Goal: Information Seeking & Learning: Find contact information

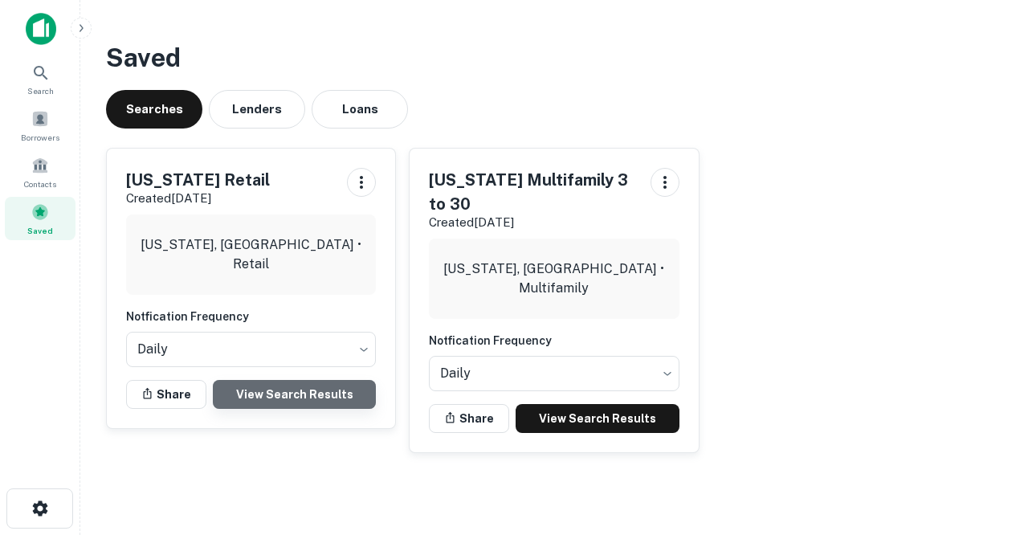
click at [272, 395] on link "View Search Results" at bounding box center [294, 394] width 163 height 29
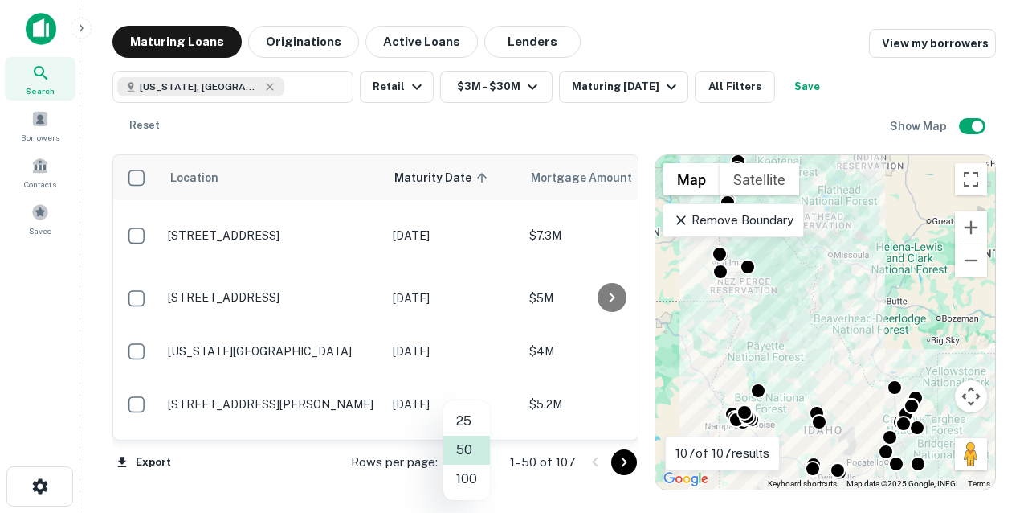
click at [486, 459] on body "Search Borrowers Contacts Saved Maturing Loans Originations Active Loans Lender…" at bounding box center [514, 256] width 1028 height 513
click at [470, 484] on li "100" at bounding box center [466, 478] width 47 height 29
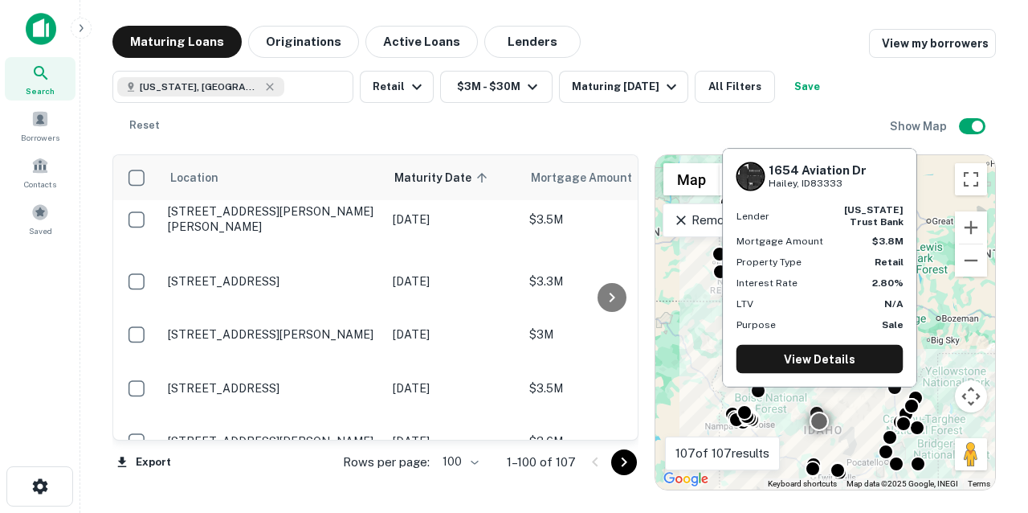
scroll to position [1931, 0]
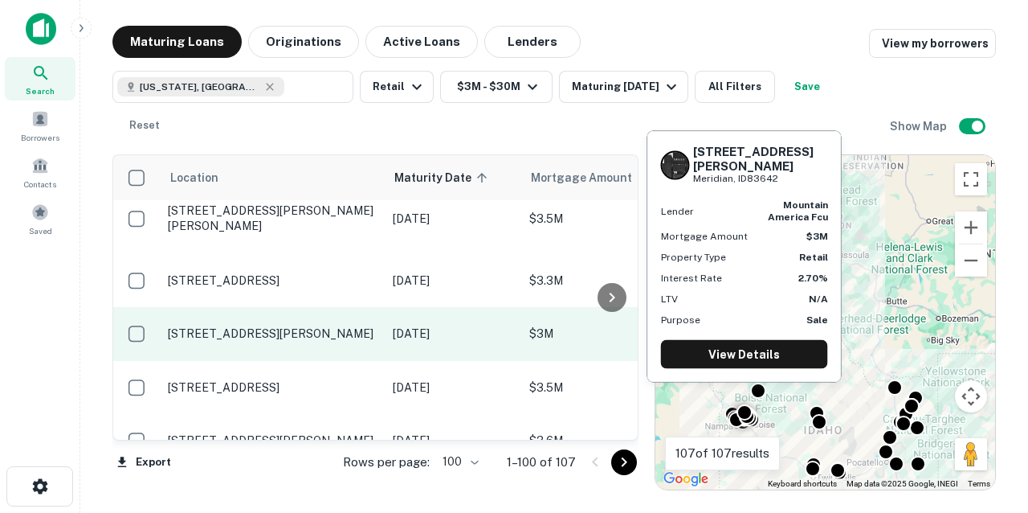
click at [290, 307] on td "[STREET_ADDRESS][PERSON_NAME]" at bounding box center [272, 333] width 225 height 53
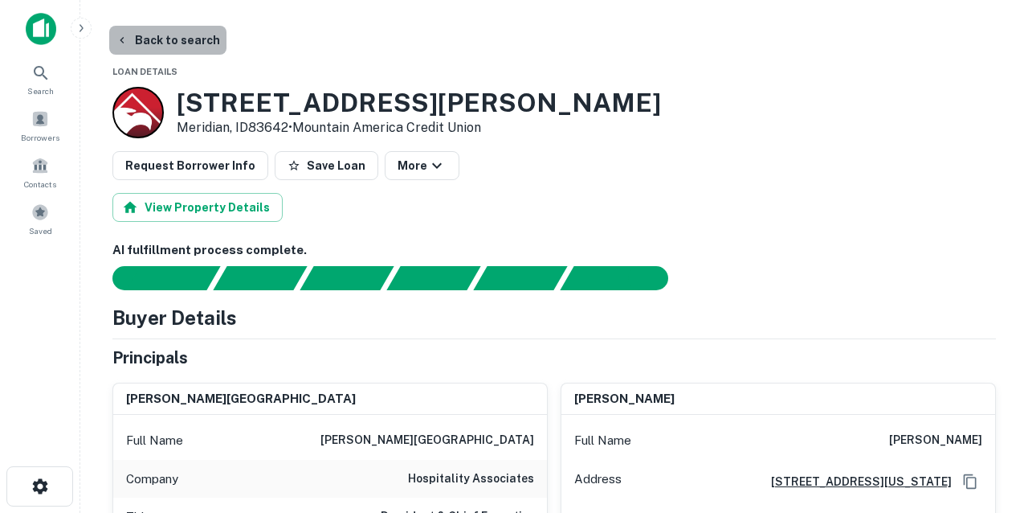
click at [178, 41] on button "Back to search" at bounding box center [167, 40] width 117 height 29
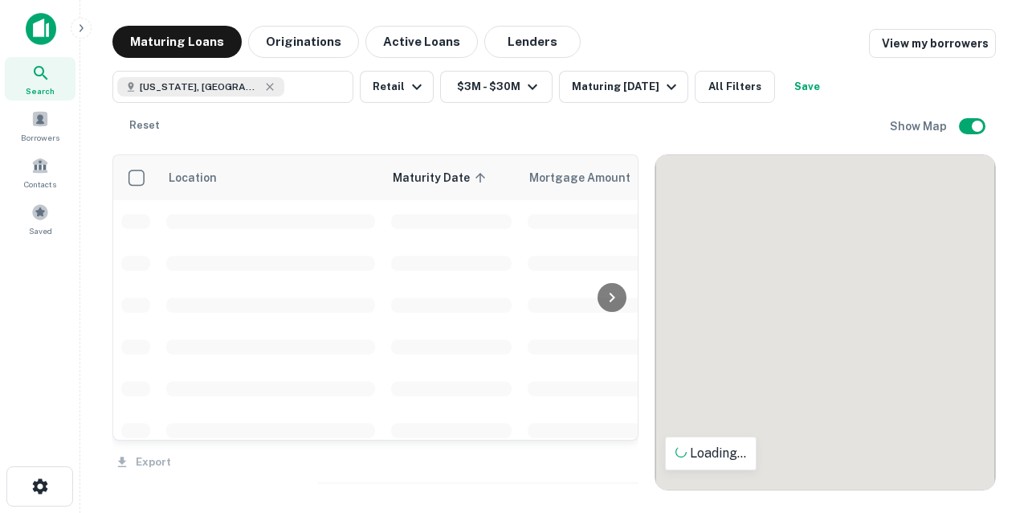
scroll to position [1931, 0]
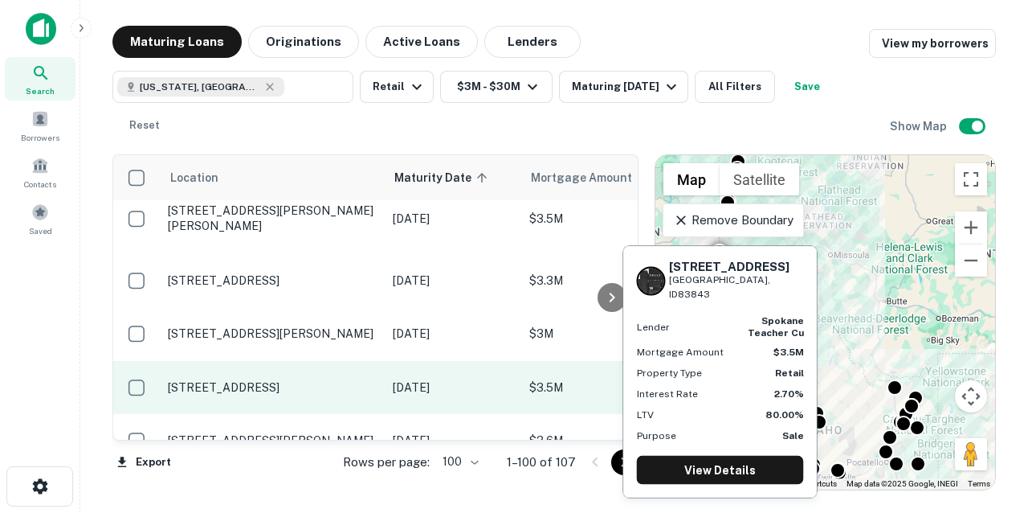
click at [274, 380] on p "[STREET_ADDRESS]" at bounding box center [272, 387] width 209 height 14
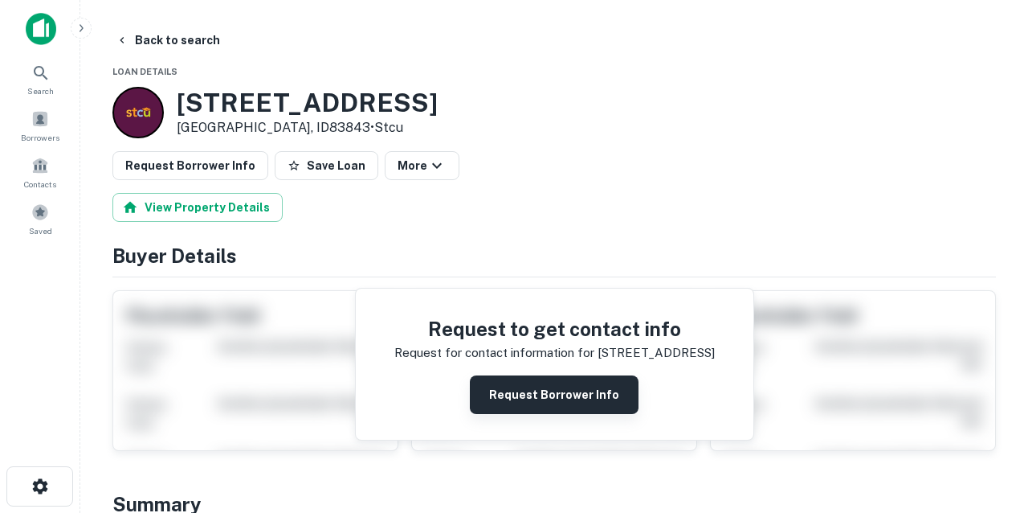
click at [514, 390] on button "Request Borrower Info" at bounding box center [554, 394] width 169 height 39
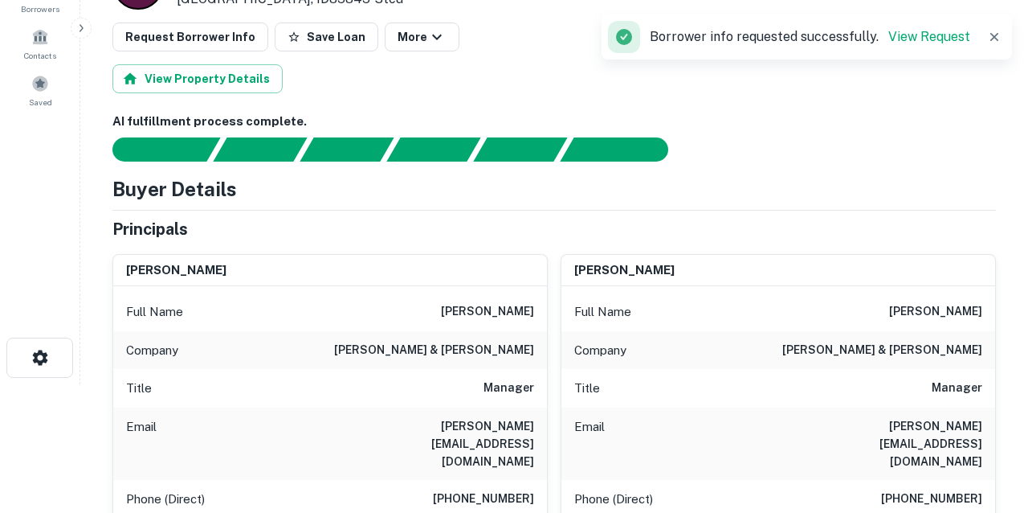
scroll to position [131, 0]
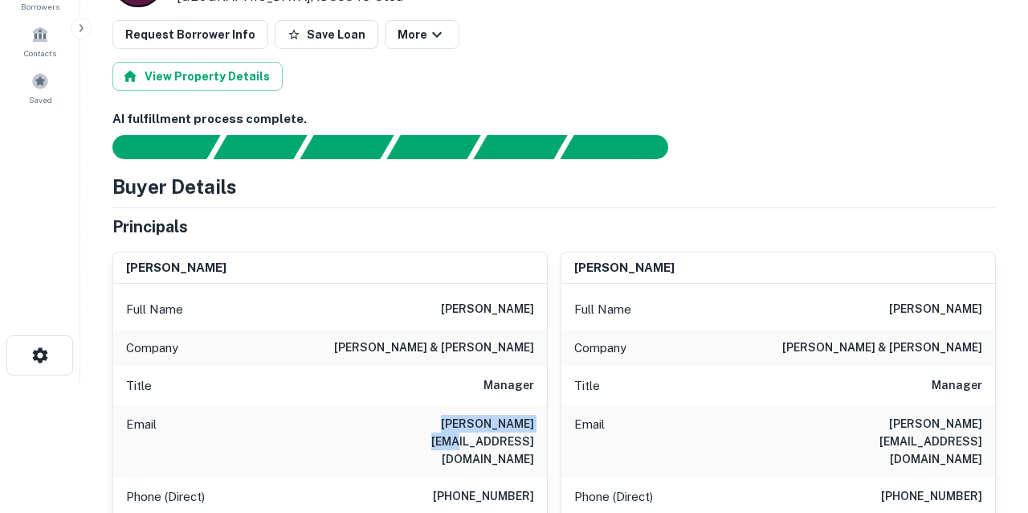
drag, startPoint x: 426, startPoint y: 420, endPoint x: 547, endPoint y: 427, distance: 121.5
click at [547, 427] on div "[PERSON_NAME] Full Name [PERSON_NAME] Company [PERSON_NAME] & [PERSON_NAME] Tit…" at bounding box center [329, 465] width 435 height 428
copy h6 "[PERSON_NAME][EMAIL_ADDRESS][DOMAIN_NAME]"
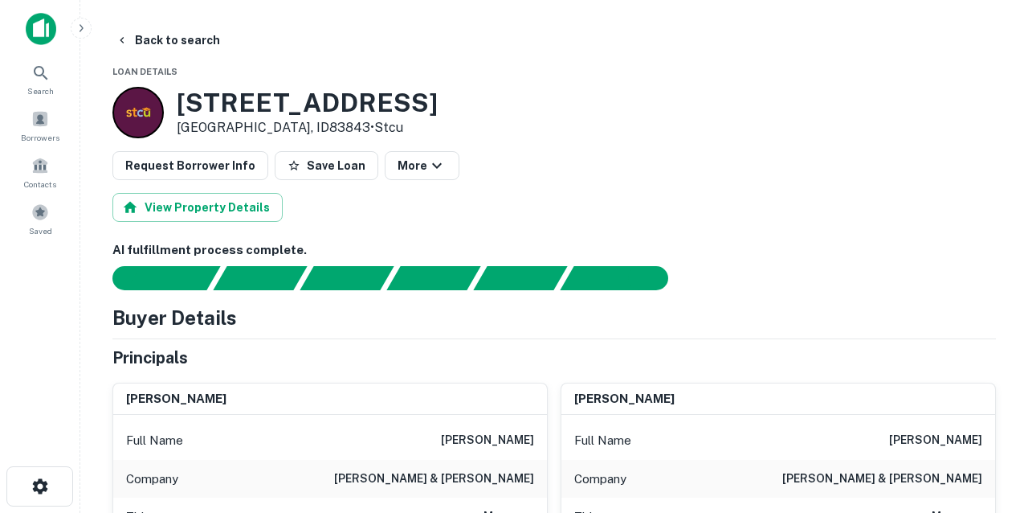
scroll to position [0, 0]
click at [170, 39] on button "Back to search" at bounding box center [167, 40] width 117 height 29
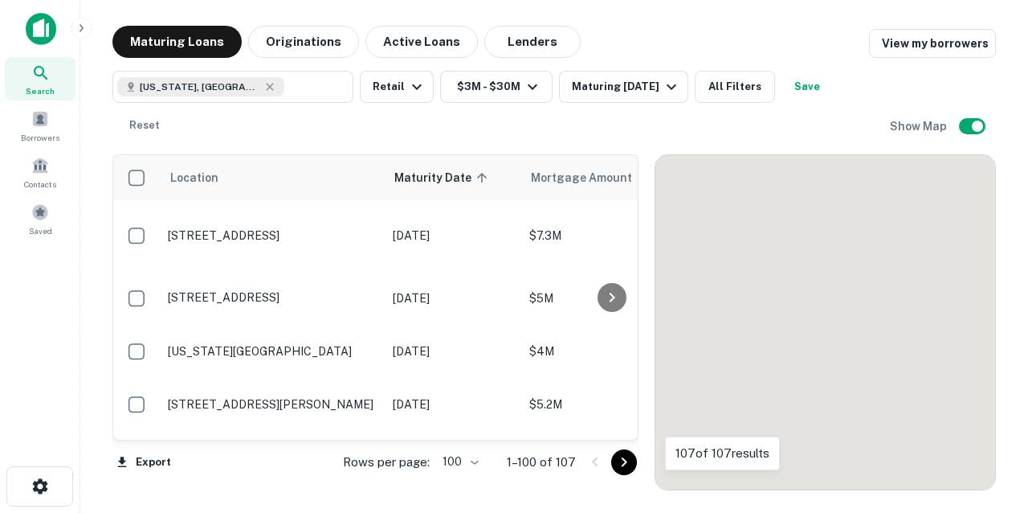
scroll to position [1931, 0]
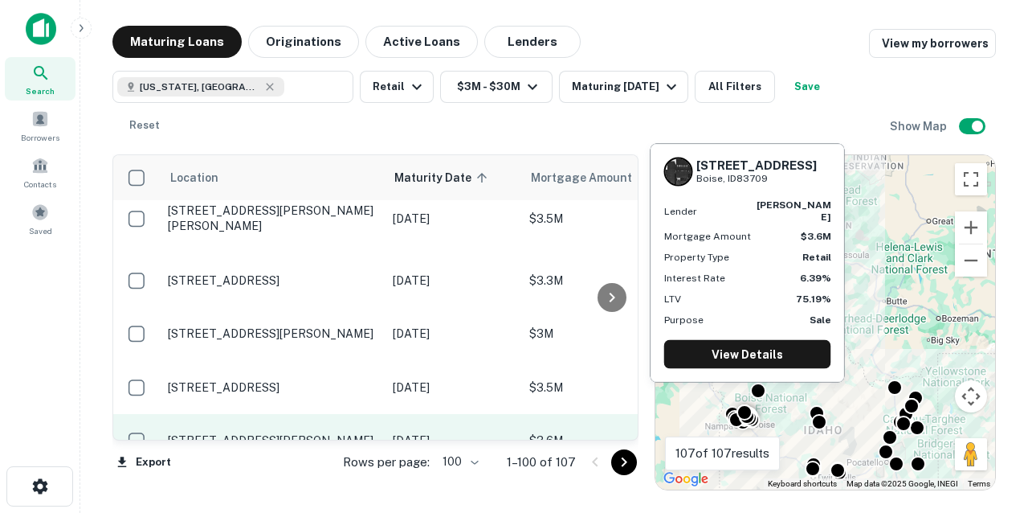
click at [268, 433] on p "[STREET_ADDRESS][PERSON_NAME]" at bounding box center [272, 440] width 209 height 14
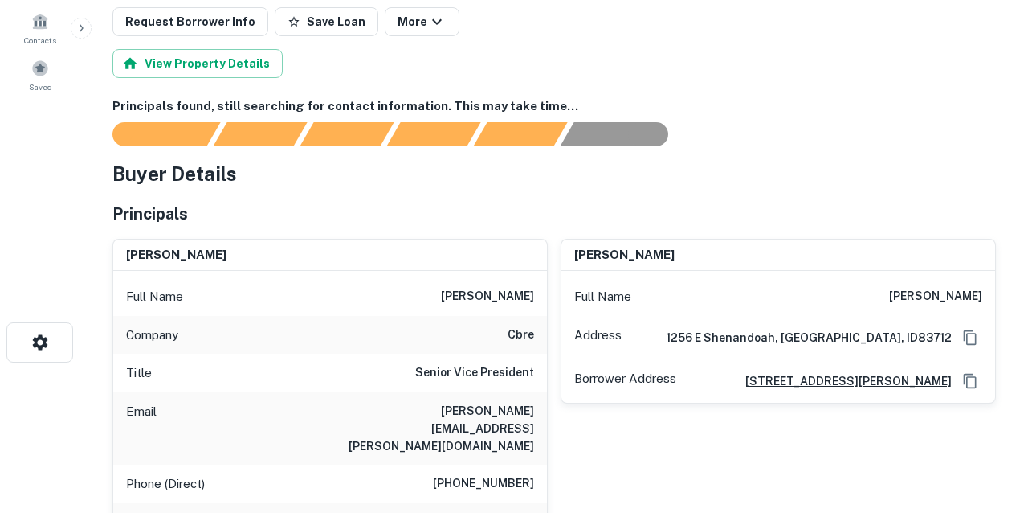
scroll to position [145, 0]
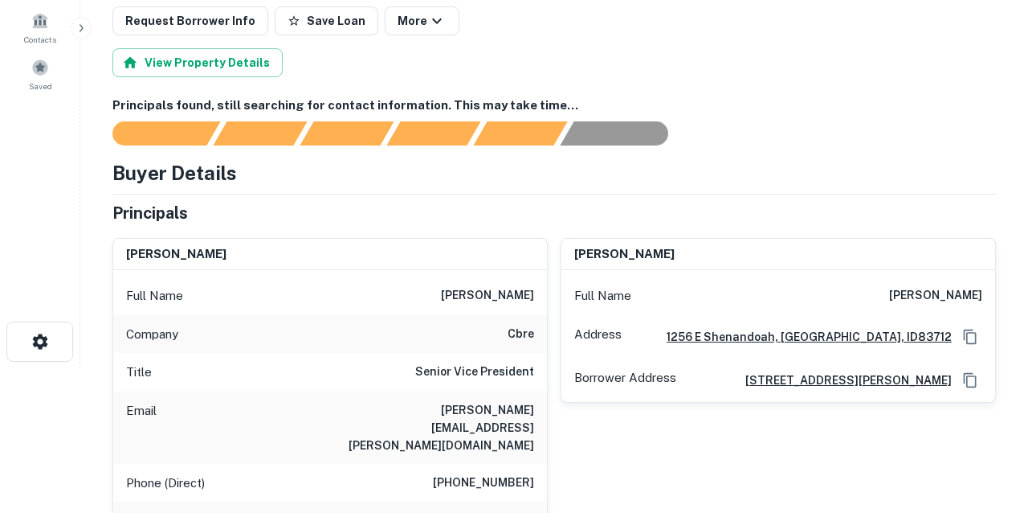
drag, startPoint x: 394, startPoint y: 409, endPoint x: 386, endPoint y: 401, distance: 10.8
click at [386, 401] on div "Email [PERSON_NAME][EMAIL_ADDRESS][PERSON_NAME][DOMAIN_NAME]" at bounding box center [330, 427] width 434 height 72
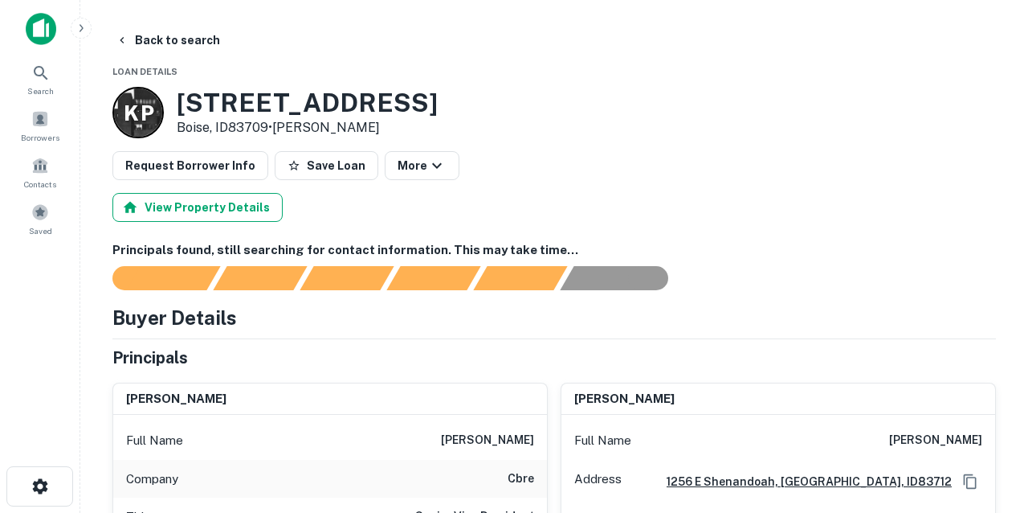
scroll to position [0, 0]
click at [174, 39] on button "Back to search" at bounding box center [167, 40] width 117 height 29
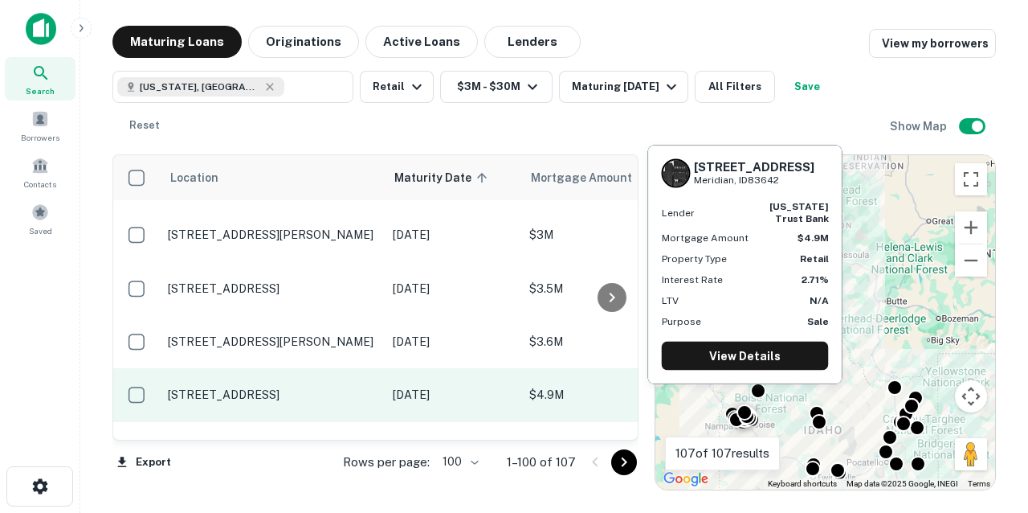
scroll to position [2034, 0]
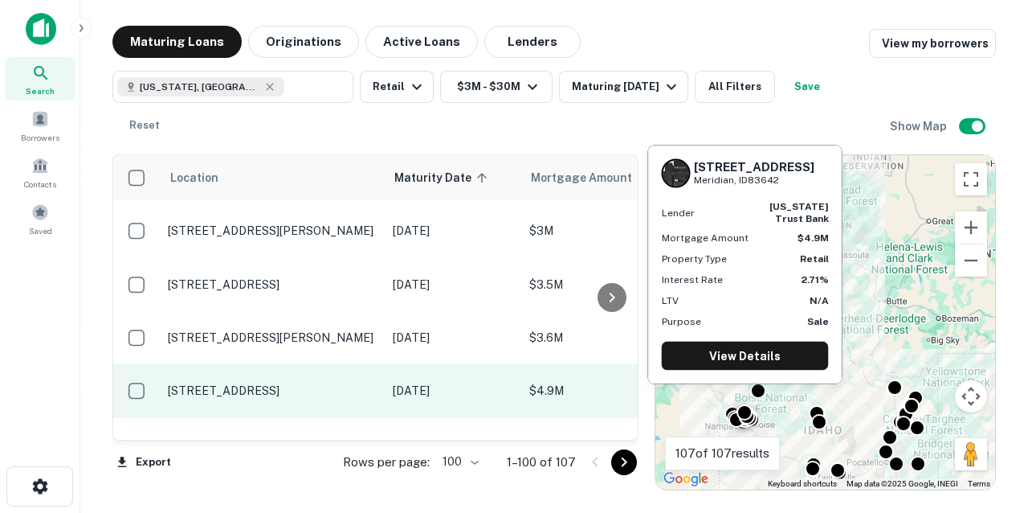
click at [268, 383] on p "[STREET_ADDRESS]" at bounding box center [272, 390] width 209 height 14
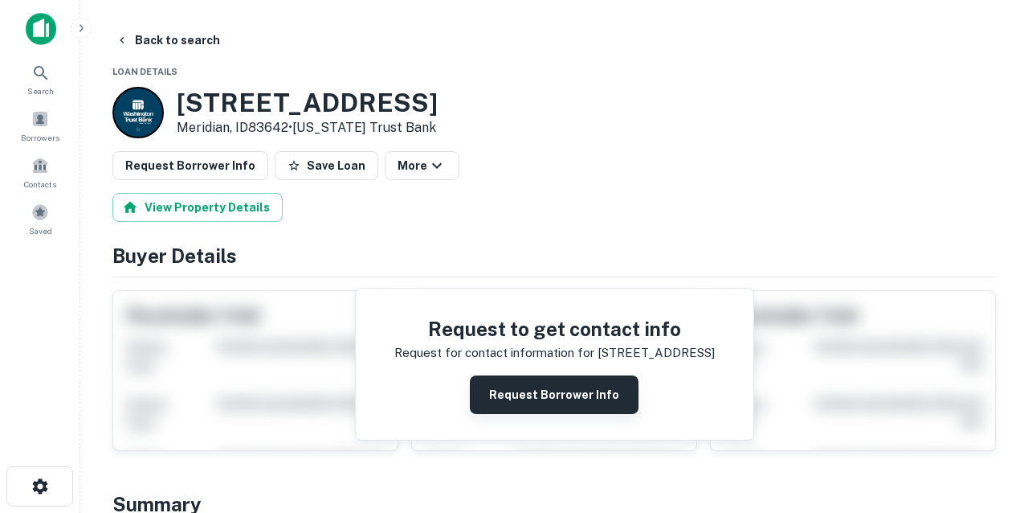
click at [517, 395] on button "Request Borrower Info" at bounding box center [554, 394] width 169 height 39
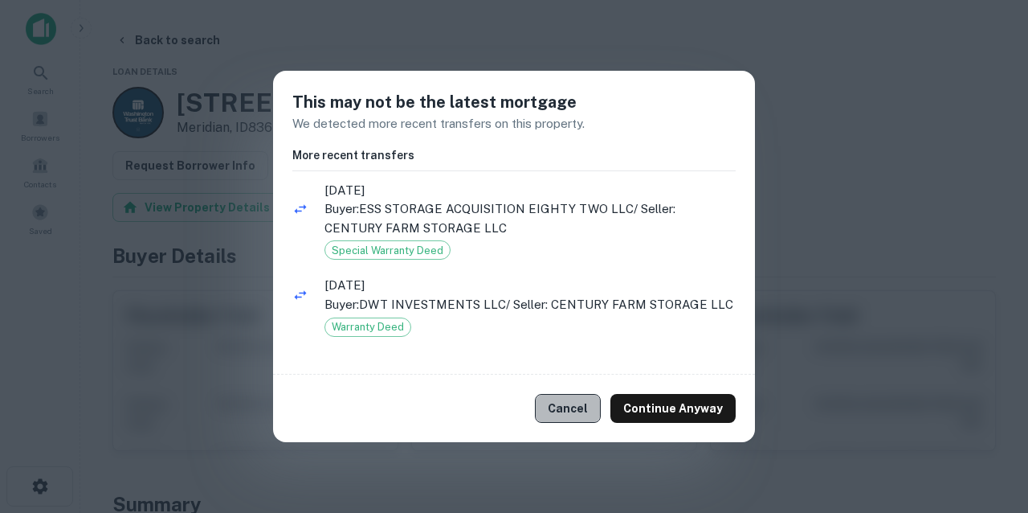
click at [559, 400] on button "Cancel" at bounding box center [568, 408] width 66 height 29
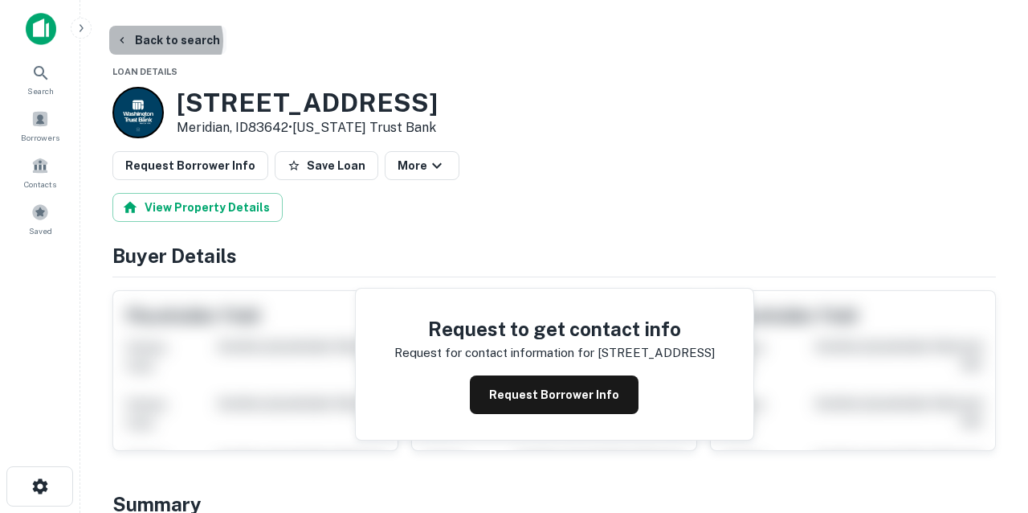
click at [164, 40] on button "Back to search" at bounding box center [167, 40] width 117 height 29
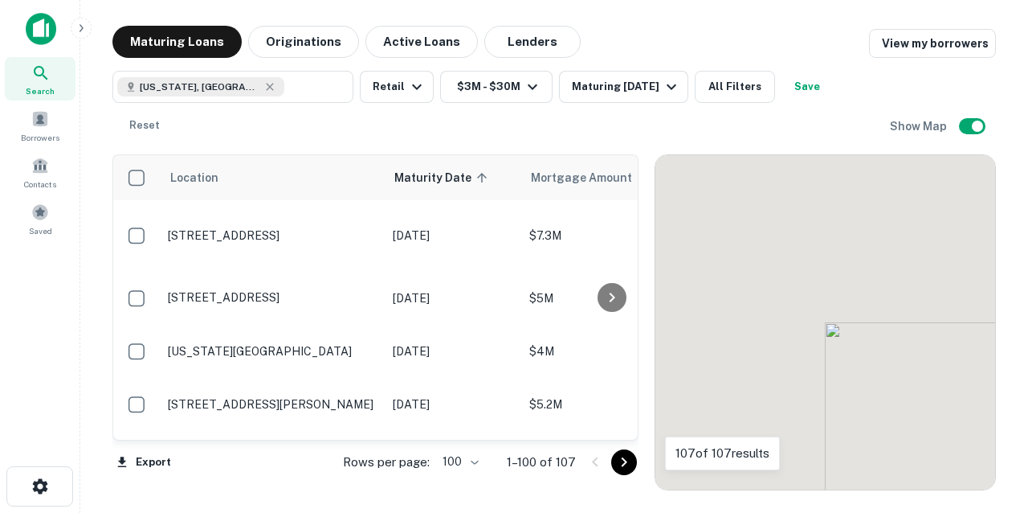
scroll to position [2034, 0]
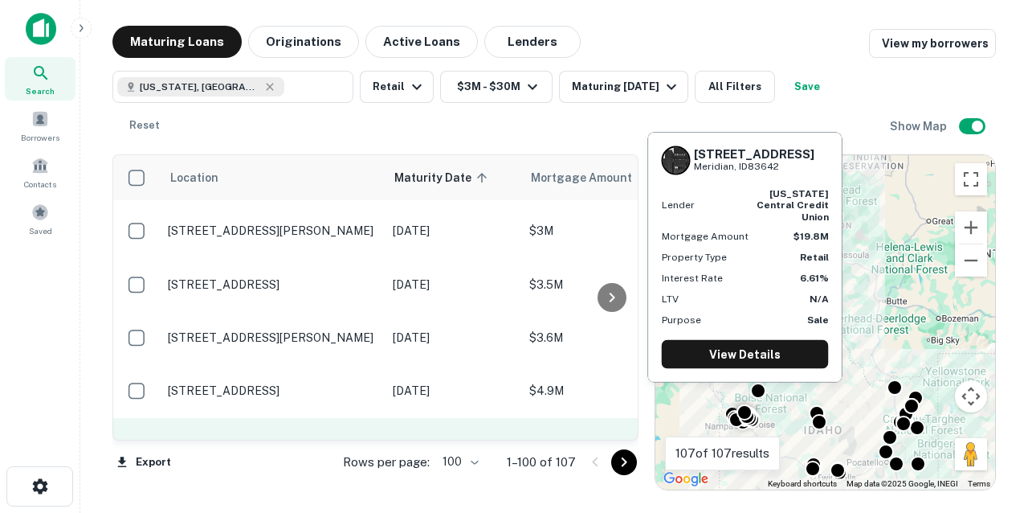
click at [272, 446] on p "[STREET_ADDRESS]" at bounding box center [272, 453] width 209 height 14
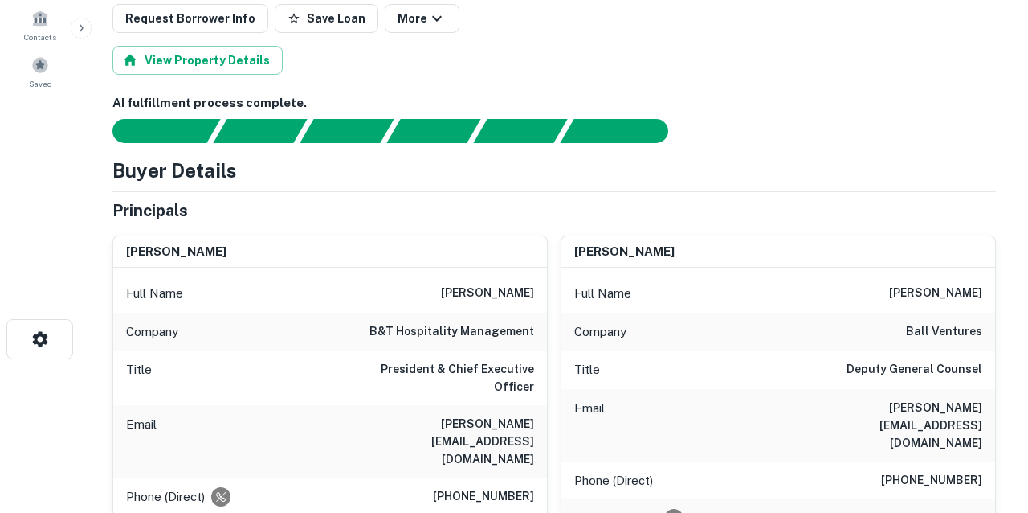
scroll to position [148, 0]
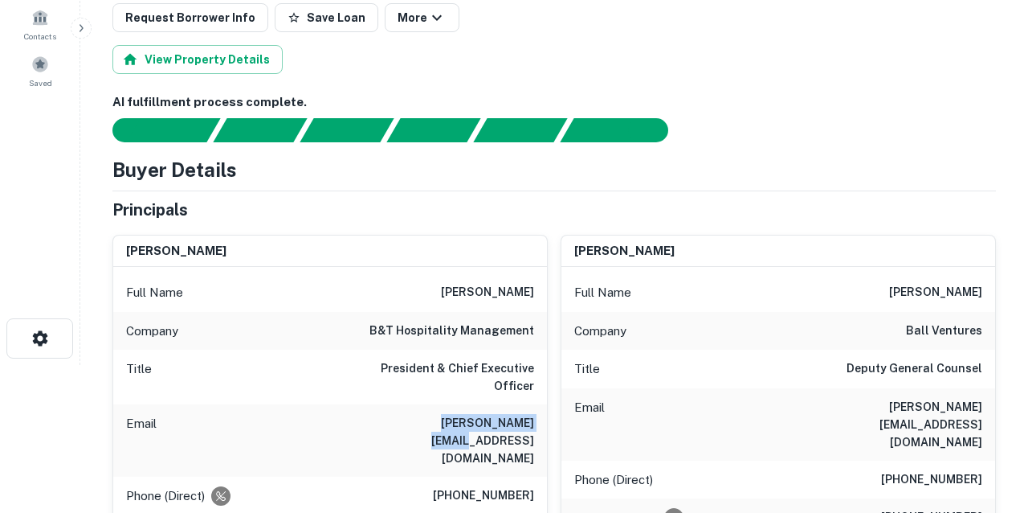
drag, startPoint x: 406, startPoint y: 407, endPoint x: 545, endPoint y: 404, distance: 139.0
click at [545, 404] on div "Email [PERSON_NAME][EMAIL_ADDRESS][DOMAIN_NAME]" at bounding box center [330, 440] width 434 height 72
copy h6 "[PERSON_NAME][EMAIL_ADDRESS][DOMAIN_NAME]"
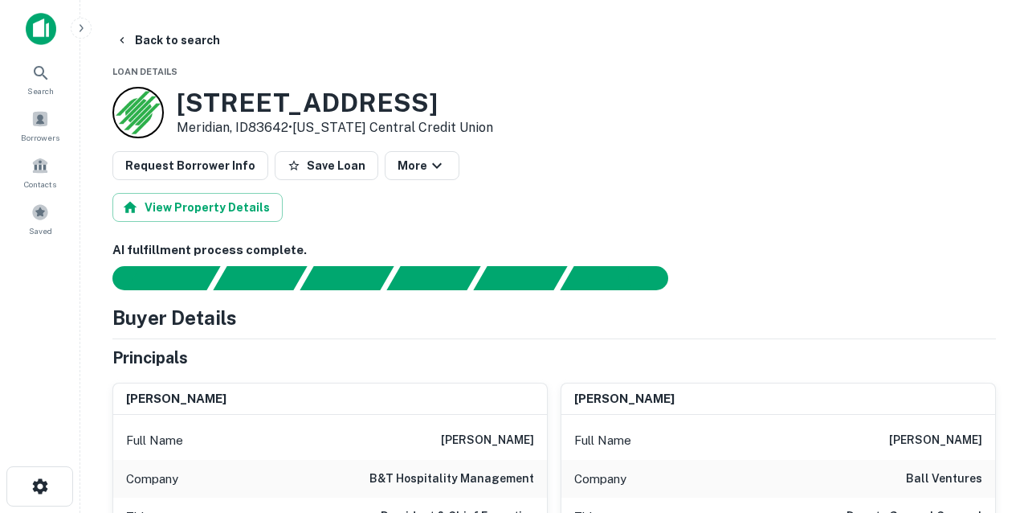
scroll to position [0, 0]
click at [172, 39] on button "Back to search" at bounding box center [167, 40] width 117 height 29
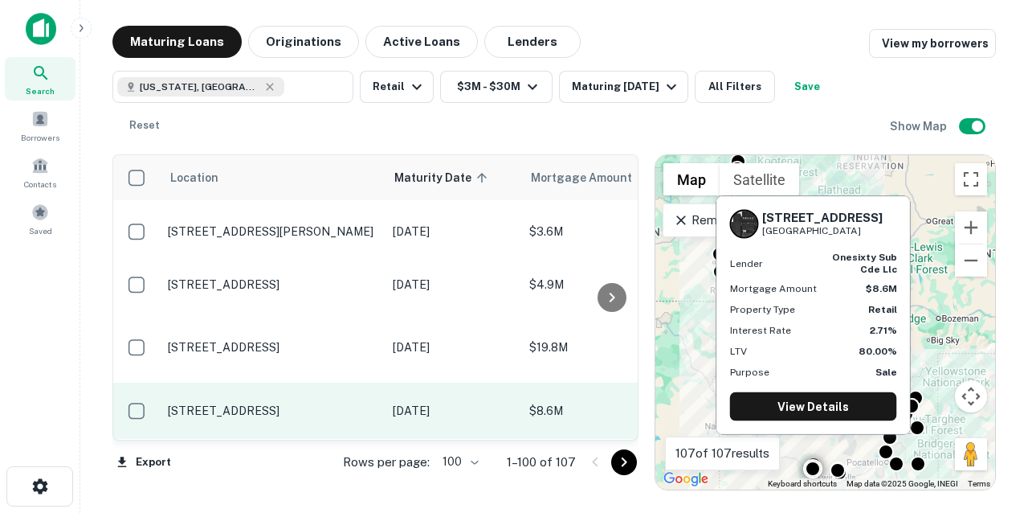
scroll to position [2147, 0]
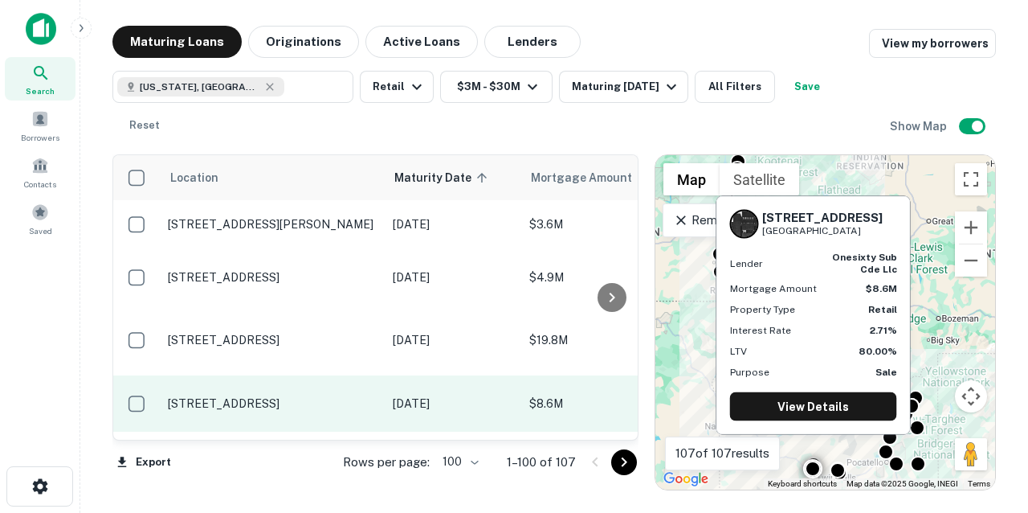
click at [255, 396] on p "[STREET_ADDRESS]" at bounding box center [272, 403] width 209 height 14
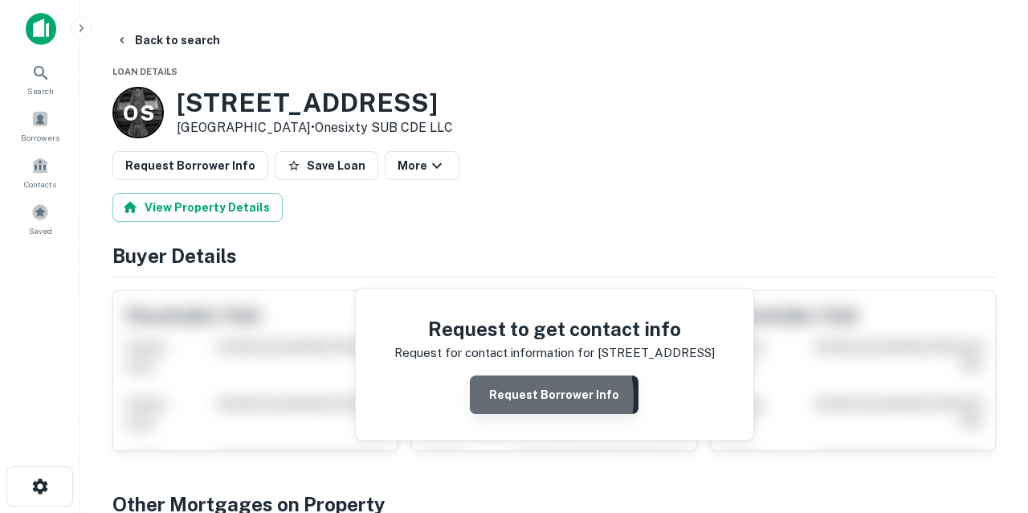
click at [514, 397] on button "Request Borrower Info" at bounding box center [554, 394] width 169 height 39
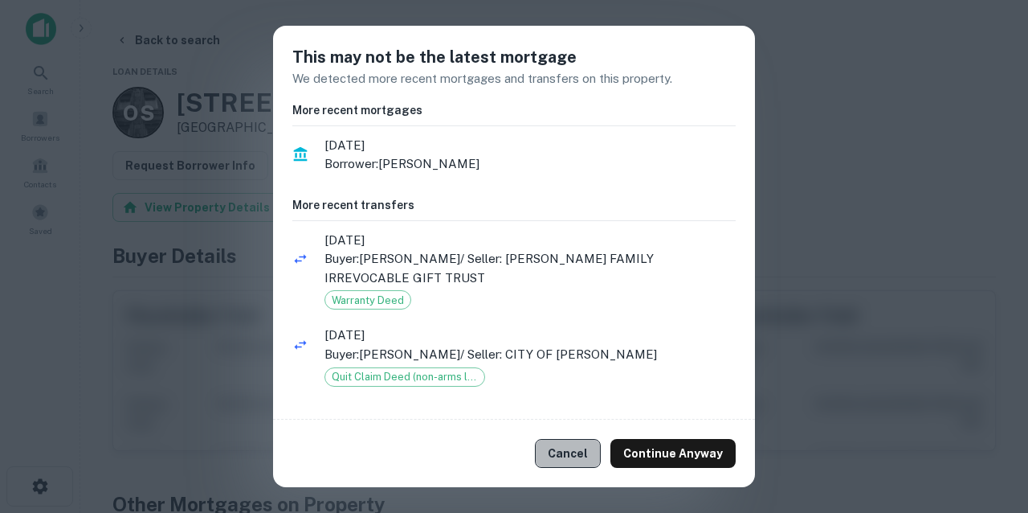
click at [586, 451] on button "Cancel" at bounding box center [568, 453] width 66 height 29
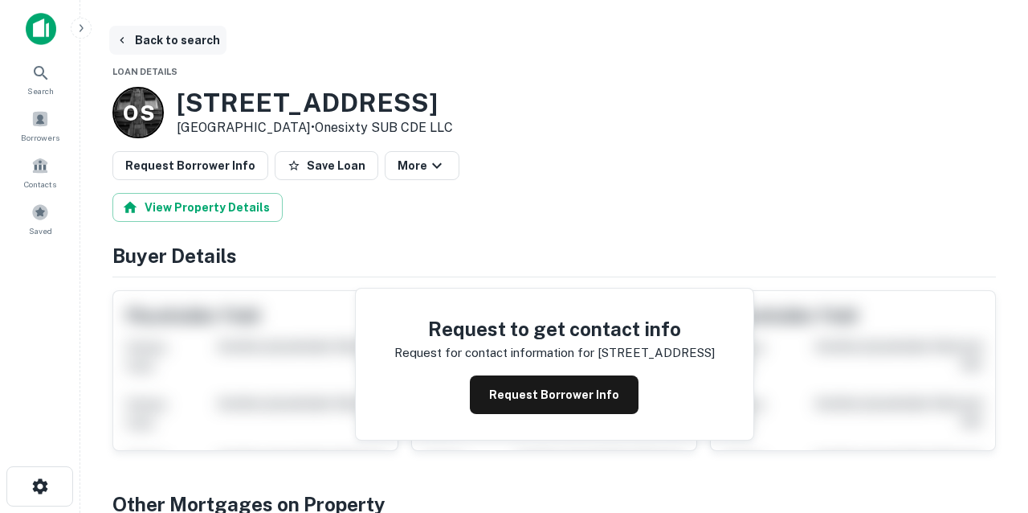
click at [178, 42] on button "Back to search" at bounding box center [167, 40] width 117 height 29
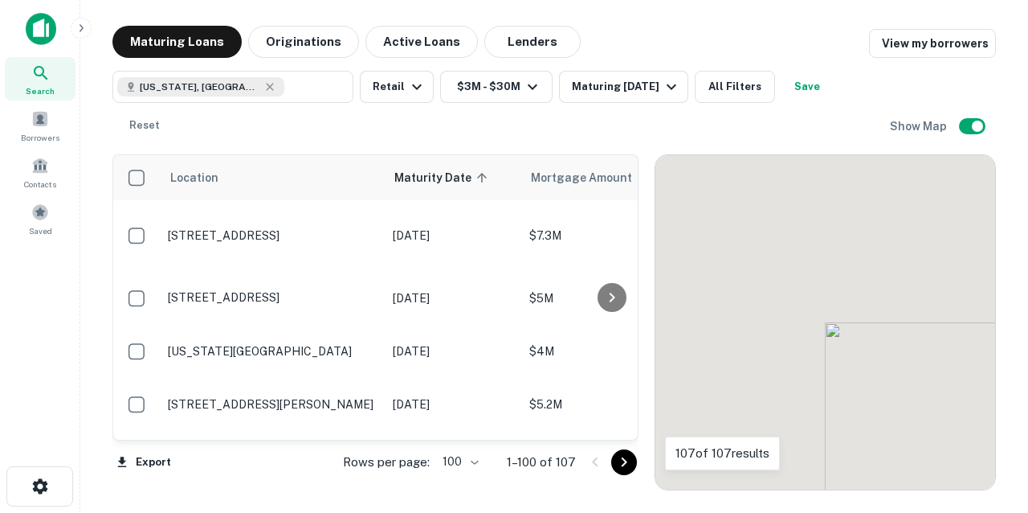
scroll to position [2147, 0]
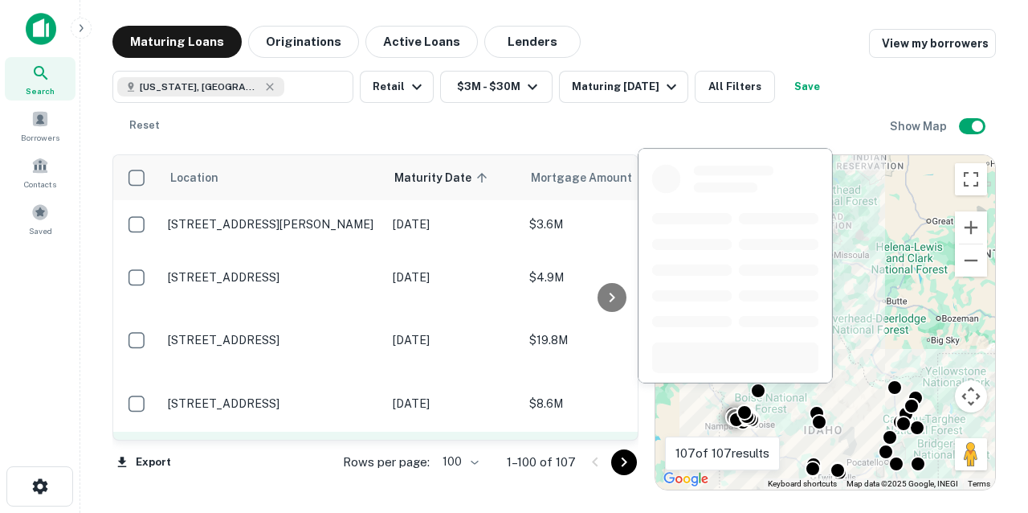
click at [248, 451] on p "[STREET_ADDRESS][PERSON_NAME]" at bounding box center [272, 458] width 209 height 14
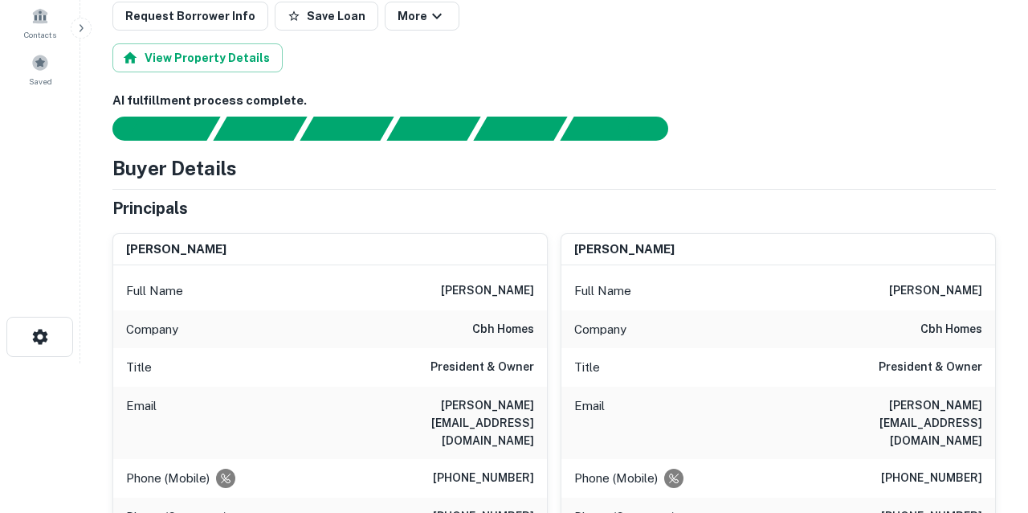
scroll to position [152, 0]
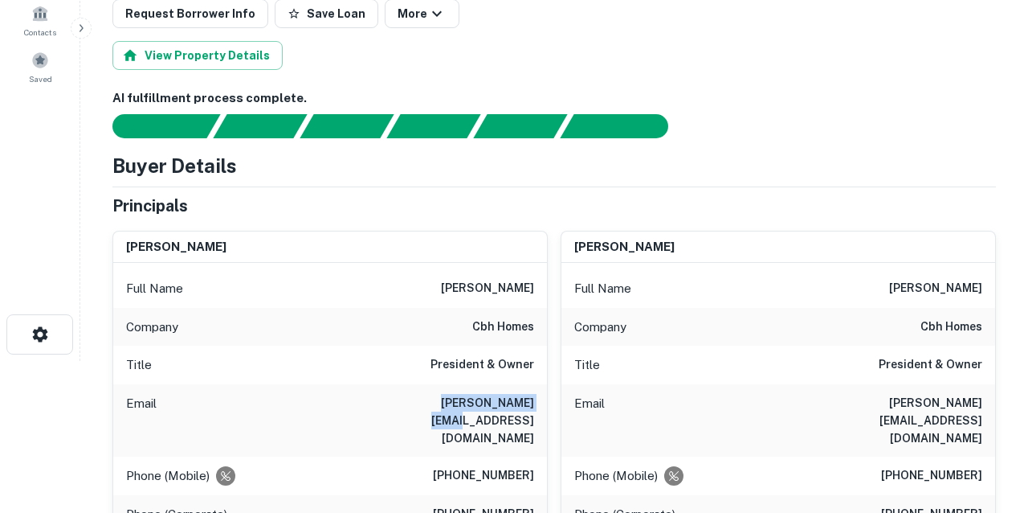
drag, startPoint x: 410, startPoint y: 400, endPoint x: 546, endPoint y: 400, distance: 135.8
click at [545, 402] on div "Email [PERSON_NAME][EMAIL_ADDRESS][DOMAIN_NAME]" at bounding box center [330, 420] width 434 height 72
copy h6 "[PERSON_NAME][EMAIL_ADDRESS][DOMAIN_NAME]"
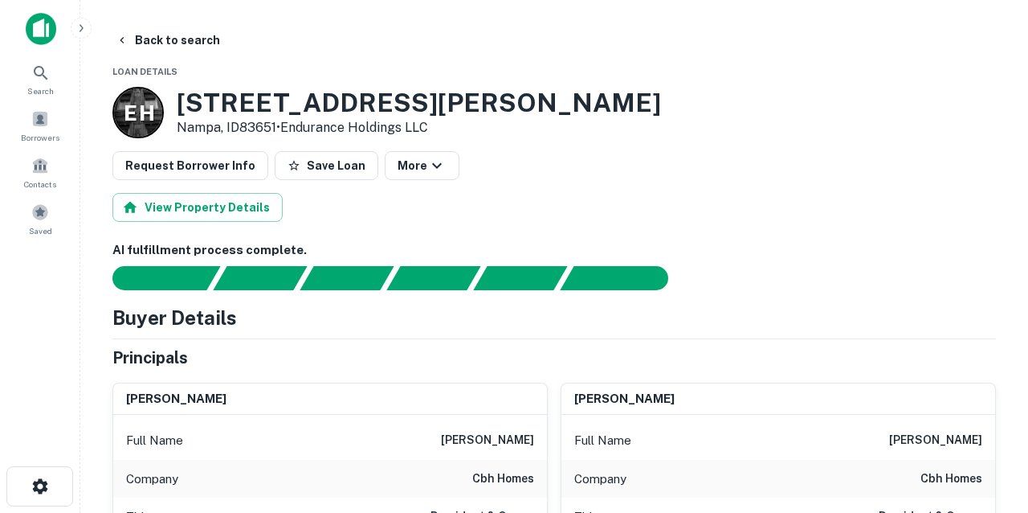
scroll to position [0, 0]
click at [182, 39] on button "Back to search" at bounding box center [167, 40] width 117 height 29
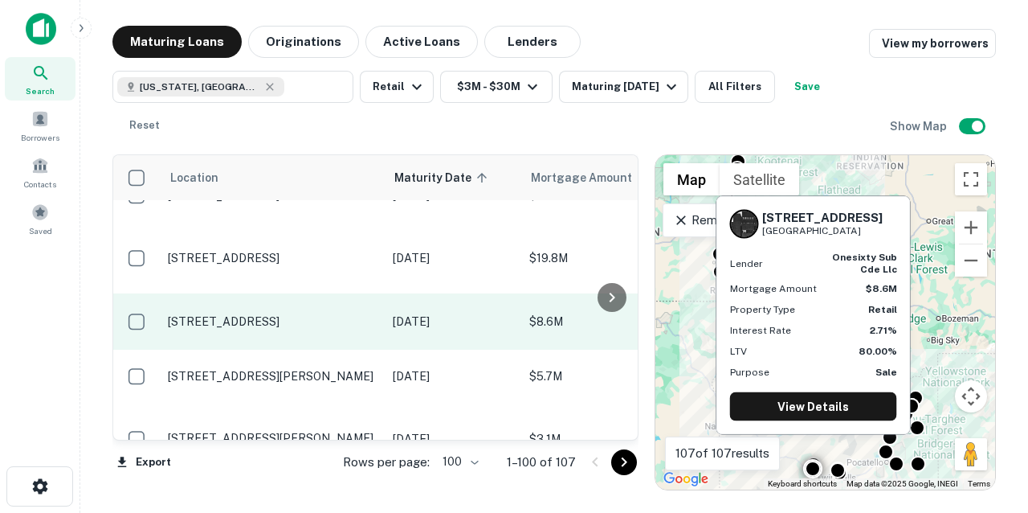
scroll to position [2232, 0]
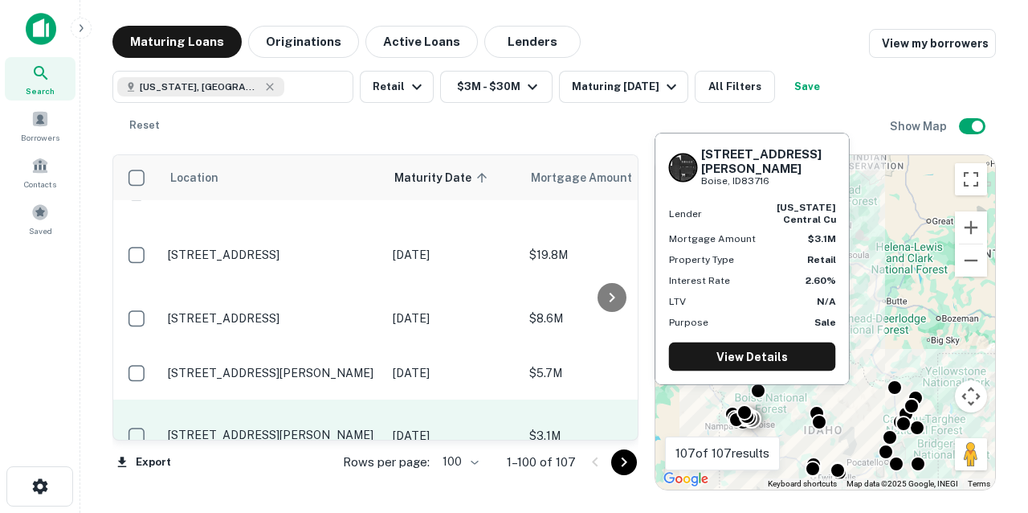
click at [293, 427] on p "[STREET_ADDRESS][PERSON_NAME]" at bounding box center [272, 434] width 209 height 14
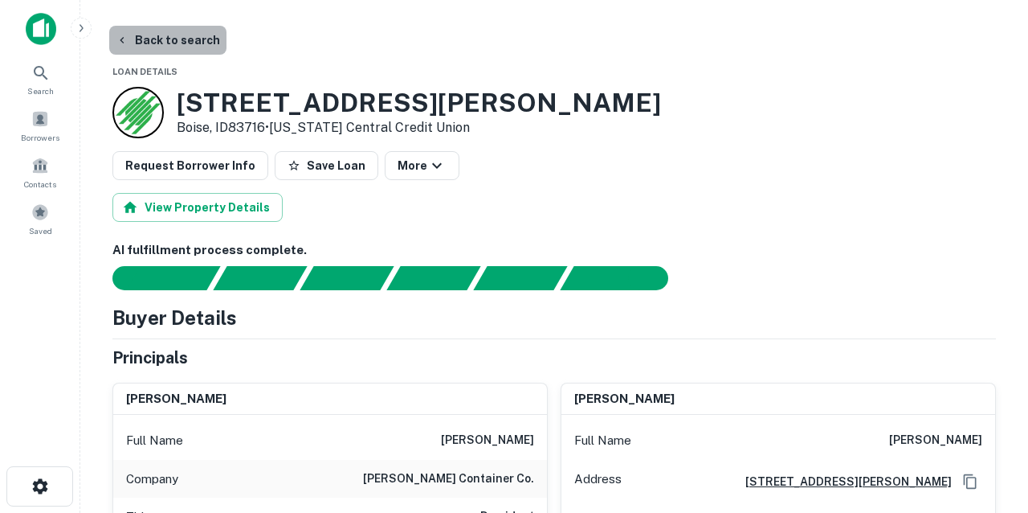
click at [191, 39] on button "Back to search" at bounding box center [167, 40] width 117 height 29
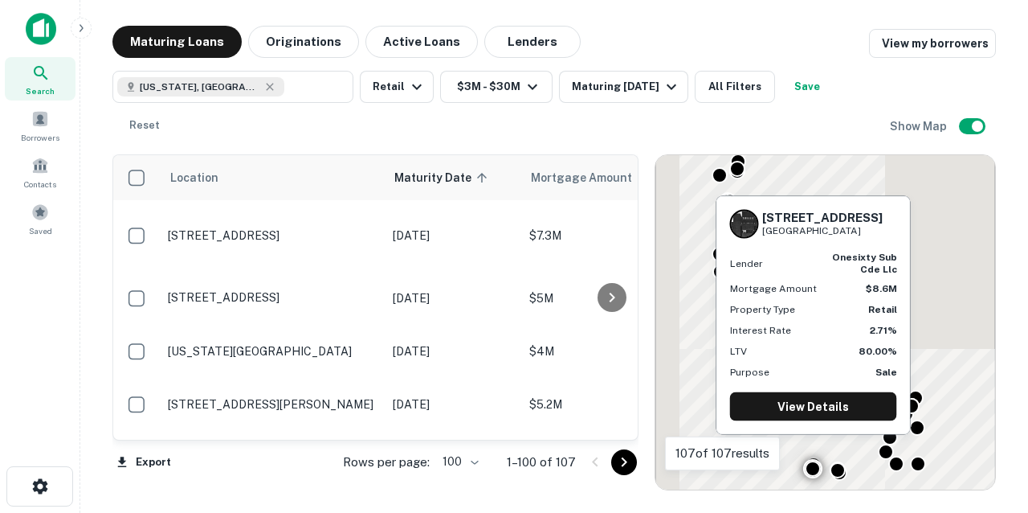
scroll to position [2232, 0]
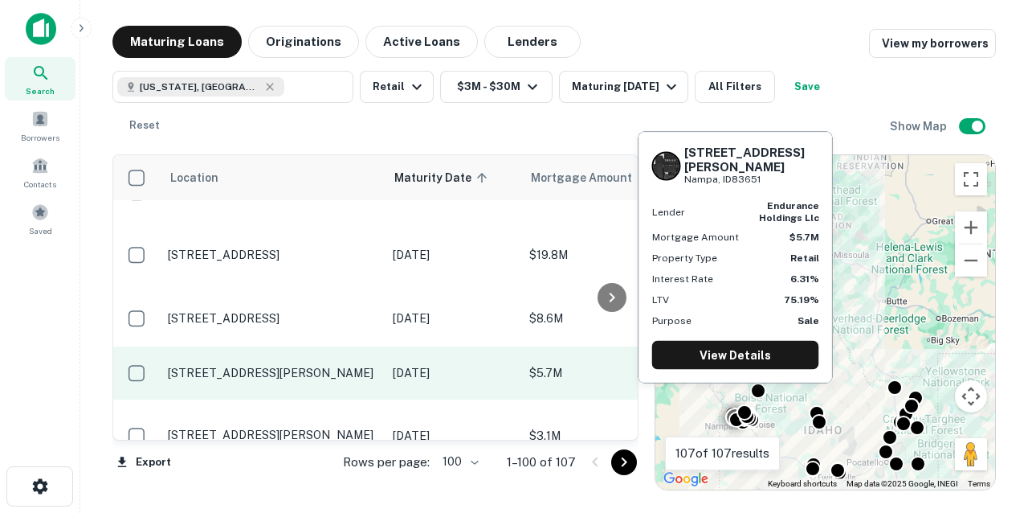
click at [286, 366] on p "[STREET_ADDRESS][PERSON_NAME]" at bounding box center [272, 373] width 209 height 14
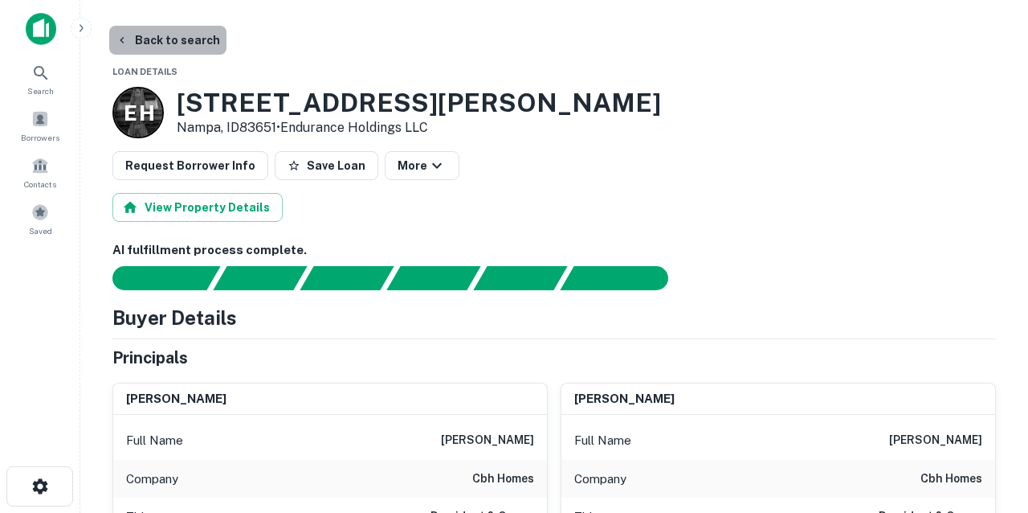
click at [176, 42] on button "Back to search" at bounding box center [167, 40] width 117 height 29
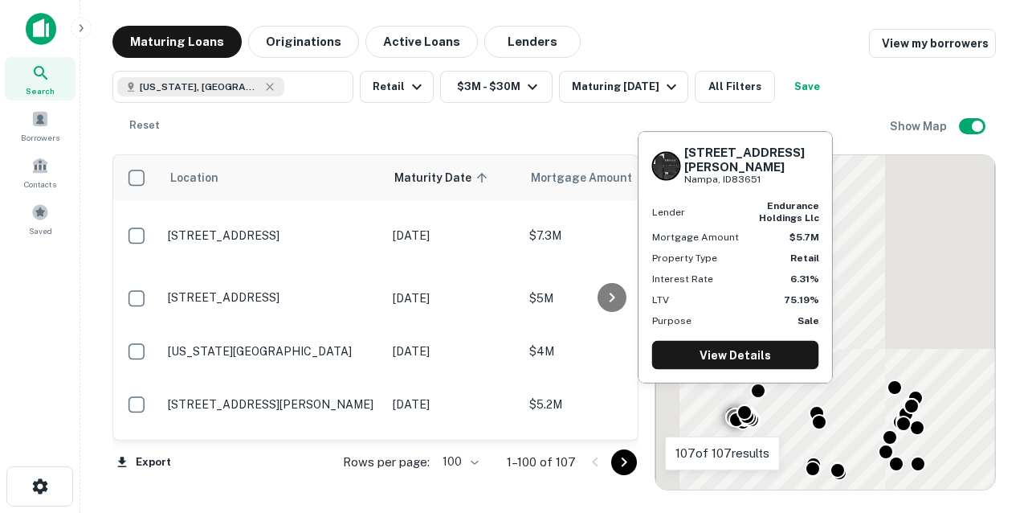
scroll to position [2232, 0]
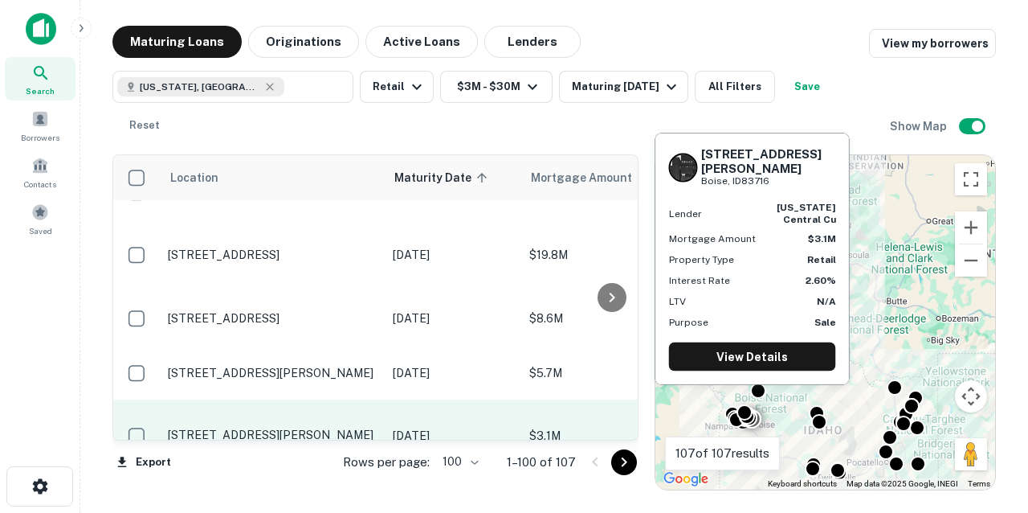
click at [279, 427] on p "[STREET_ADDRESS][PERSON_NAME]" at bounding box center [272, 434] width 209 height 14
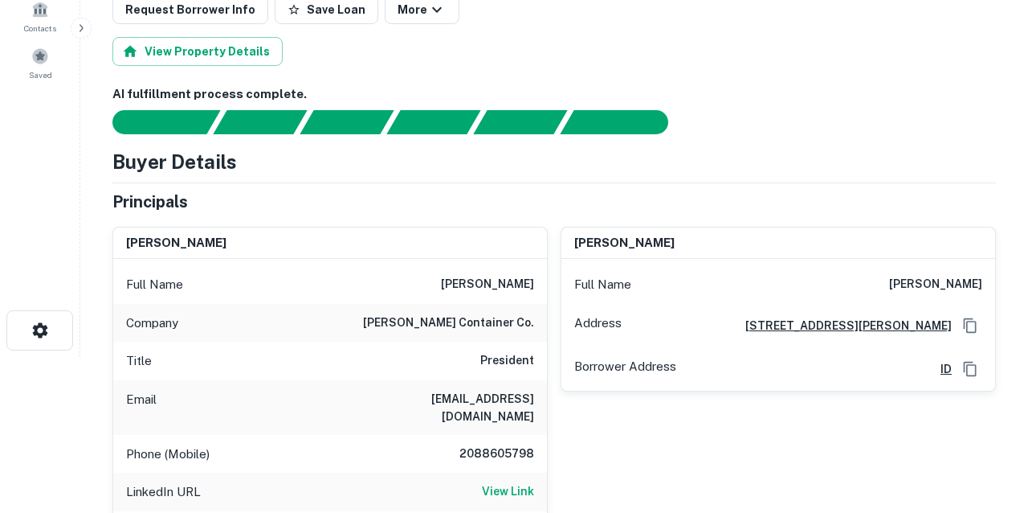
scroll to position [161, 0]
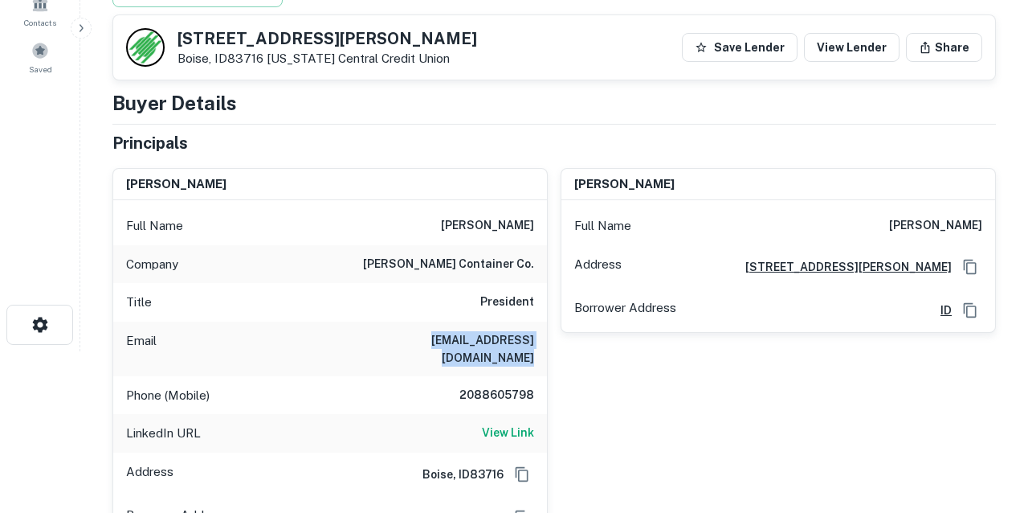
drag, startPoint x: 359, startPoint y: 341, endPoint x: 546, endPoint y: 343, distance: 187.2
click at [546, 343] on div "Email [EMAIL_ADDRESS][DOMAIN_NAME]" at bounding box center [330, 348] width 434 height 55
copy h6 "[EMAIL_ADDRESS][DOMAIN_NAME]"
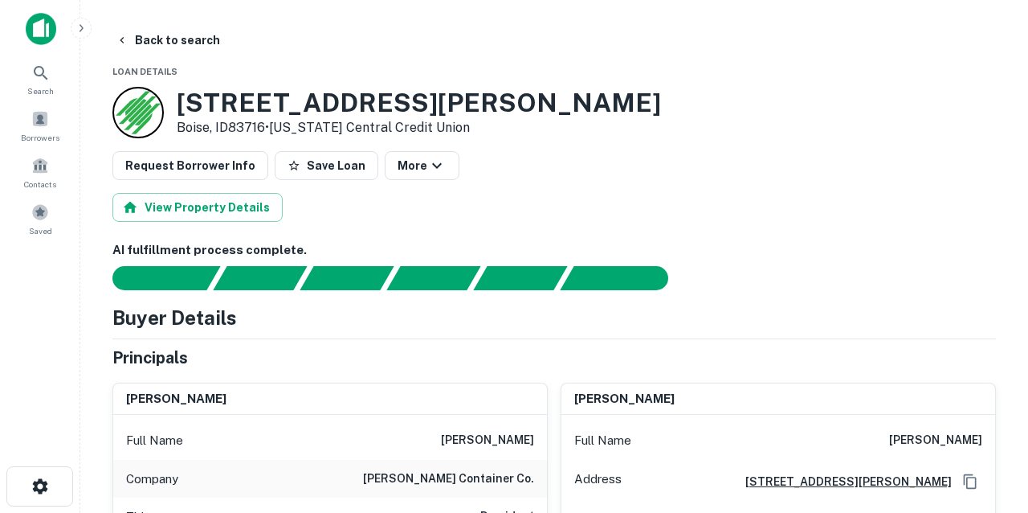
scroll to position [0, 0]
click at [162, 44] on button "Back to search" at bounding box center [167, 40] width 117 height 29
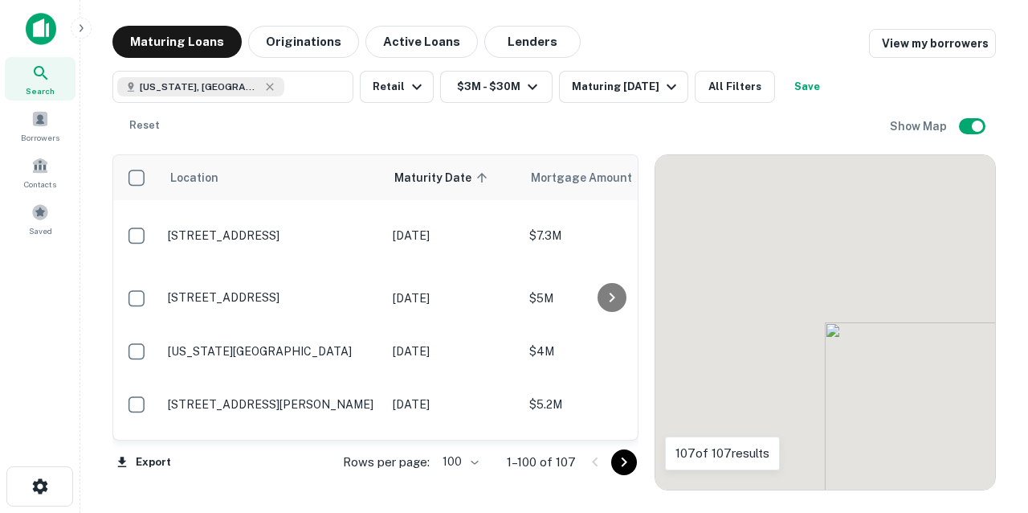
scroll to position [2232, 0]
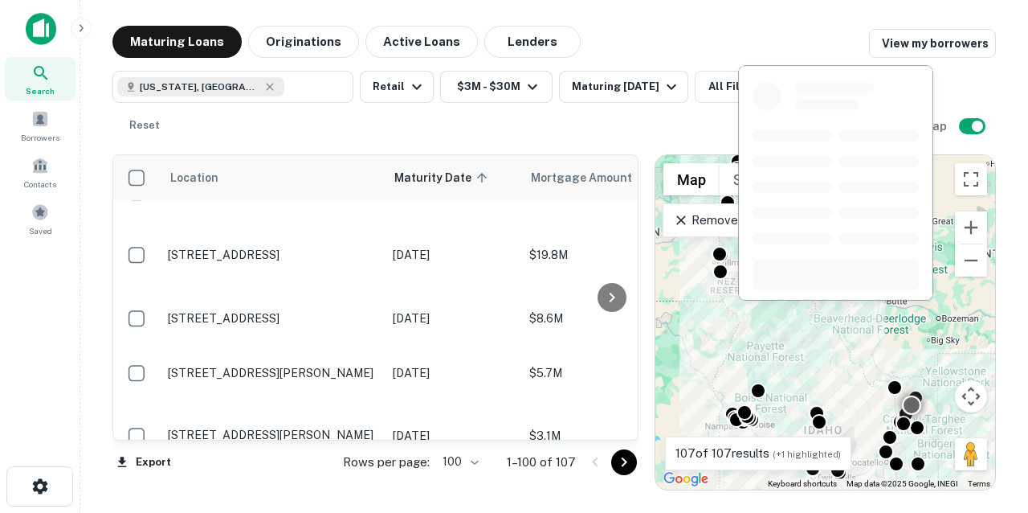
click at [267, 481] on p "[STREET_ADDRESS]" at bounding box center [272, 488] width 209 height 14
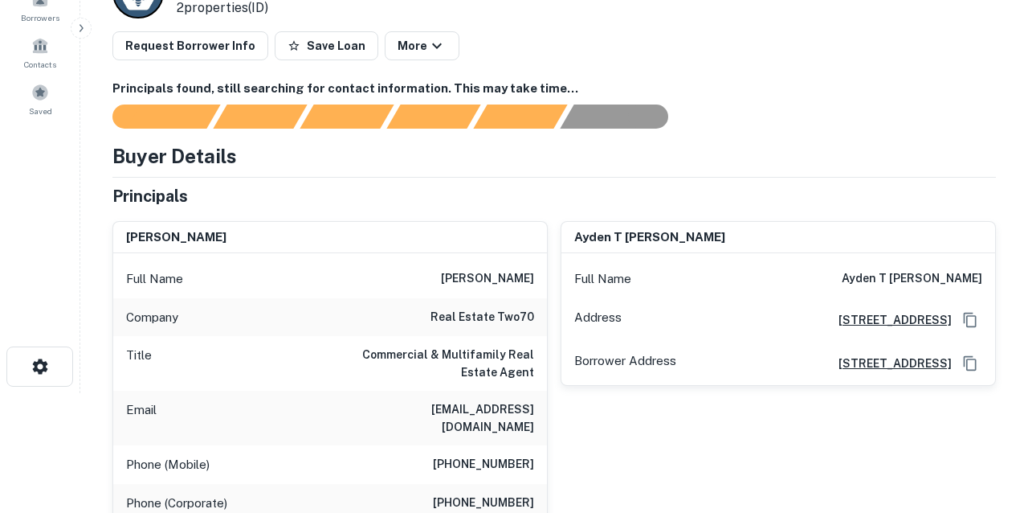
scroll to position [120, 0]
drag, startPoint x: 430, startPoint y: 409, endPoint x: 539, endPoint y: 406, distance: 109.3
click at [539, 406] on div "Email [EMAIL_ADDRESS][DOMAIN_NAME]" at bounding box center [330, 417] width 434 height 55
copy h6 "[EMAIL_ADDRESS][DOMAIN_NAME]"
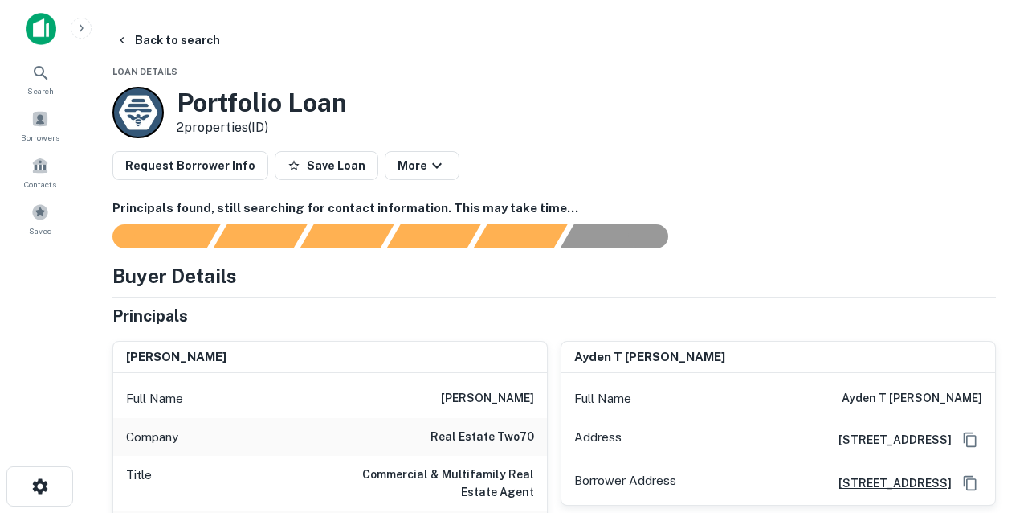
scroll to position [0, 0]
click at [178, 43] on button "Back to search" at bounding box center [167, 40] width 117 height 29
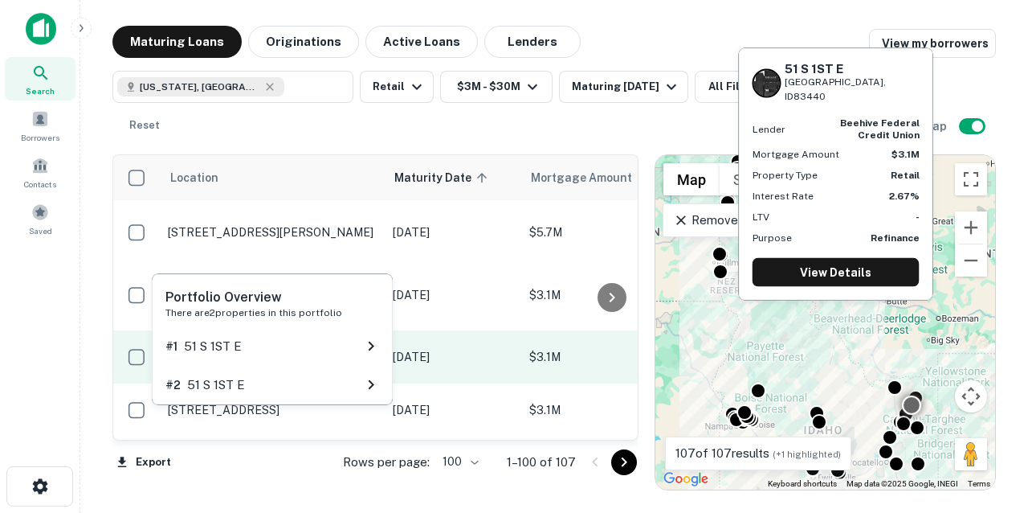
scroll to position [2374, 0]
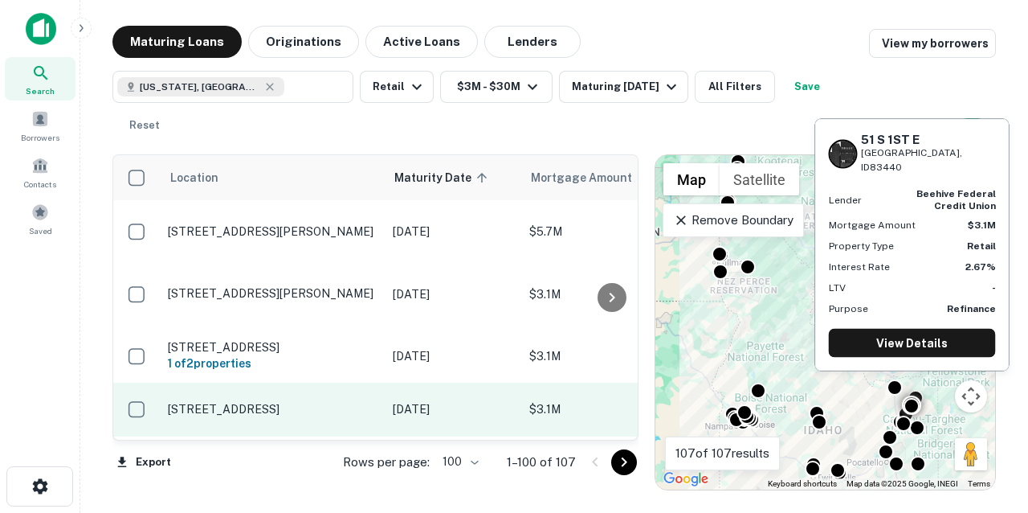
click at [317, 402] on p "[STREET_ADDRESS]" at bounding box center [272, 409] width 209 height 14
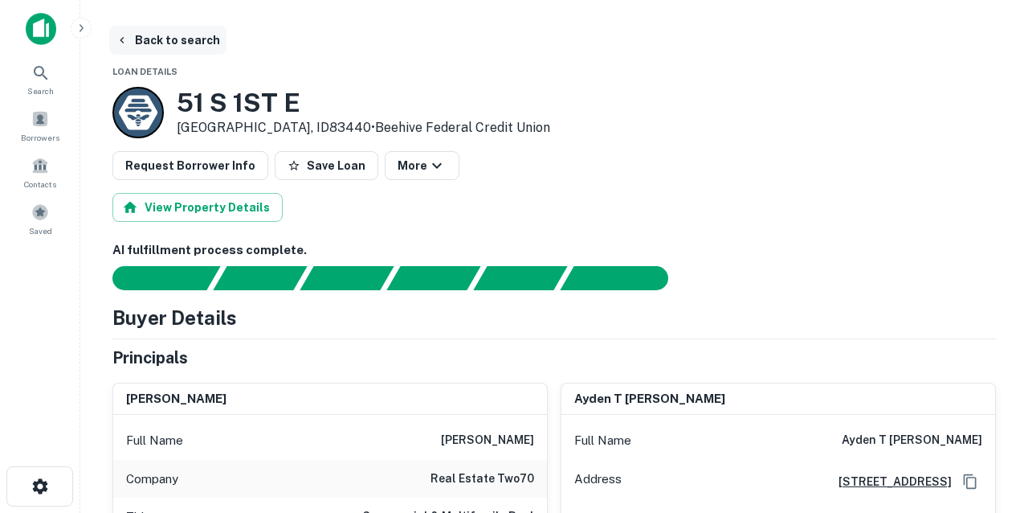
click at [170, 36] on button "Back to search" at bounding box center [167, 40] width 117 height 29
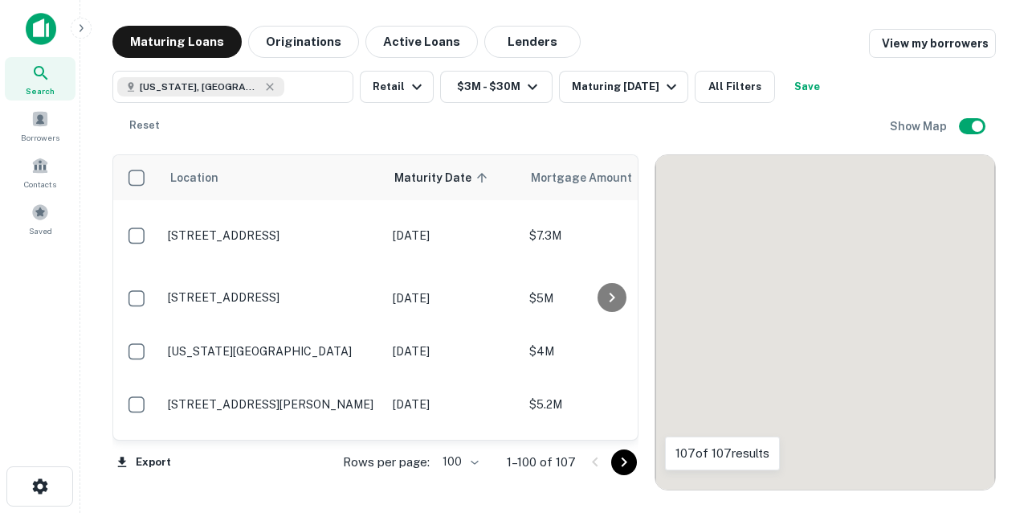
scroll to position [2374, 0]
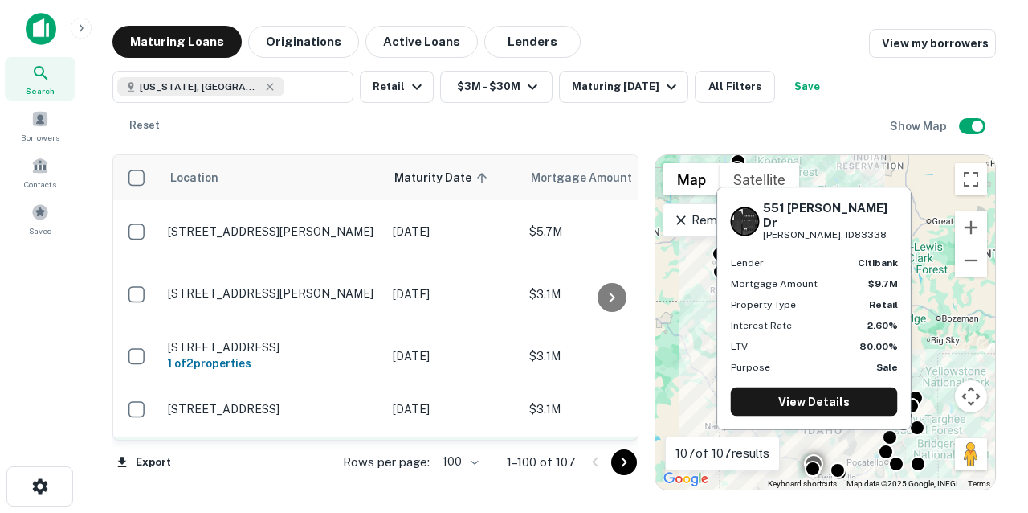
click at [282, 448] on p "[STREET_ADDRESS][PERSON_NAME][PERSON_NAME]" at bounding box center [272, 462] width 209 height 29
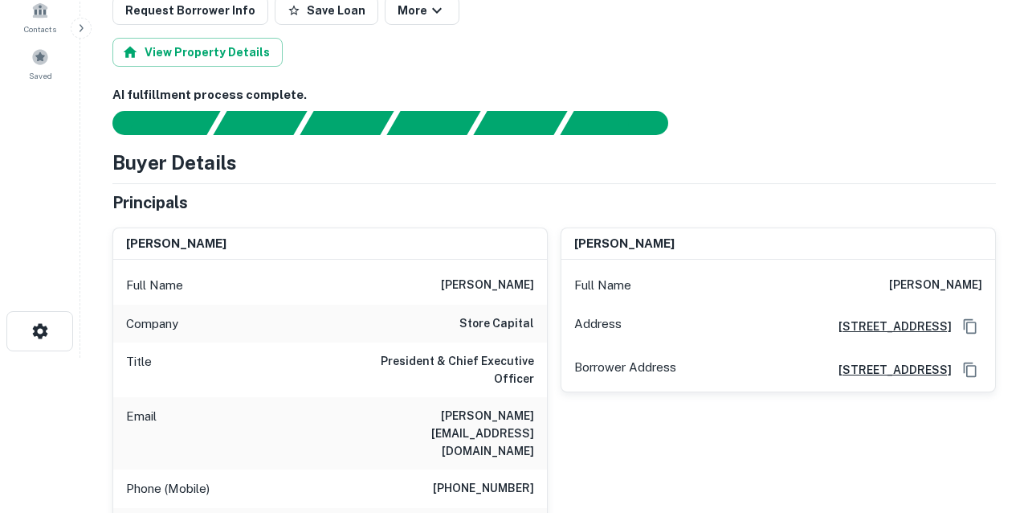
scroll to position [157, 0]
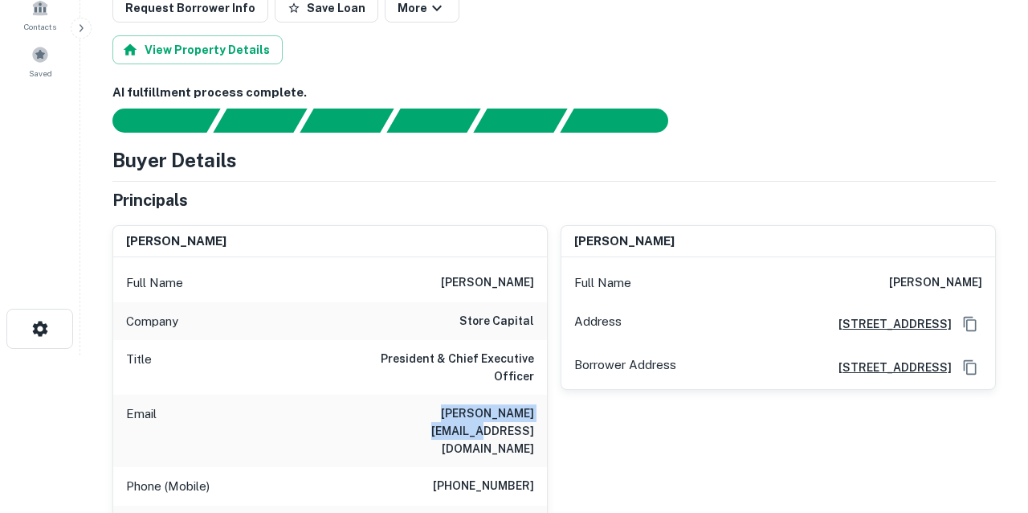
drag, startPoint x: 396, startPoint y: 396, endPoint x: 545, endPoint y: 398, distance: 149.4
click at [545, 398] on div "Email [PERSON_NAME][EMAIL_ADDRESS][DOMAIN_NAME]" at bounding box center [330, 430] width 434 height 72
copy h6 "[PERSON_NAME][EMAIL_ADDRESS][DOMAIN_NAME]"
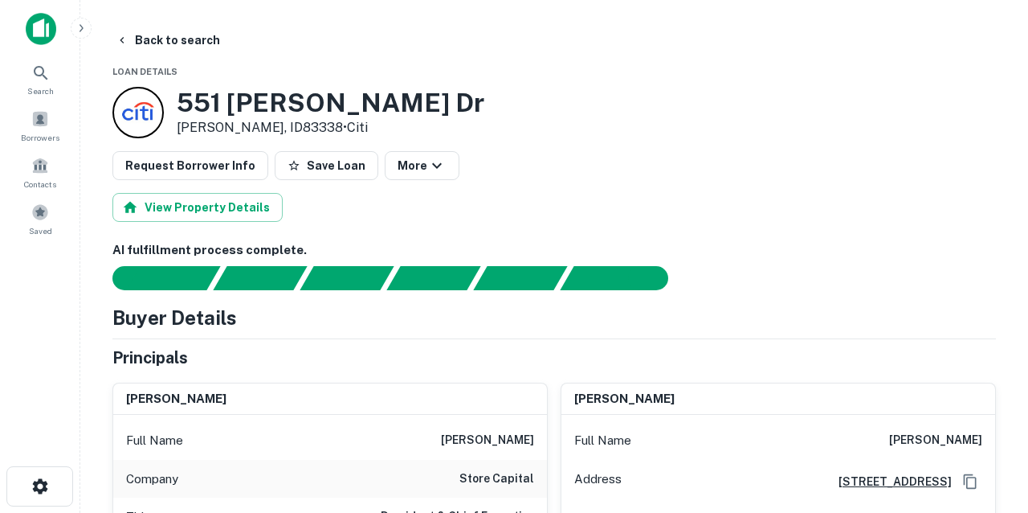
scroll to position [0, 0]
click at [186, 42] on button "Back to search" at bounding box center [167, 40] width 117 height 29
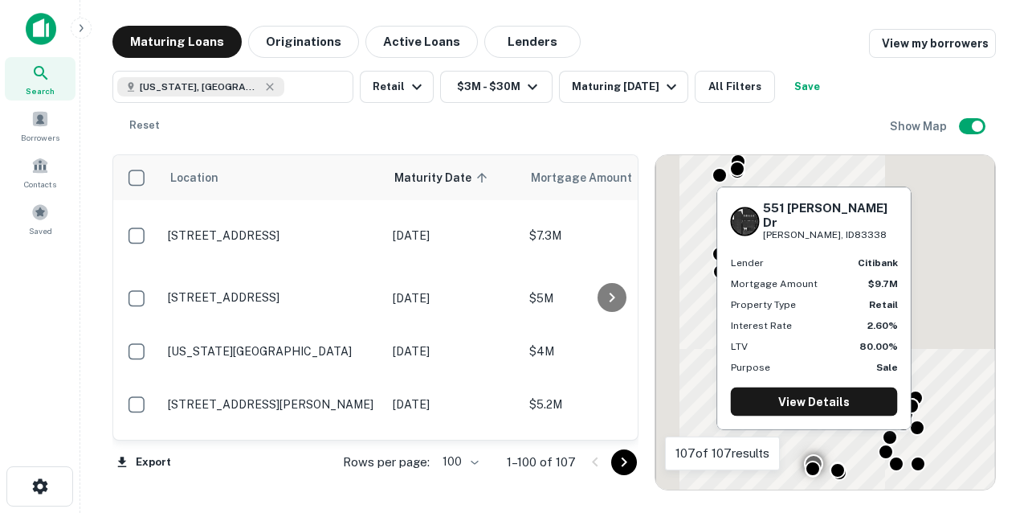
scroll to position [2374, 0]
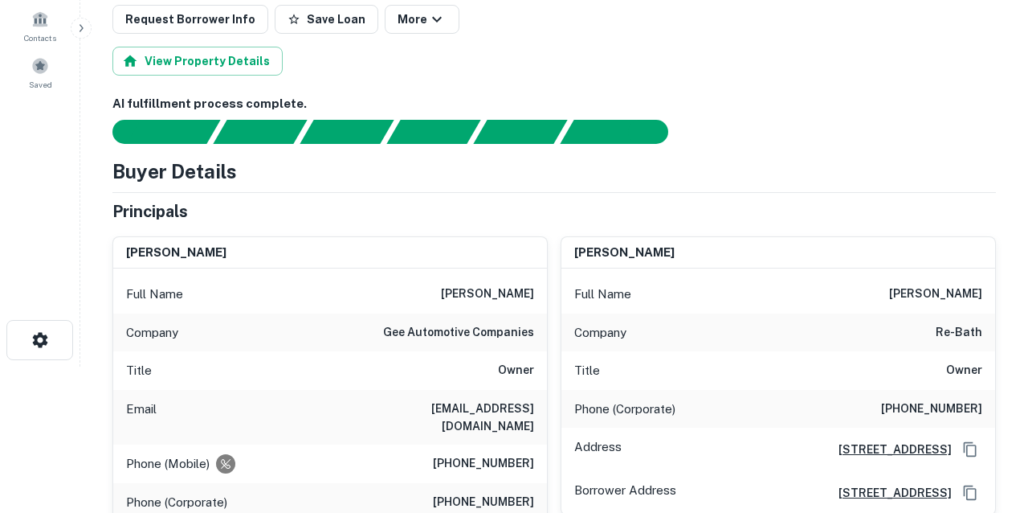
scroll to position [148, 0]
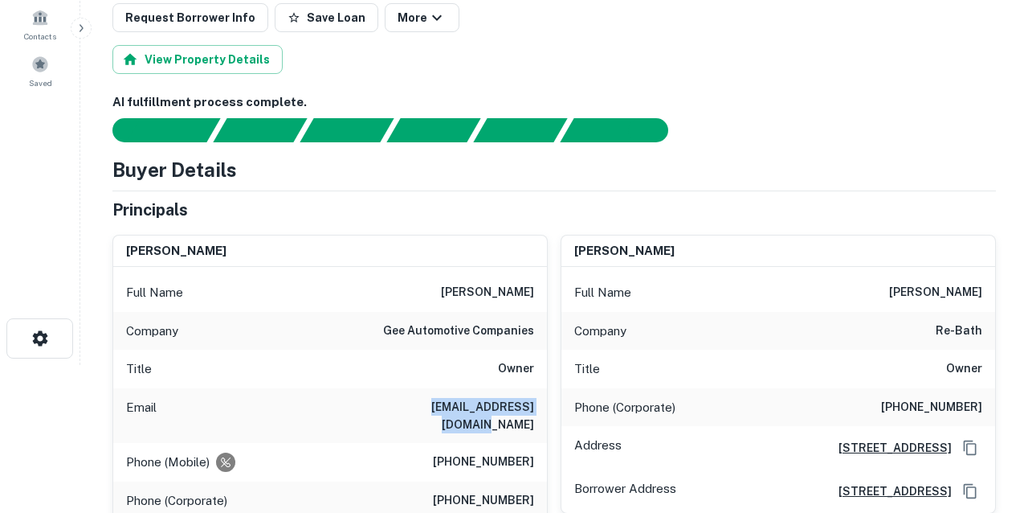
drag, startPoint x: 391, startPoint y: 405, endPoint x: 534, endPoint y: 406, distance: 143.0
click at [534, 406] on div "Email [EMAIL_ADDRESS][DOMAIN_NAME]" at bounding box center [330, 415] width 434 height 55
copy h6 "[EMAIL_ADDRESS][DOMAIN_NAME]"
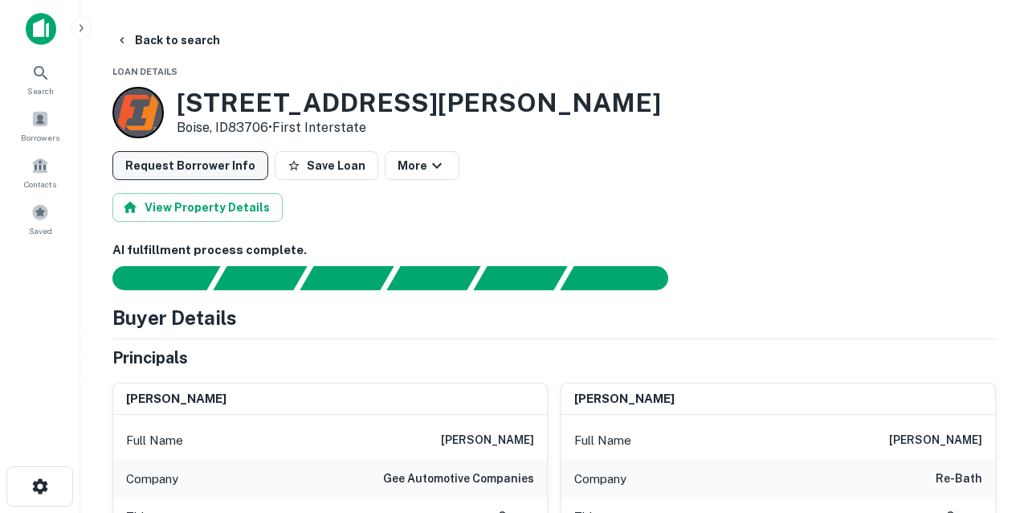
scroll to position [0, 0]
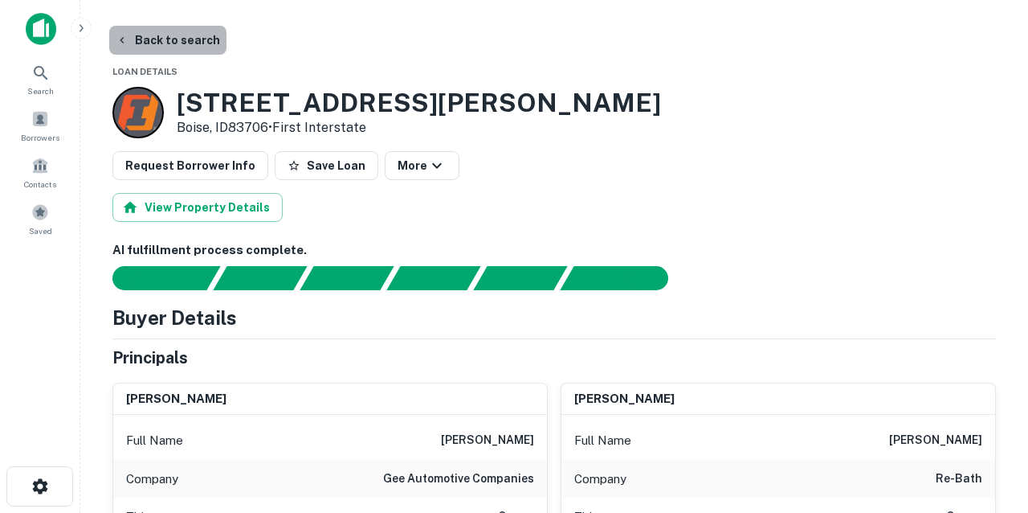
click at [174, 40] on button "Back to search" at bounding box center [167, 40] width 117 height 29
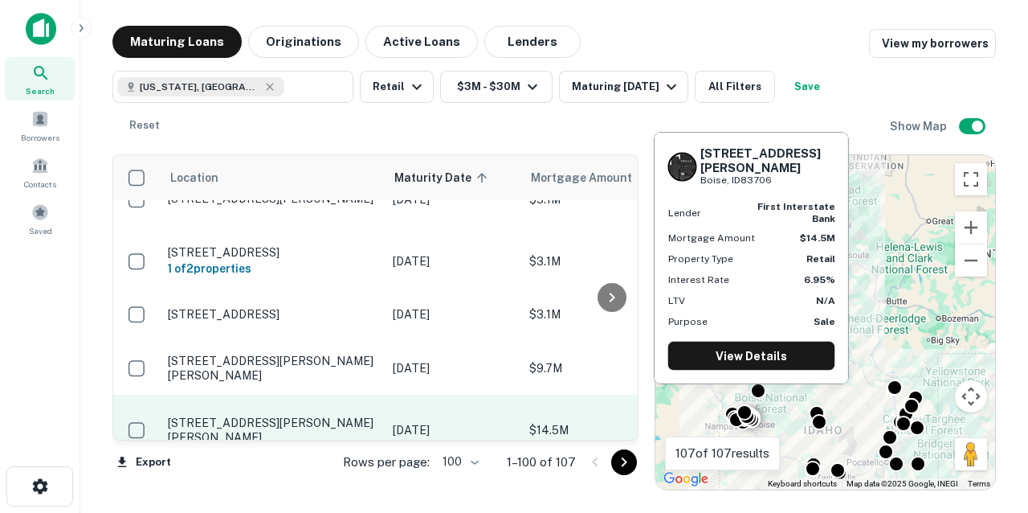
scroll to position [2480, 0]
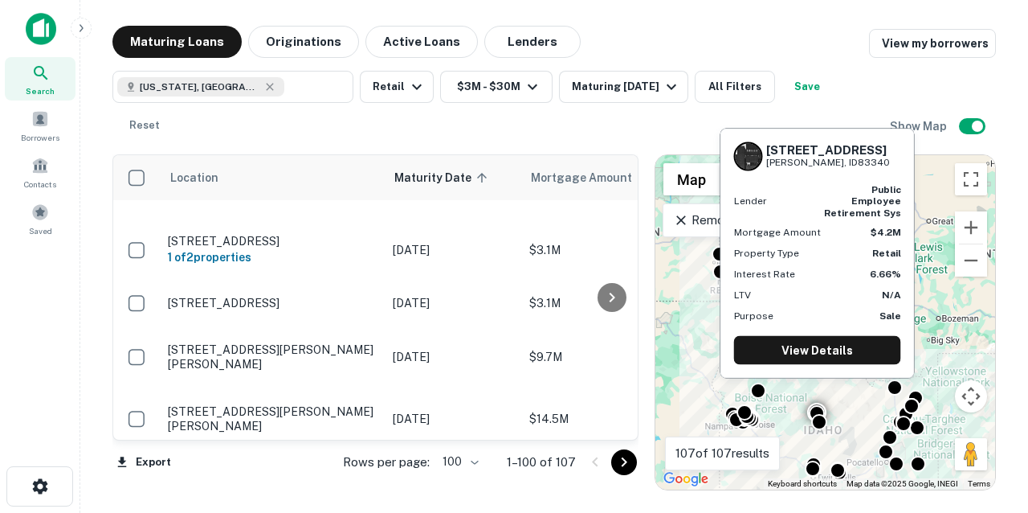
click at [288, 464] on p "[STREET_ADDRESS][PERSON_NAME]" at bounding box center [272, 471] width 209 height 14
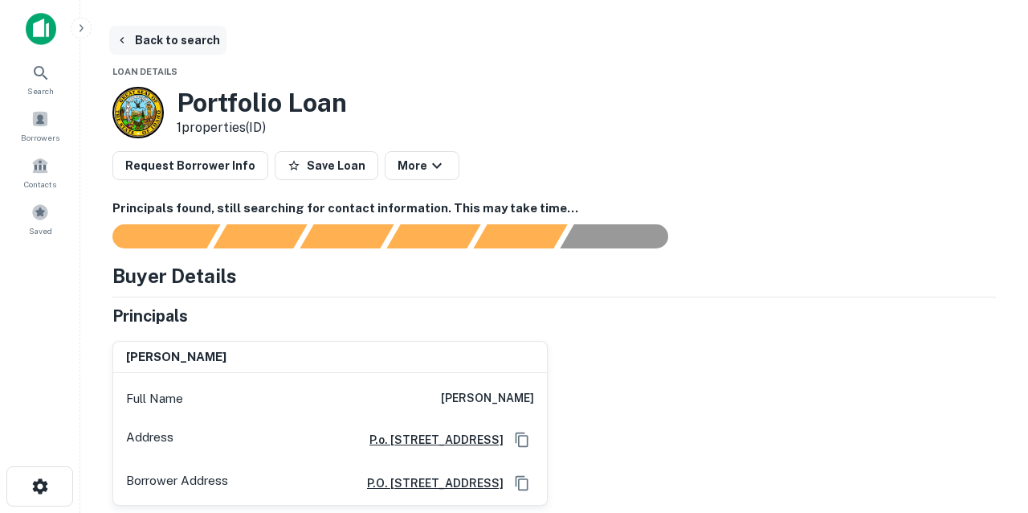
click at [185, 39] on button "Back to search" at bounding box center [167, 40] width 117 height 29
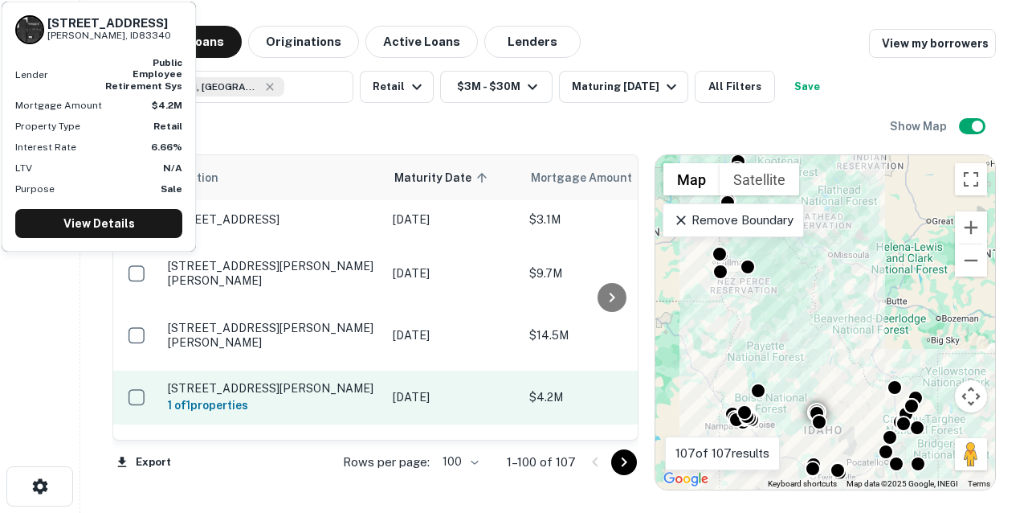
scroll to position [2565, 0]
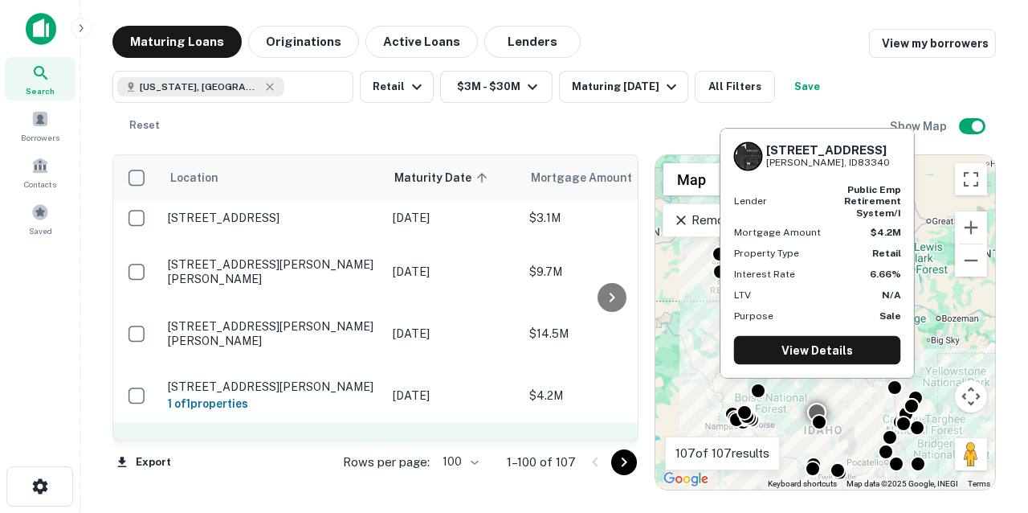
click at [312, 443] on p "[STREET_ADDRESS][PERSON_NAME]" at bounding box center [272, 450] width 209 height 14
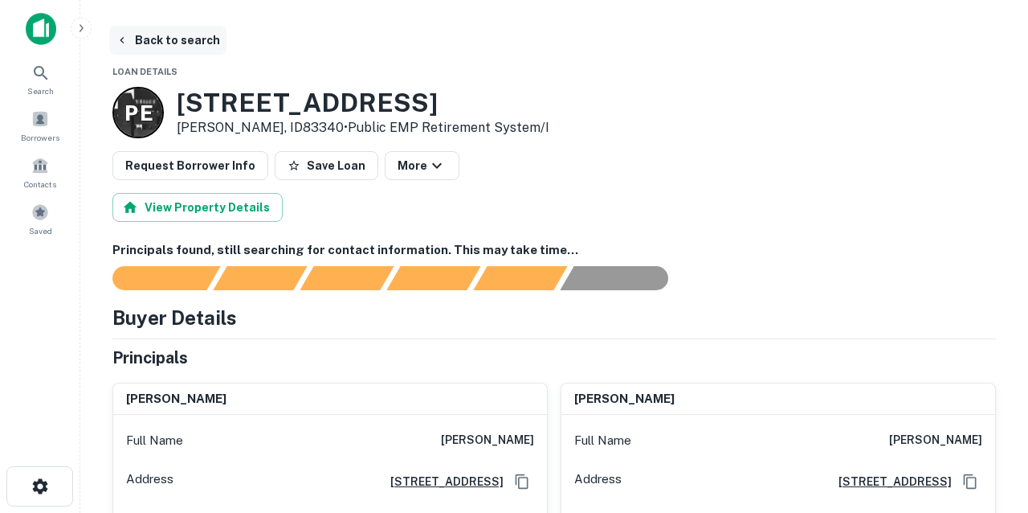
click at [185, 42] on button "Back to search" at bounding box center [167, 40] width 117 height 29
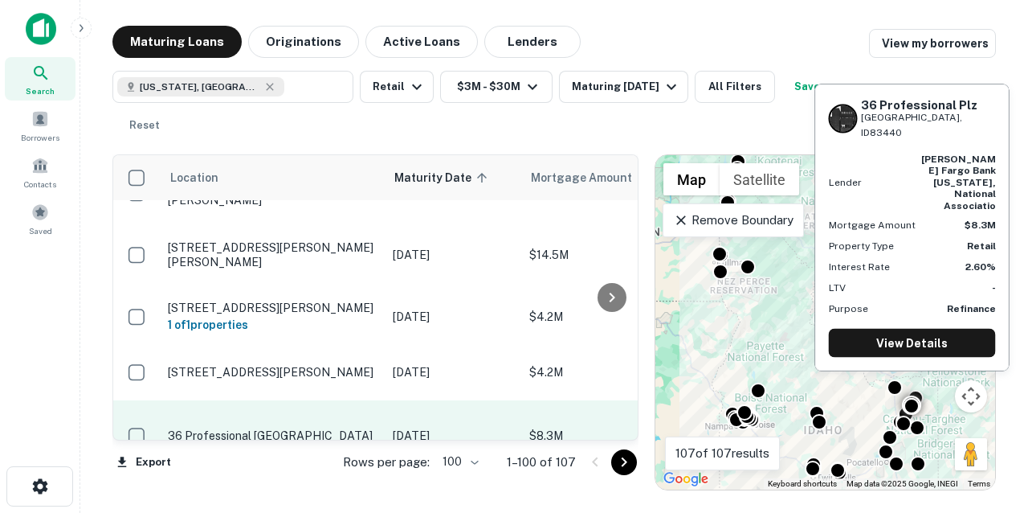
scroll to position [2645, 0]
click at [296, 427] on p "36 Professional [GEOGRAPHIC_DATA]" at bounding box center [272, 434] width 209 height 14
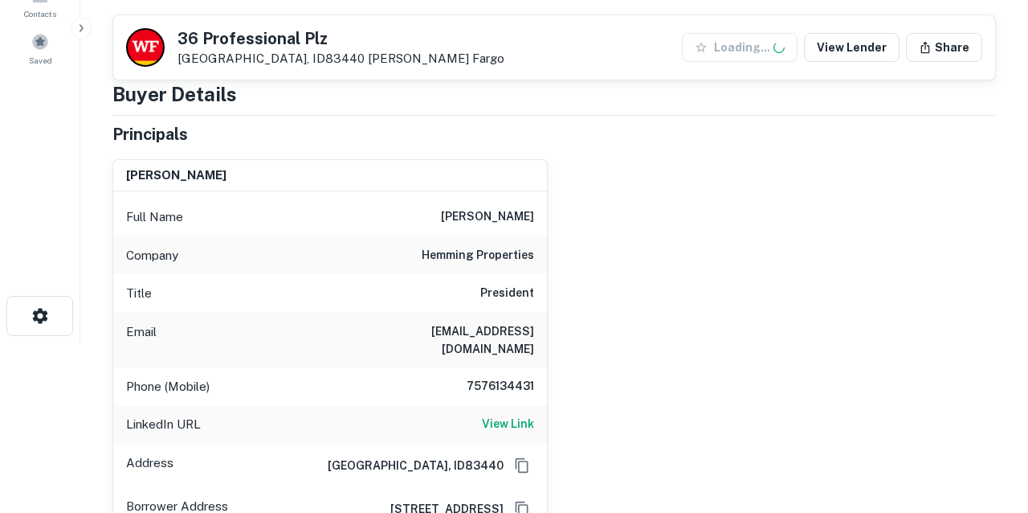
scroll to position [171, 0]
drag, startPoint x: 423, startPoint y: 332, endPoint x: 541, endPoint y: 328, distance: 117.4
click at [541, 328] on div "Email [EMAIL_ADDRESS][DOMAIN_NAME]" at bounding box center [330, 339] width 434 height 55
copy h6 "[EMAIL_ADDRESS][DOMAIN_NAME]"
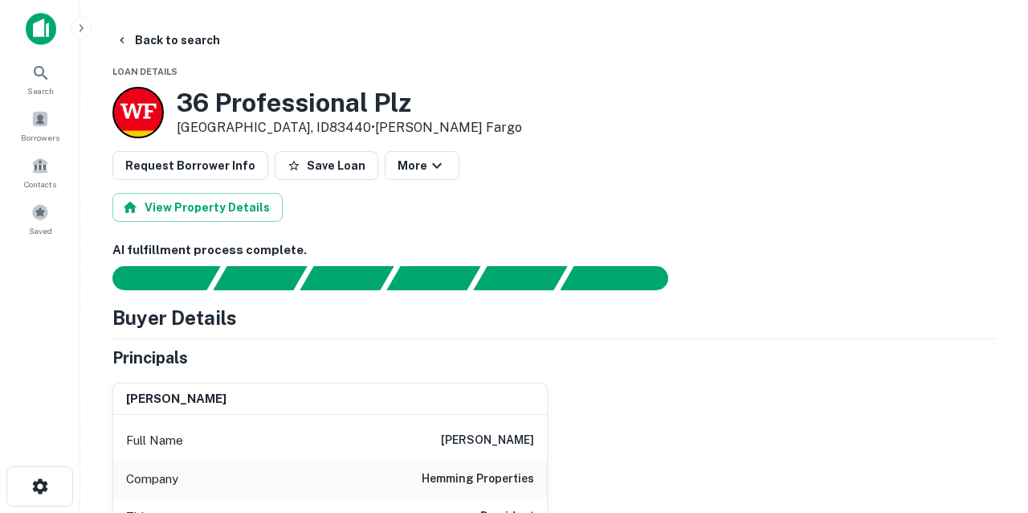
scroll to position [0, 0]
click at [199, 38] on button "Back to search" at bounding box center [167, 40] width 117 height 29
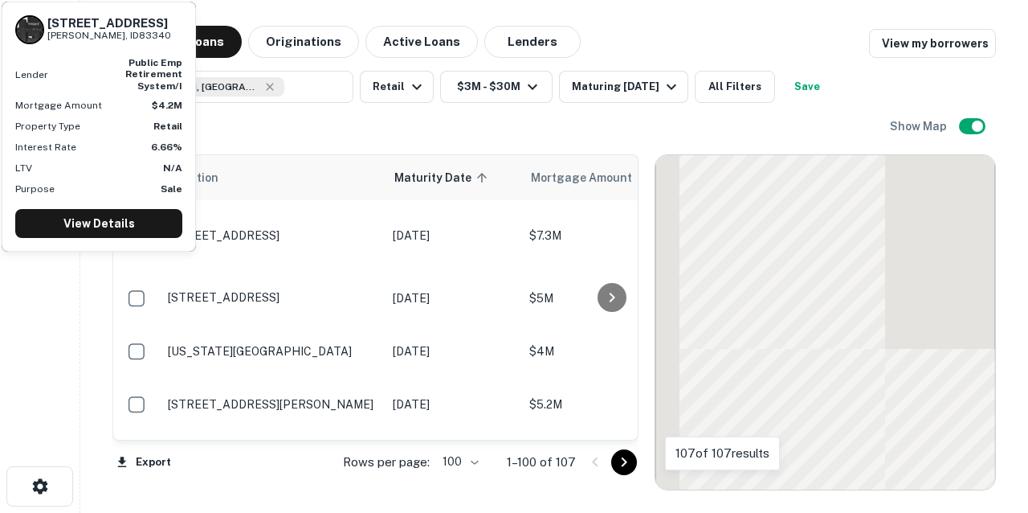
scroll to position [2645, 0]
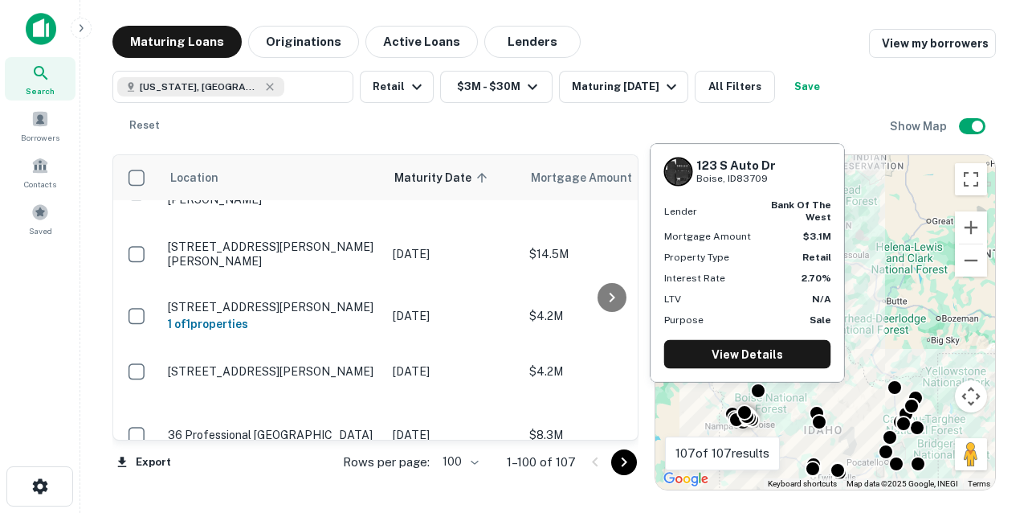
click at [308, 498] on p "[STREET_ADDRESS][PERSON_NAME]" at bounding box center [272, 505] width 209 height 14
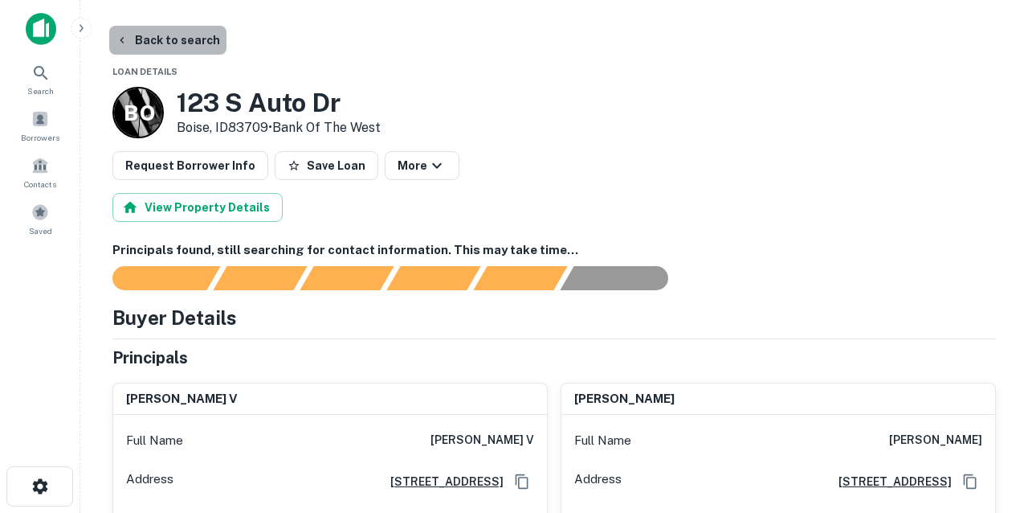
click at [175, 41] on button "Back to search" at bounding box center [167, 40] width 117 height 29
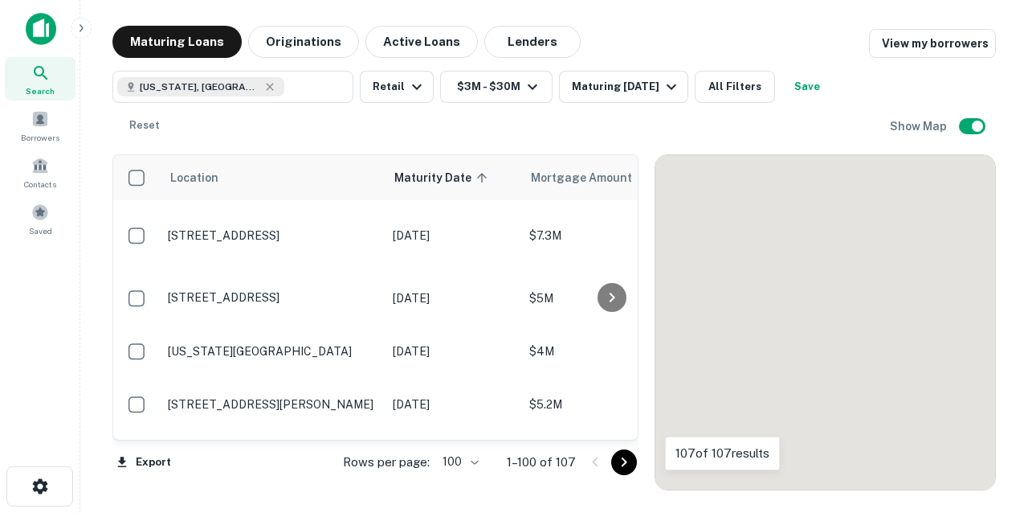
scroll to position [2645, 0]
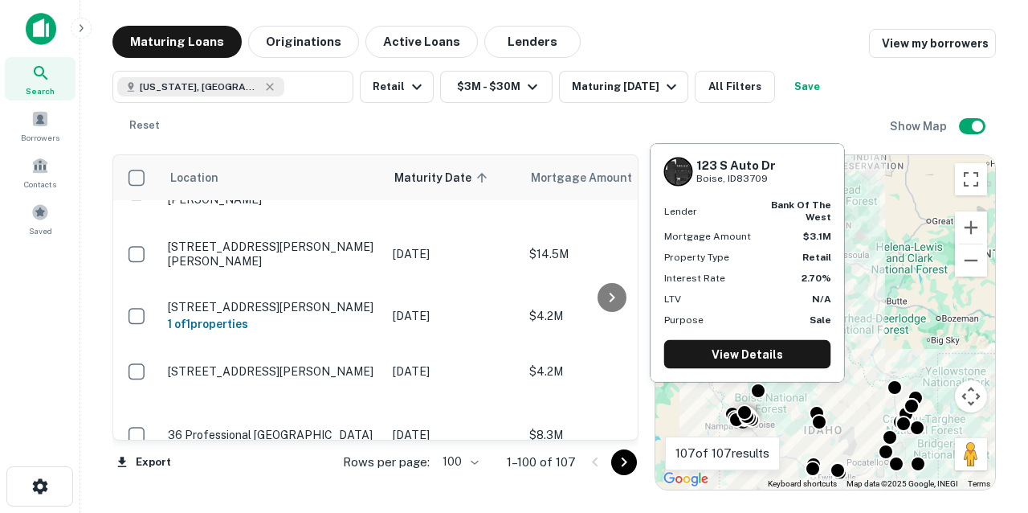
click at [284, 498] on p "[STREET_ADDRESS][PERSON_NAME]" at bounding box center [272, 505] width 209 height 14
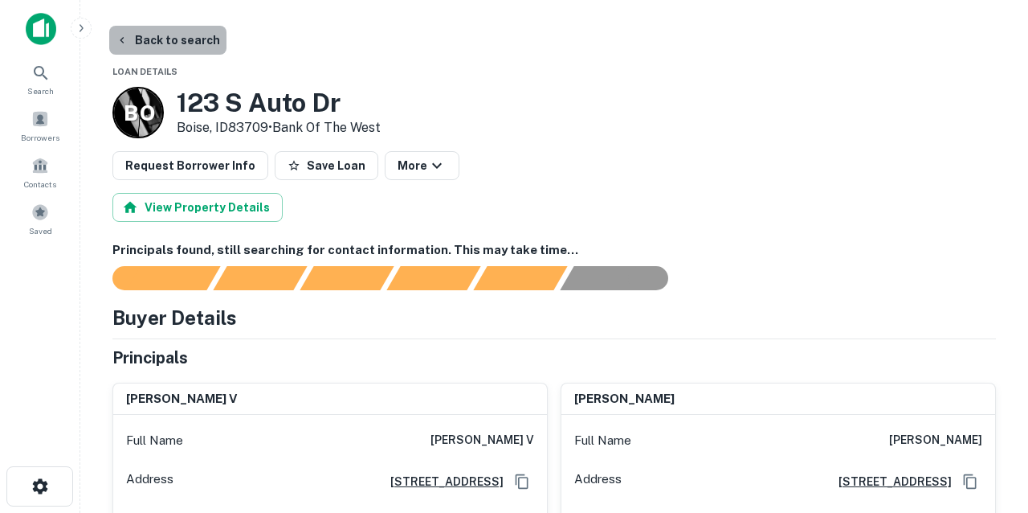
click at [182, 44] on button "Back to search" at bounding box center [167, 40] width 117 height 29
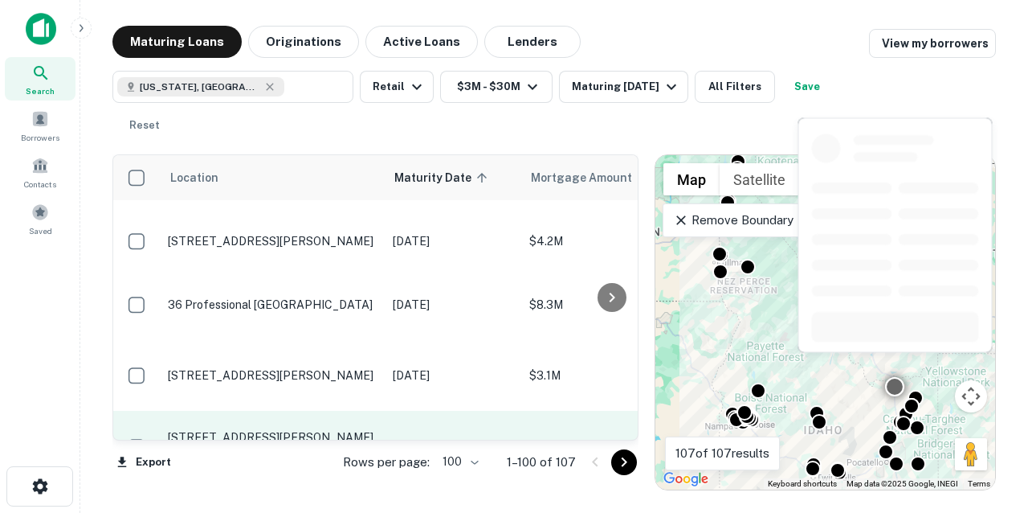
scroll to position [2790, 0]
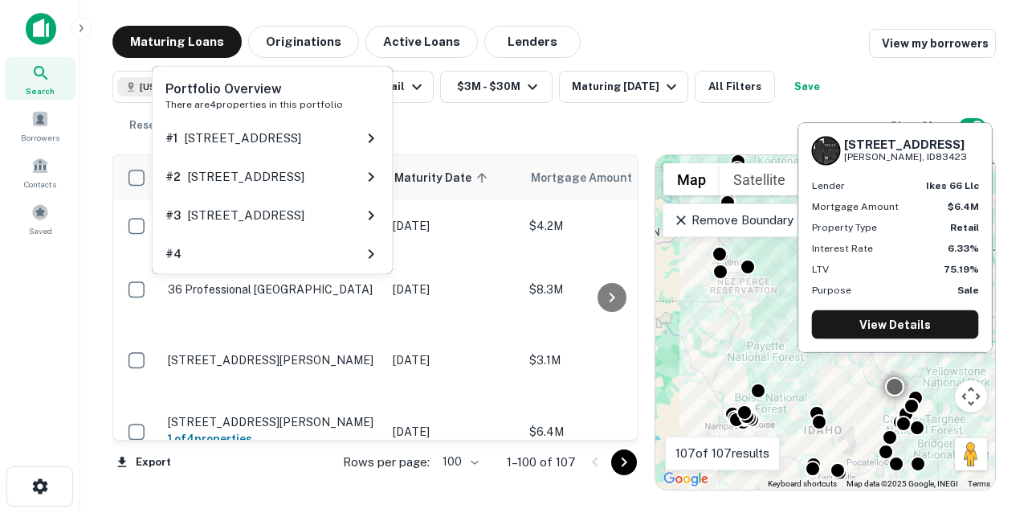
click at [269, 281] on div "Portfolio Overview There are 4 properties in this portfolio # 1 [STREET_ADDRESS…" at bounding box center [272, 174] width 244 height 221
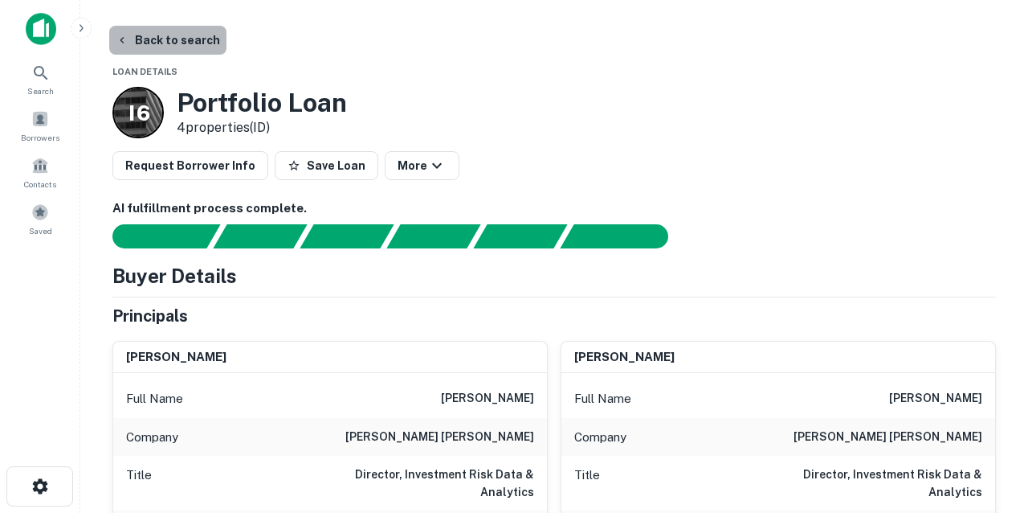
click at [178, 39] on button "Back to search" at bounding box center [167, 40] width 117 height 29
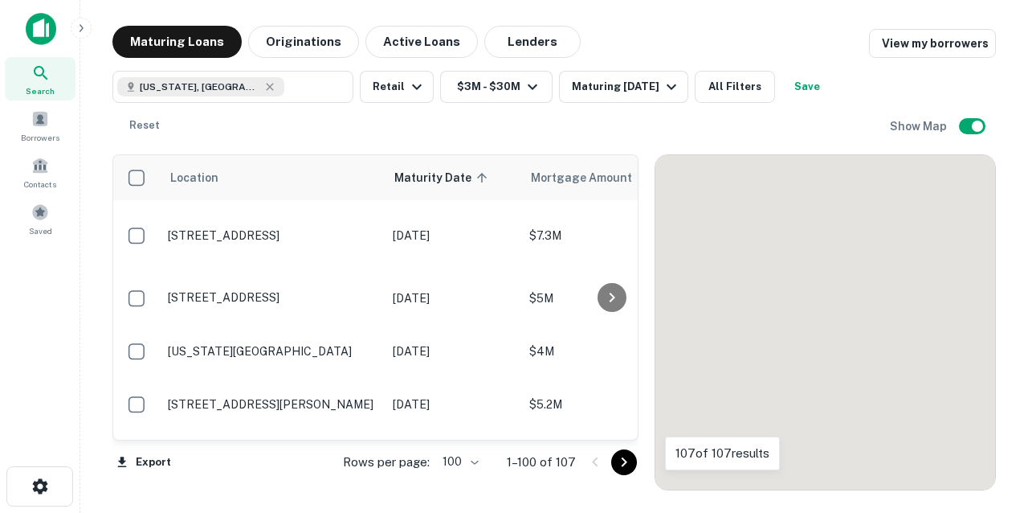
scroll to position [2790, 0]
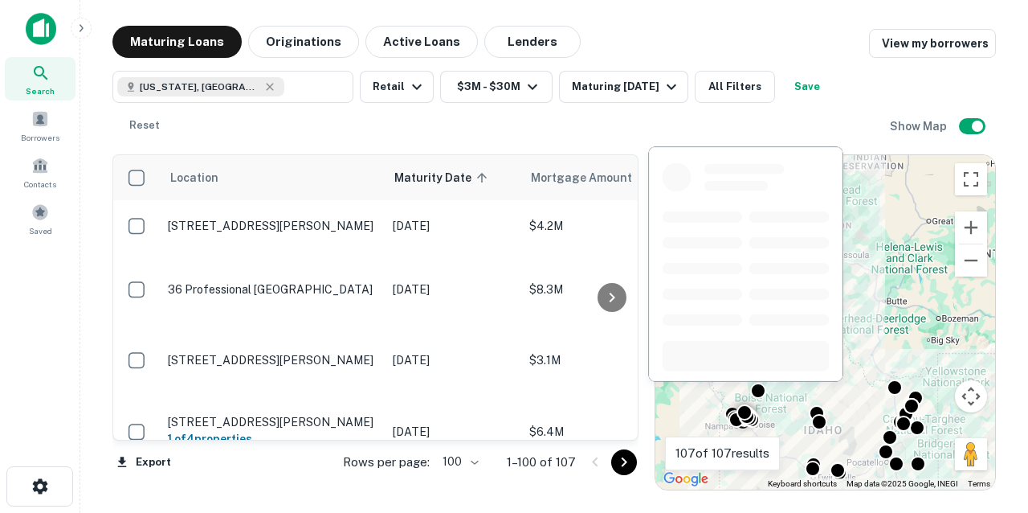
click at [300, 486] on p "[STREET_ADDRESS]" at bounding box center [272, 493] width 209 height 14
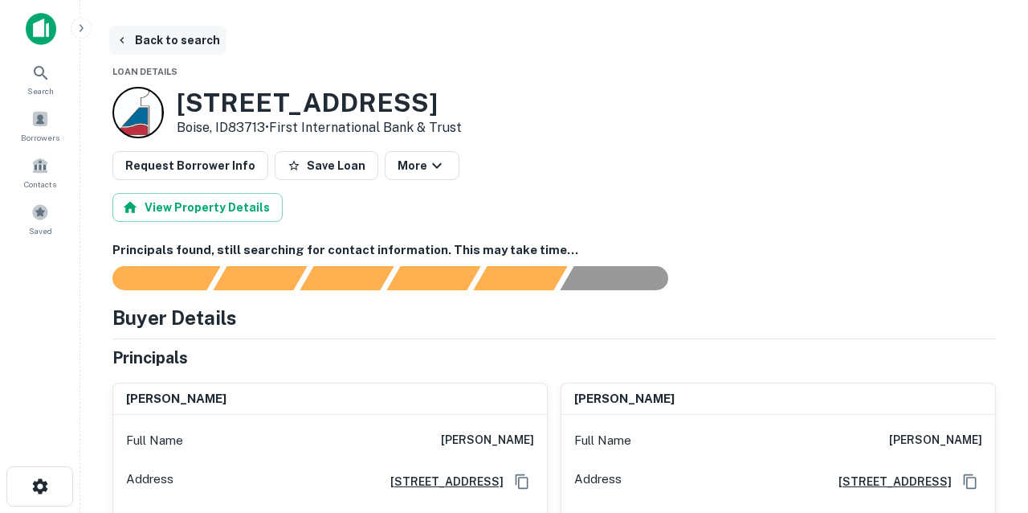
click at [178, 45] on button "Back to search" at bounding box center [167, 40] width 117 height 29
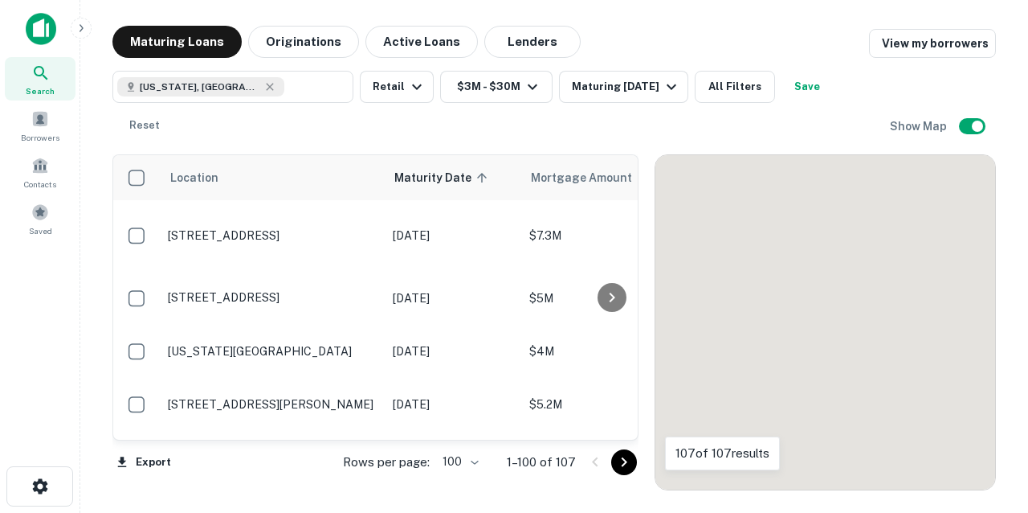
scroll to position [2790, 0]
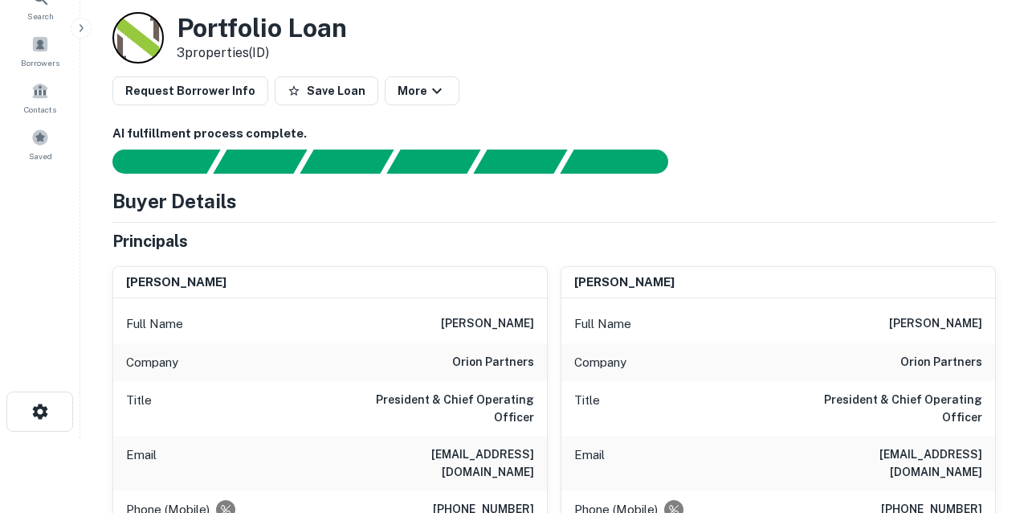
scroll to position [82, 0]
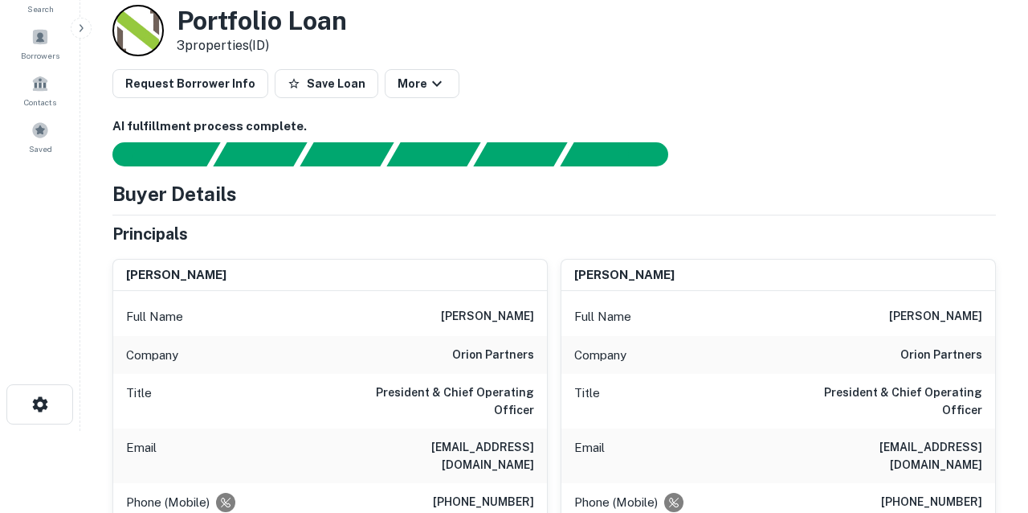
drag, startPoint x: 350, startPoint y: 431, endPoint x: 544, endPoint y: 431, distance: 193.6
click at [544, 431] on div "Email [EMAIL_ADDRESS][DOMAIN_NAME]" at bounding box center [330, 455] width 434 height 55
copy h6 "[EMAIL_ADDRESS][DOMAIN_NAME]"
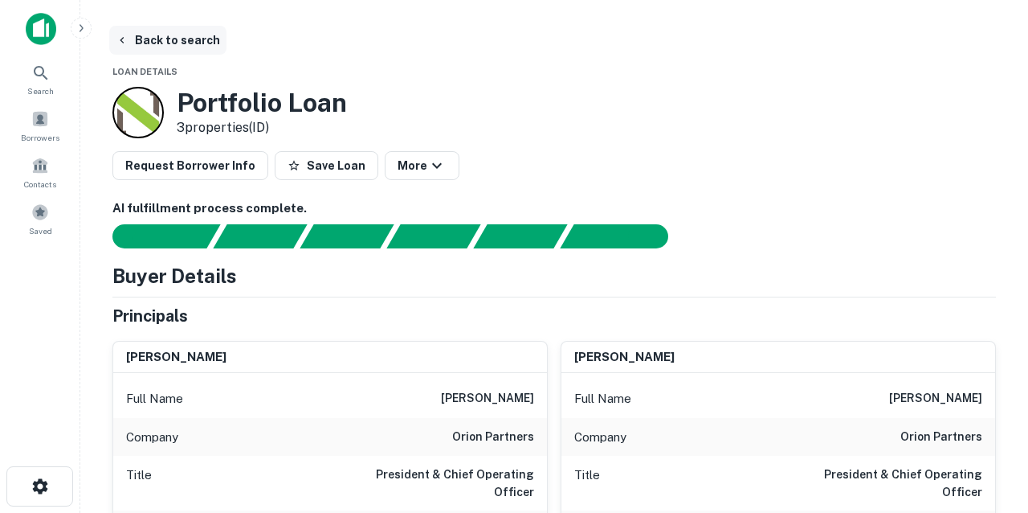
scroll to position [0, 0]
click at [159, 35] on button "Back to search" at bounding box center [167, 40] width 117 height 29
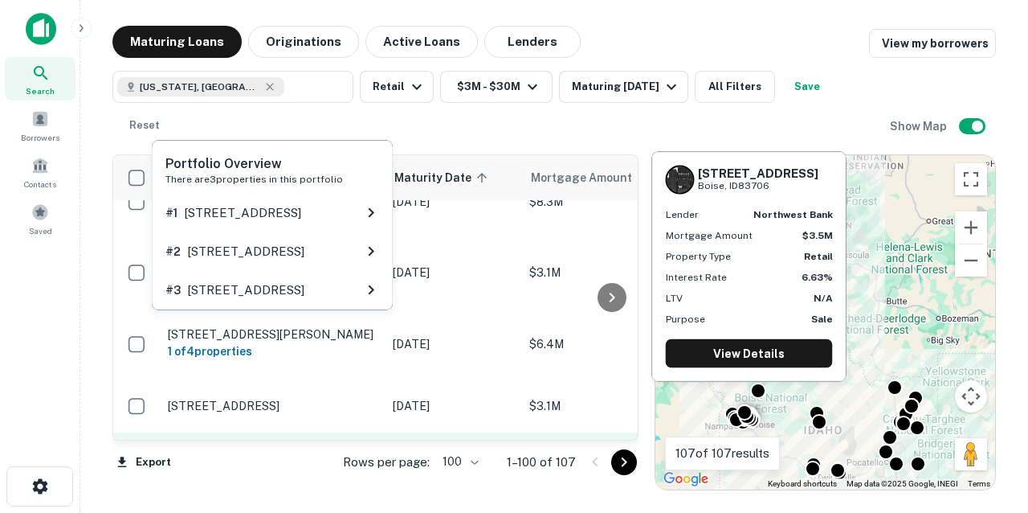
scroll to position [2895, 0]
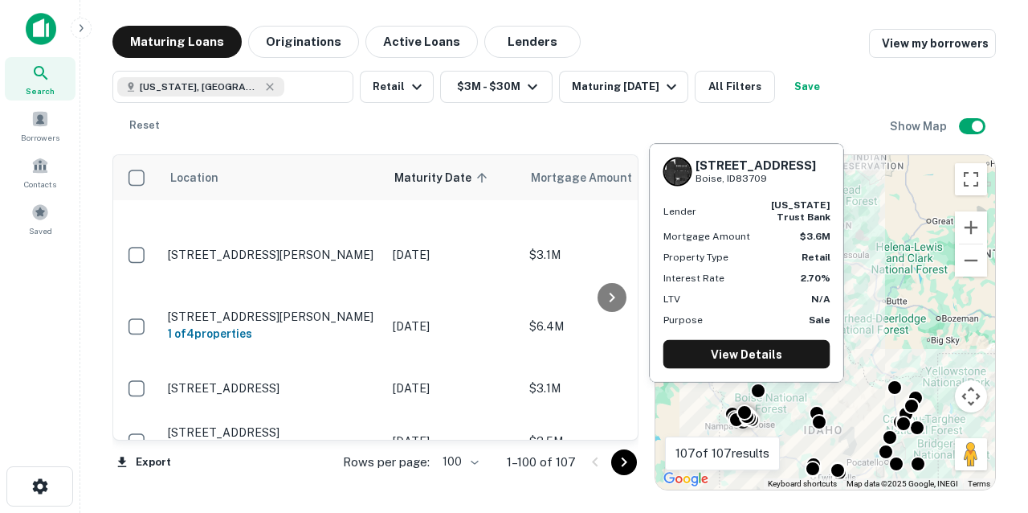
click at [355, 488] on p "[STREET_ADDRESS]" at bounding box center [272, 495] width 209 height 14
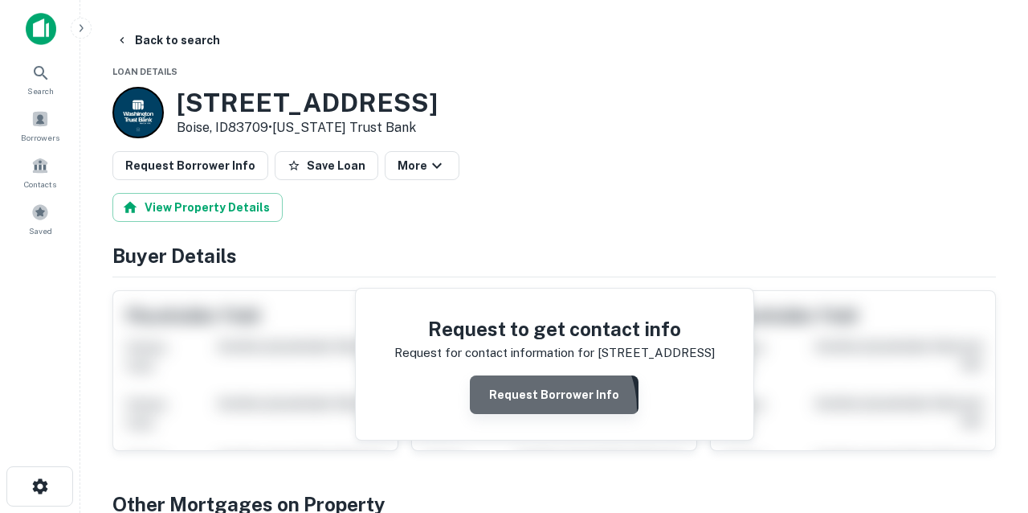
click at [534, 409] on button "Request Borrower Info" at bounding box center [554, 394] width 169 height 39
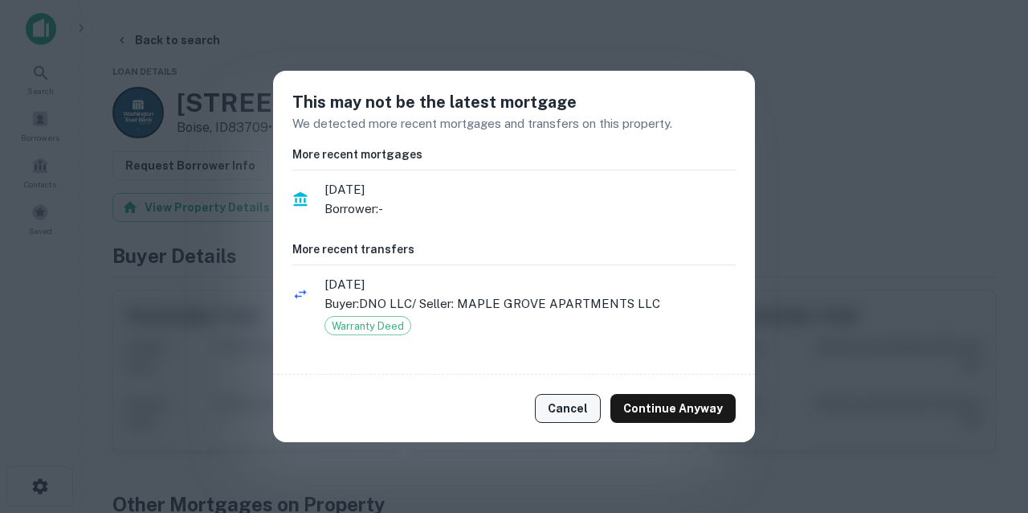
click at [578, 408] on button "Cancel" at bounding box center [568, 408] width 66 height 29
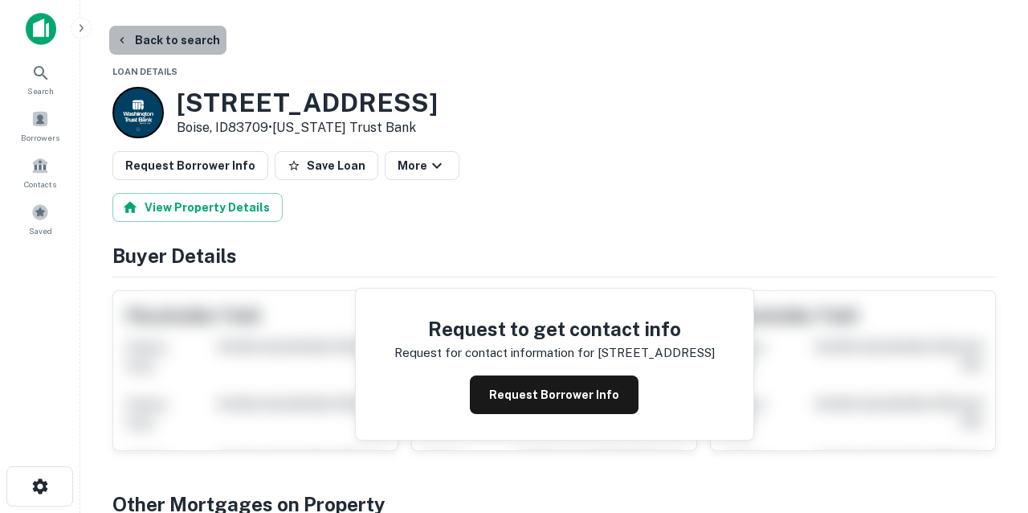
click at [178, 37] on button "Back to search" at bounding box center [167, 40] width 117 height 29
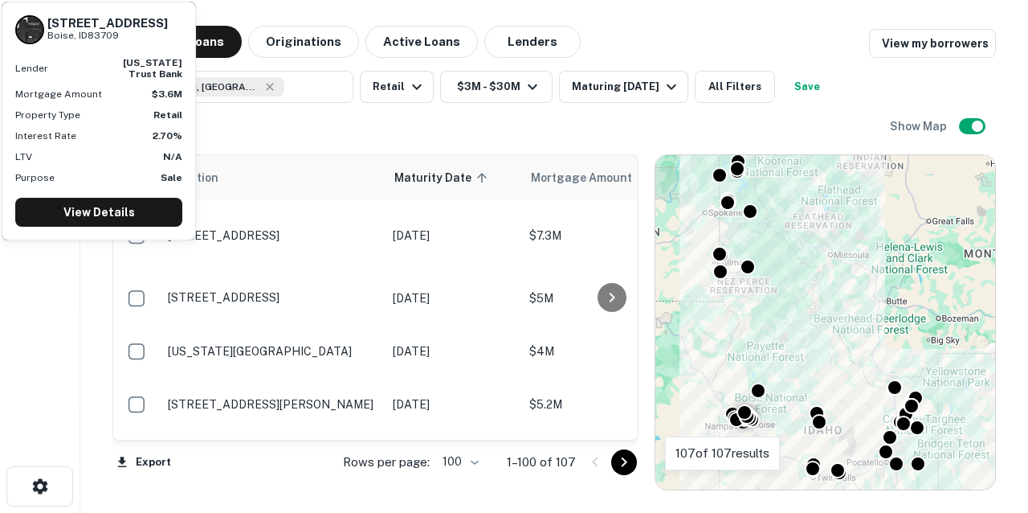
scroll to position [2895, 0]
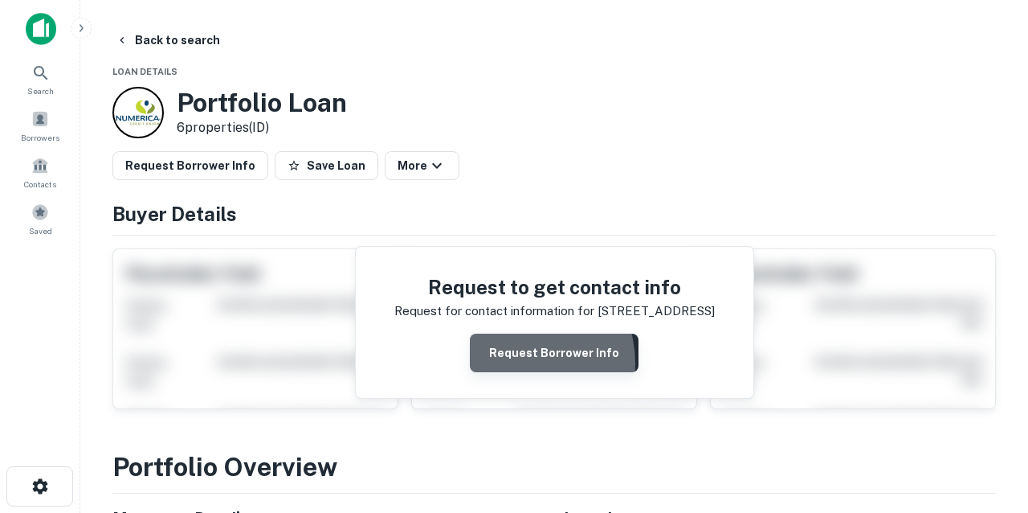
click at [517, 362] on button "Request Borrower Info" at bounding box center [554, 352] width 169 height 39
click at [190, 41] on button "Back to search" at bounding box center [167, 40] width 117 height 29
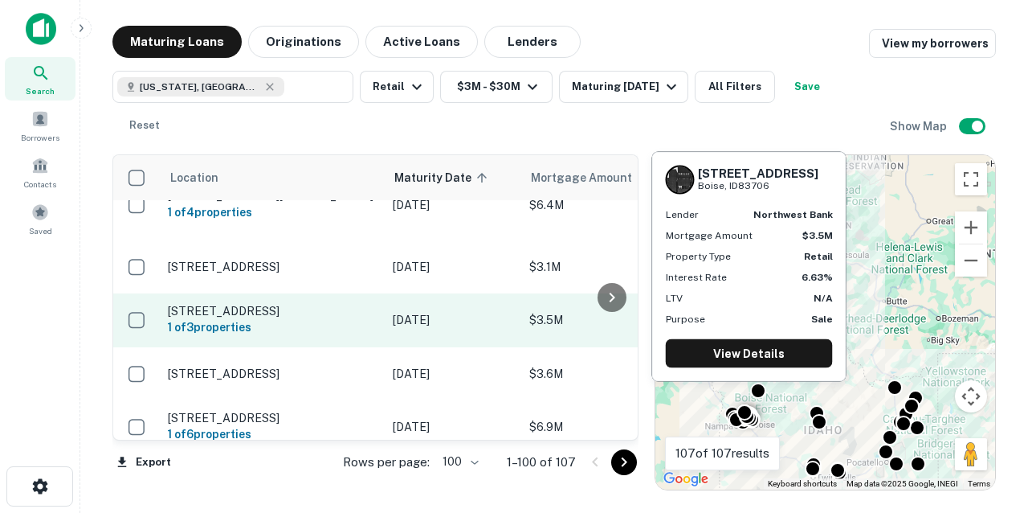
scroll to position [3018, 0]
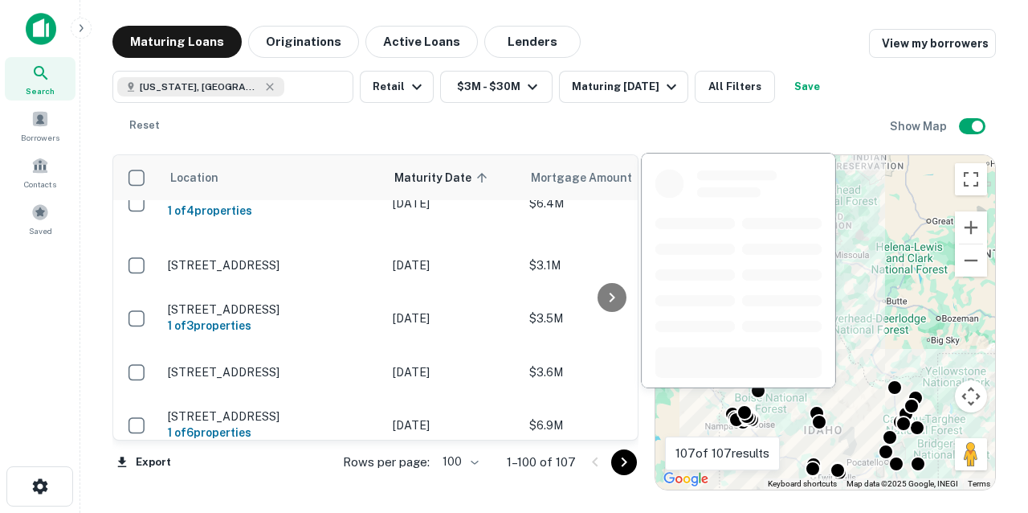
click at [297, 471] on p "[GEOGRAPHIC_DATA]" at bounding box center [272, 478] width 209 height 14
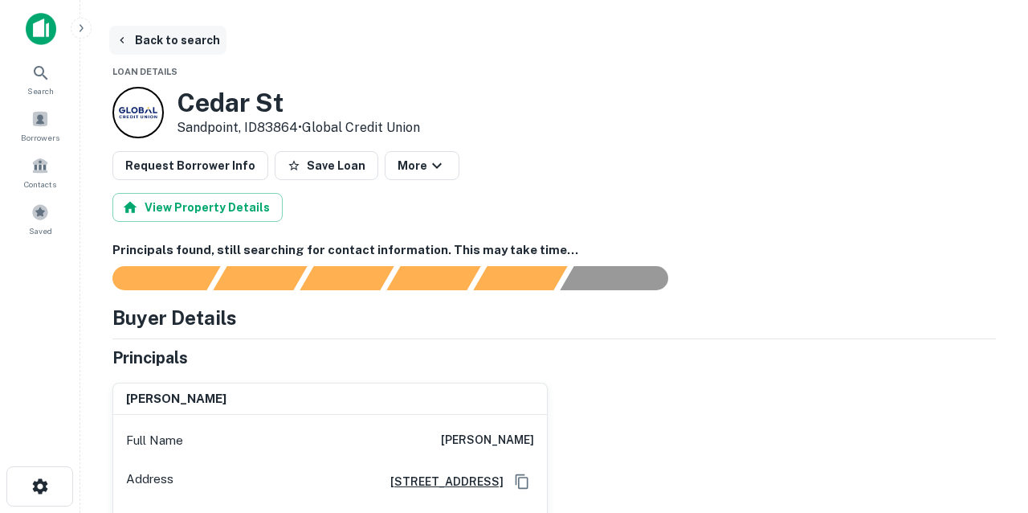
click at [181, 41] on button "Back to search" at bounding box center [167, 40] width 117 height 29
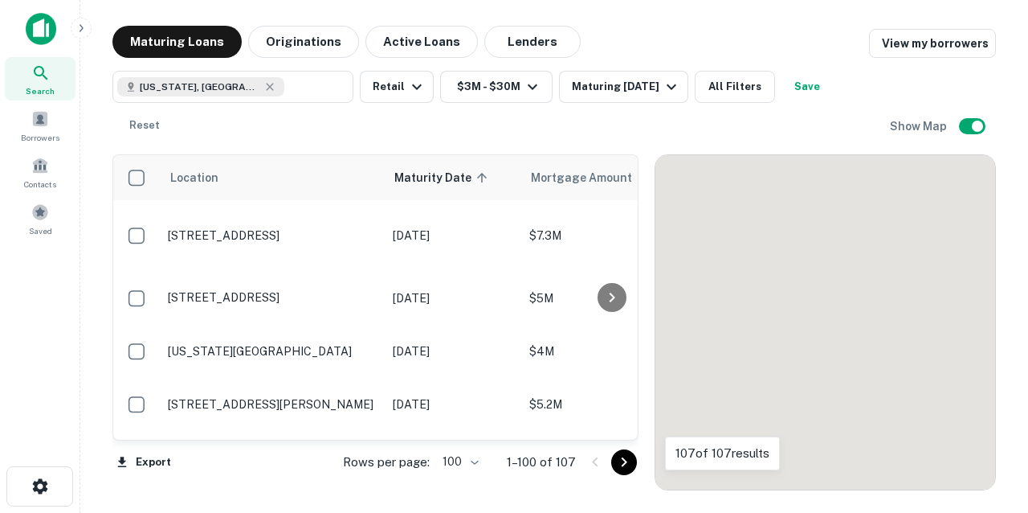
scroll to position [3018, 0]
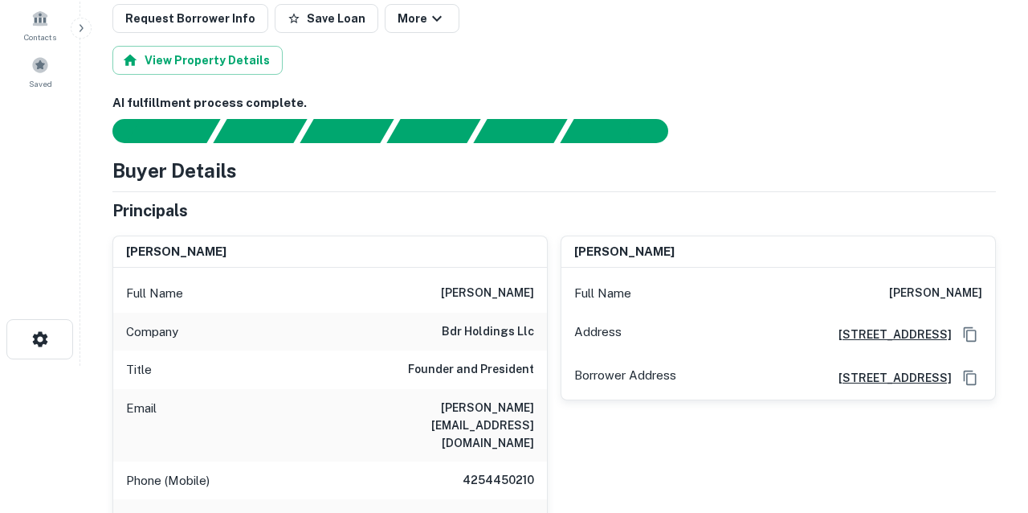
scroll to position [148, 0]
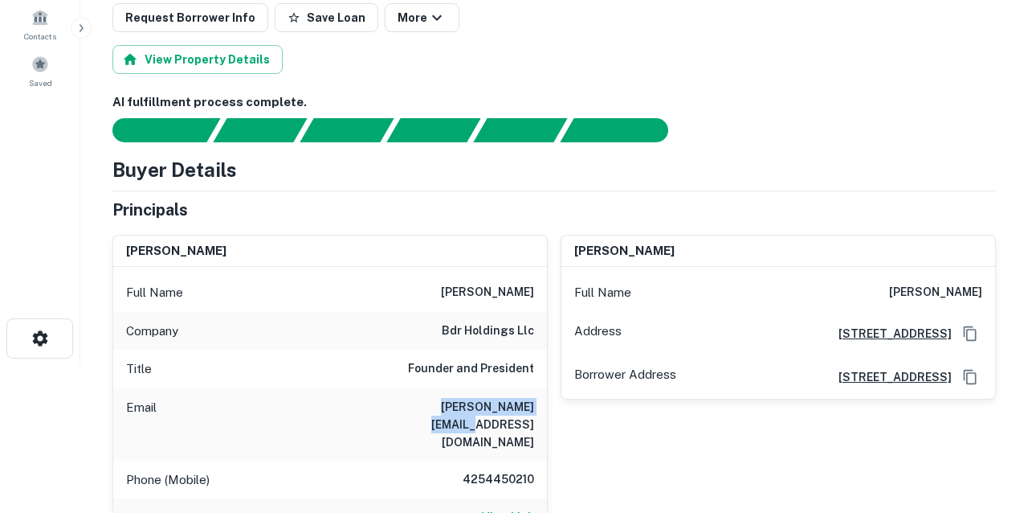
drag, startPoint x: 403, startPoint y: 407, endPoint x: 540, endPoint y: 405, distance: 136.6
click at [540, 405] on div "Email [PERSON_NAME][EMAIL_ADDRESS][DOMAIN_NAME]" at bounding box center [330, 424] width 434 height 72
copy h6 "[PERSON_NAME][EMAIL_ADDRESS][DOMAIN_NAME]"
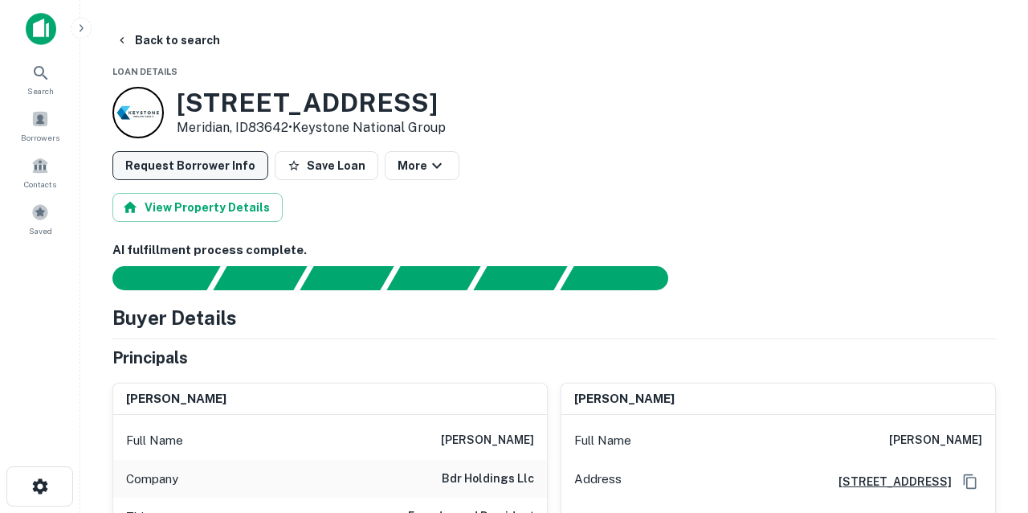
scroll to position [0, 0]
click at [181, 39] on button "Back to search" at bounding box center [167, 40] width 117 height 29
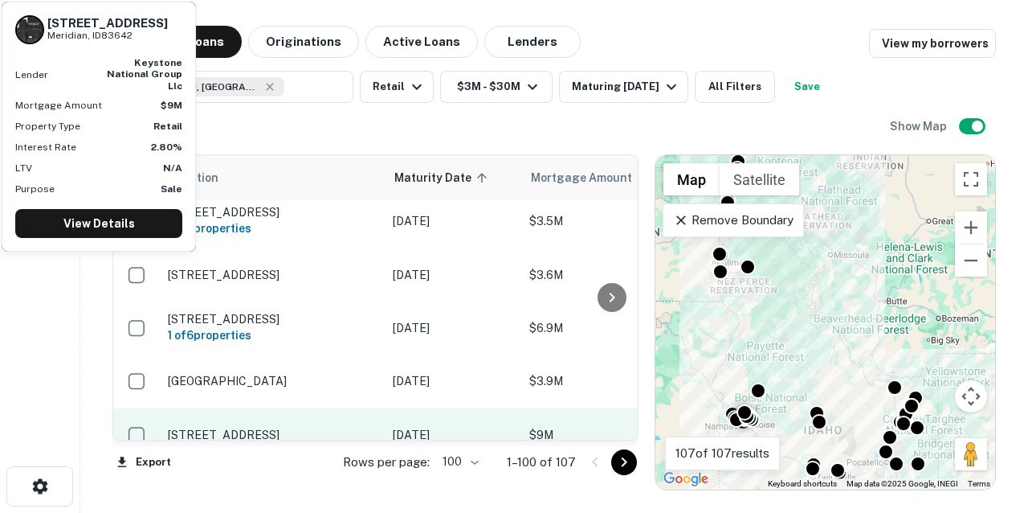
scroll to position [3120, 0]
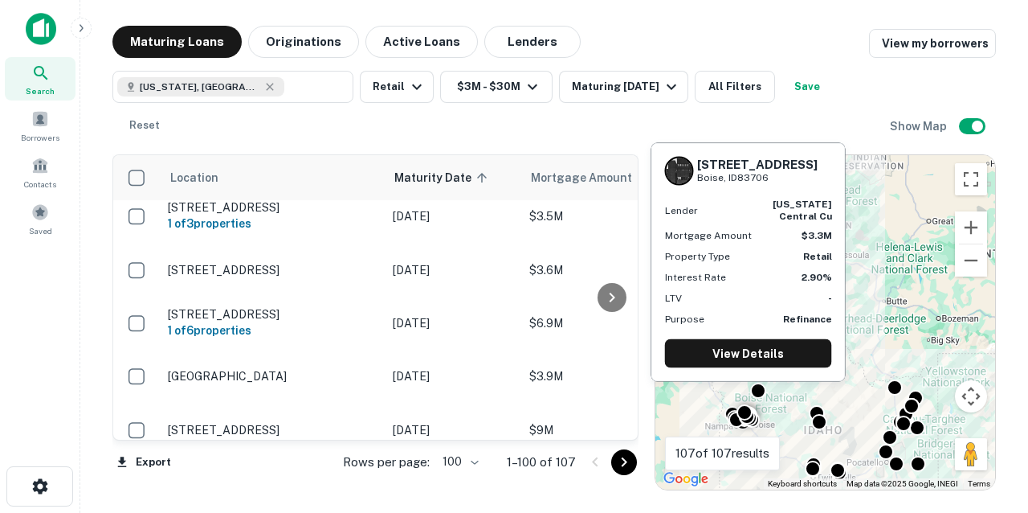
click at [266, 484] on p "[STREET_ADDRESS]" at bounding box center [272, 491] width 209 height 14
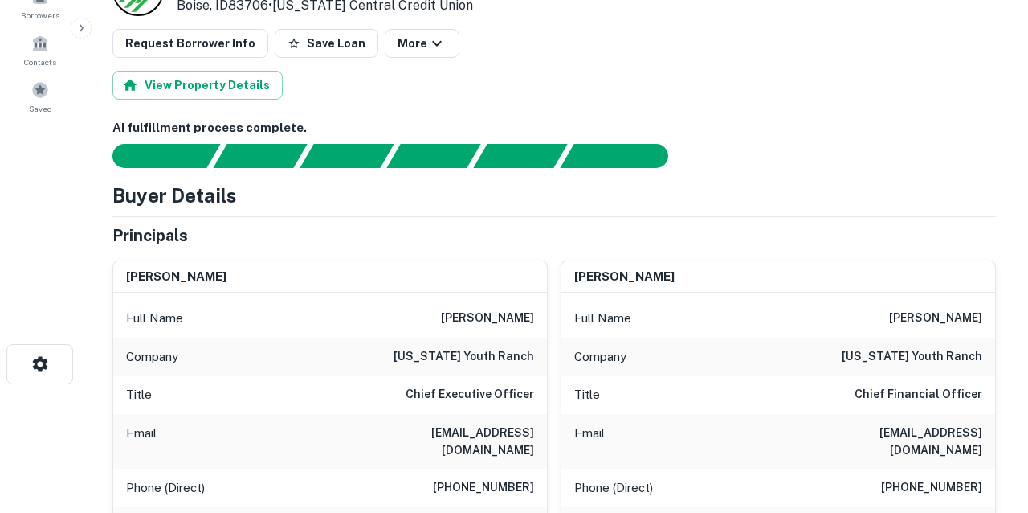
scroll to position [124, 0]
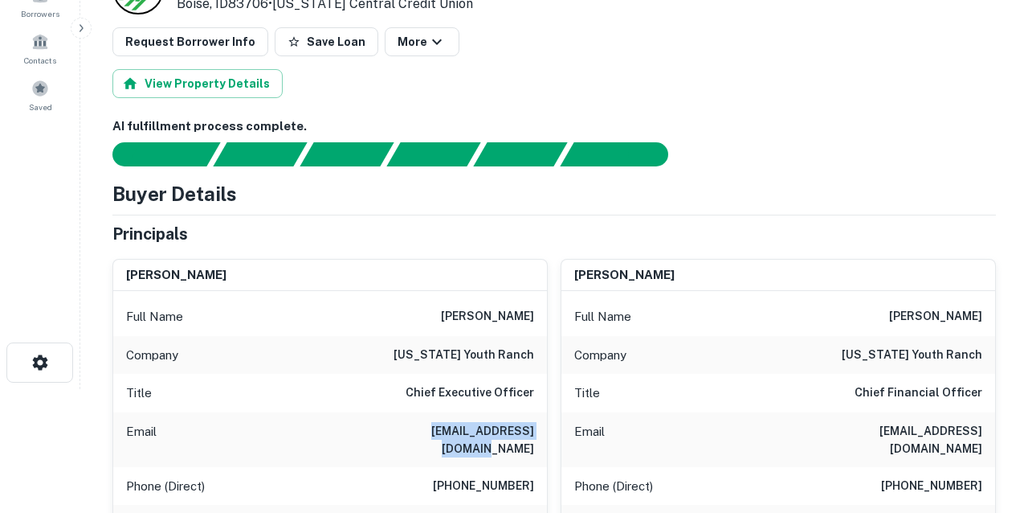
drag, startPoint x: 402, startPoint y: 428, endPoint x: 537, endPoint y: 433, distance: 135.0
click at [537, 433] on div "Email [EMAIL_ADDRESS][DOMAIN_NAME]" at bounding box center [330, 439] width 434 height 55
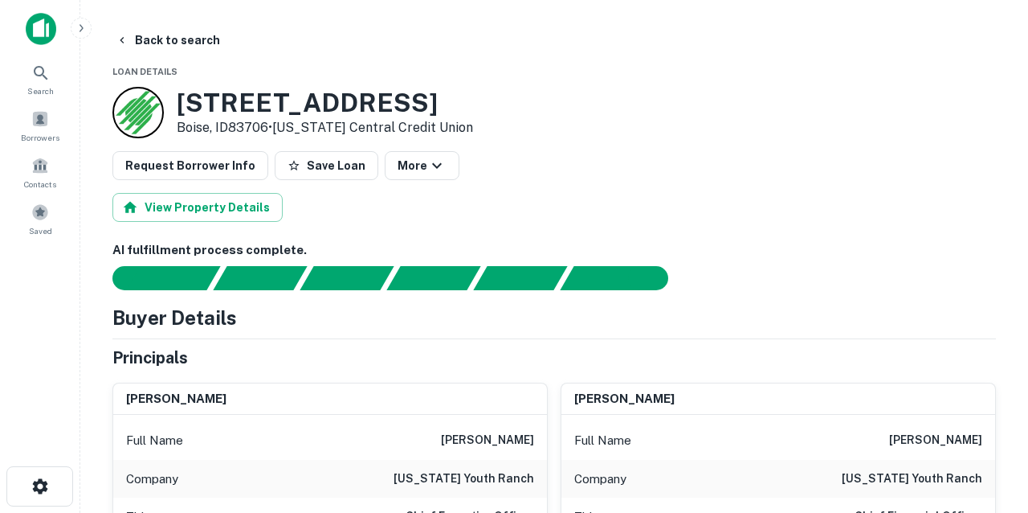
scroll to position [0, 0]
click at [173, 39] on button "Back to search" at bounding box center [167, 40] width 117 height 29
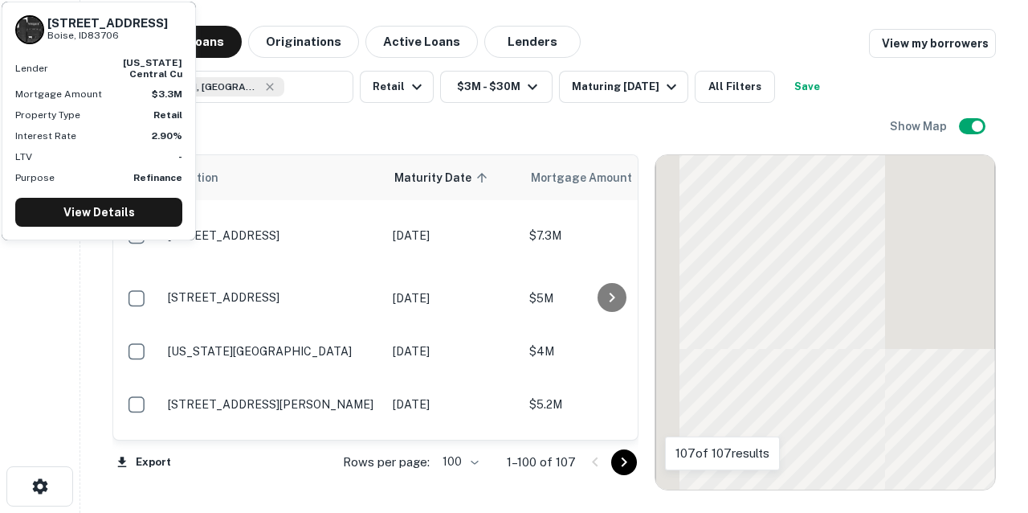
scroll to position [3120, 0]
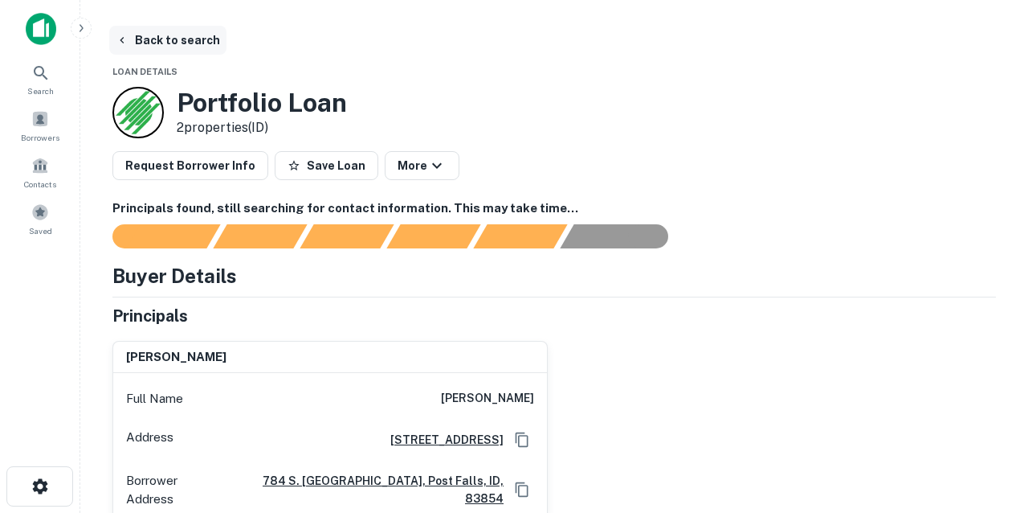
click at [185, 38] on button "Back to search" at bounding box center [167, 40] width 117 height 29
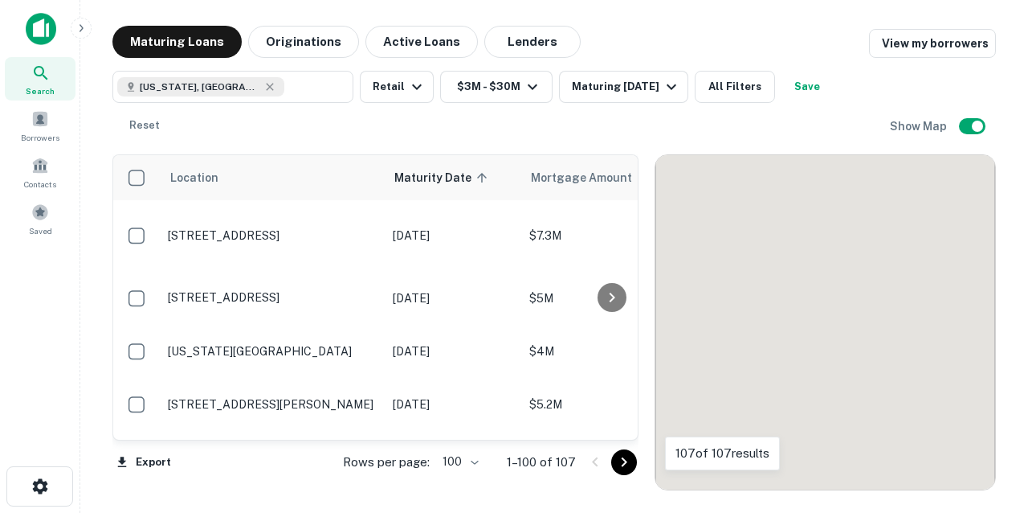
scroll to position [3120, 0]
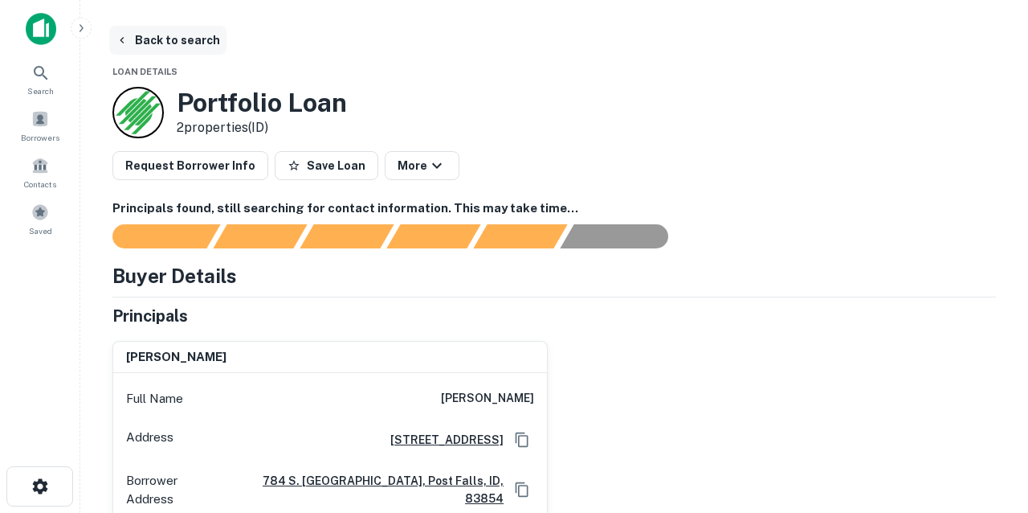
click at [182, 42] on button "Back to search" at bounding box center [167, 40] width 117 height 29
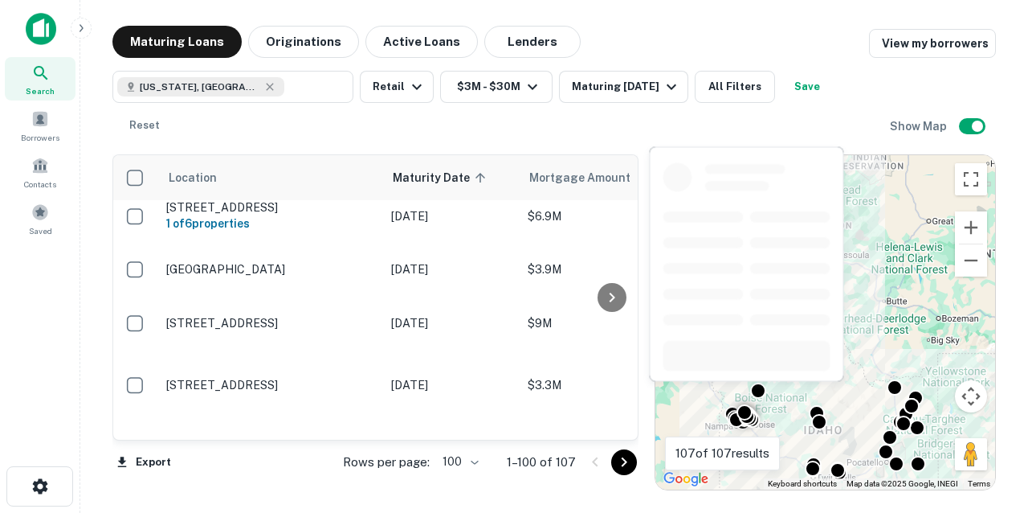
scroll to position [3237, 2]
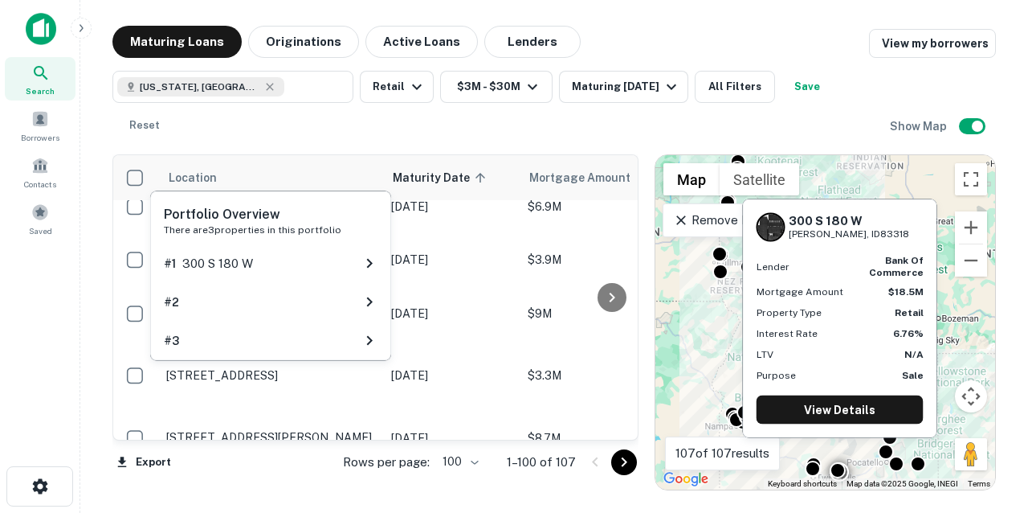
click at [269, 366] on div "Portfolio Overview There are 3 properties in this portfolio # 1 300 S 180 W # 2…" at bounding box center [271, 281] width 244 height 182
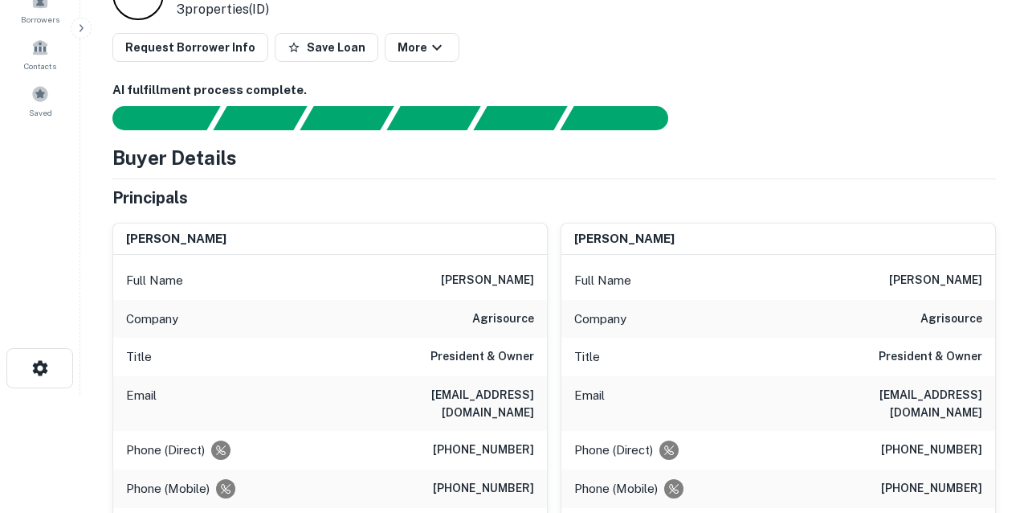
scroll to position [121, 0]
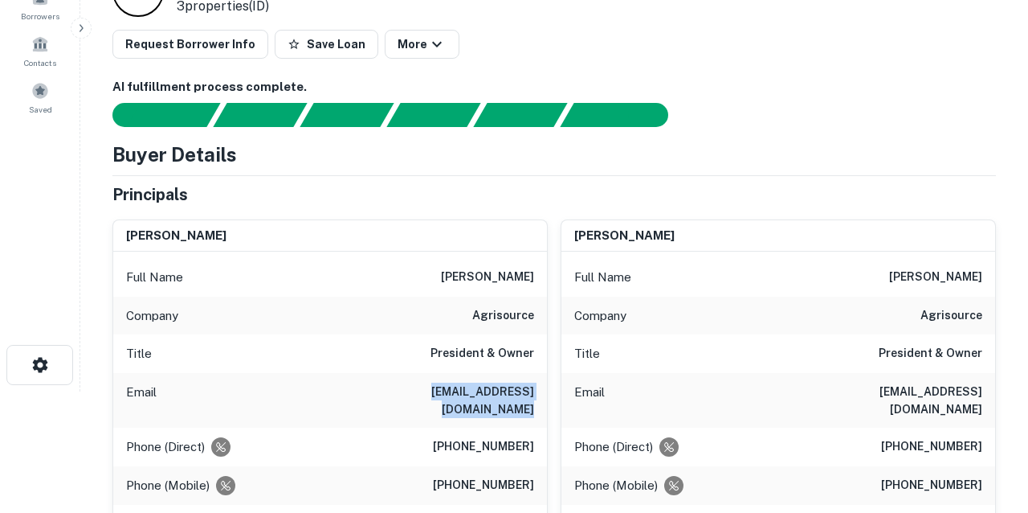
drag, startPoint x: 357, startPoint y: 393, endPoint x: 535, endPoint y: 394, distance: 177.5
click at [535, 394] on div "Email [EMAIL_ADDRESS][DOMAIN_NAME]" at bounding box center [330, 400] width 434 height 55
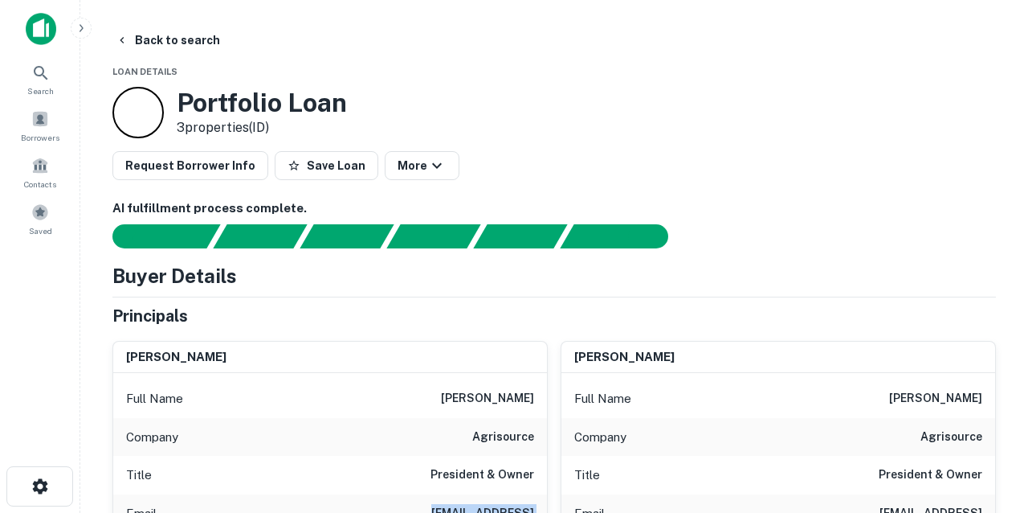
scroll to position [0, 0]
click at [182, 38] on button "Back to search" at bounding box center [167, 40] width 117 height 29
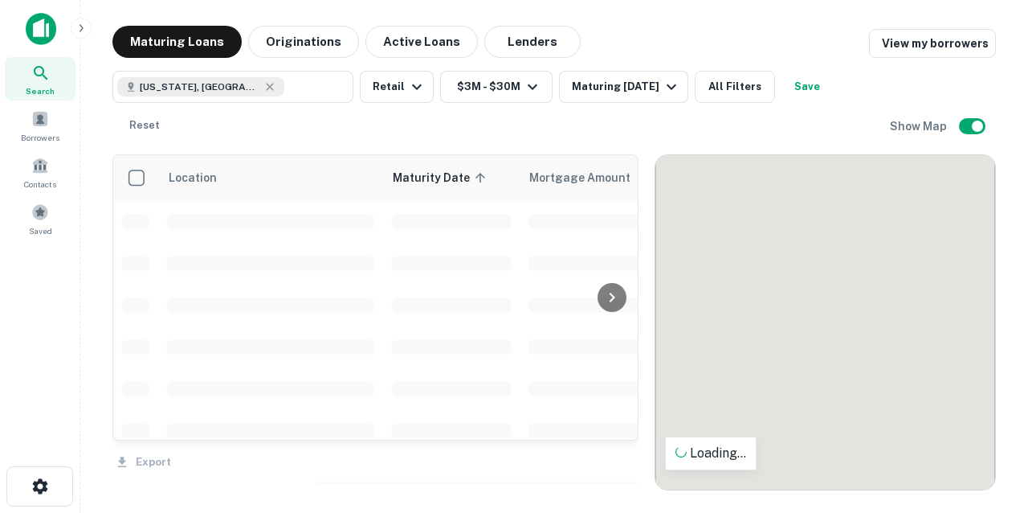
scroll to position [3237, 0]
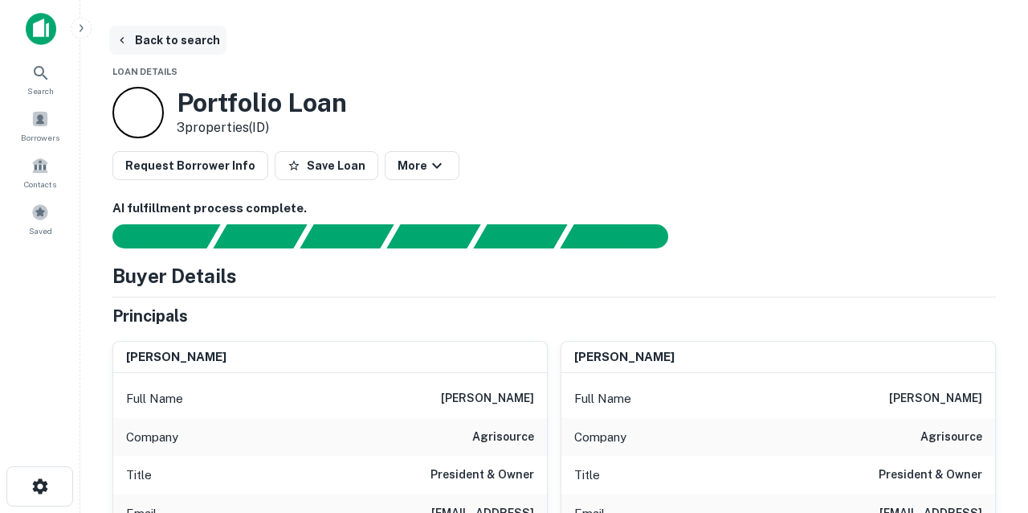
click at [165, 46] on button "Back to search" at bounding box center [167, 40] width 117 height 29
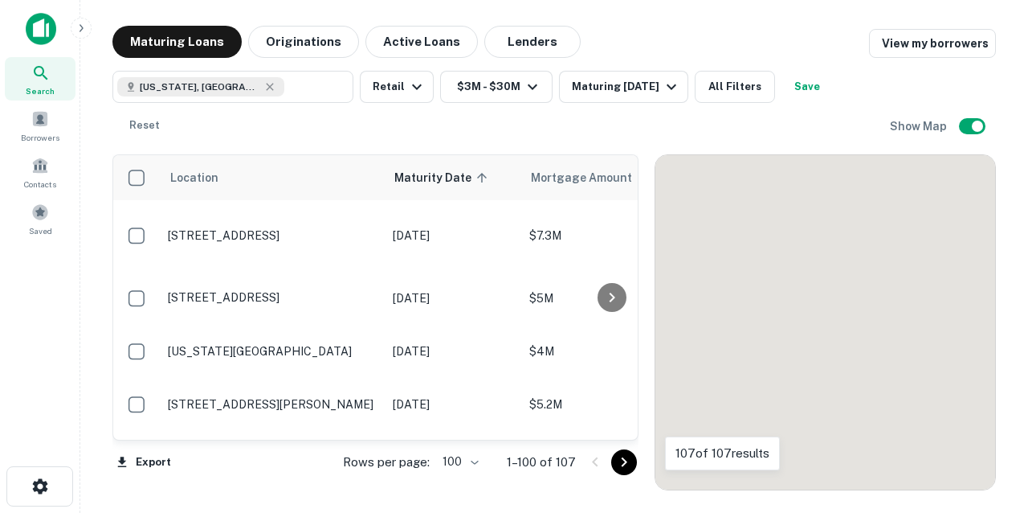
scroll to position [3237, 0]
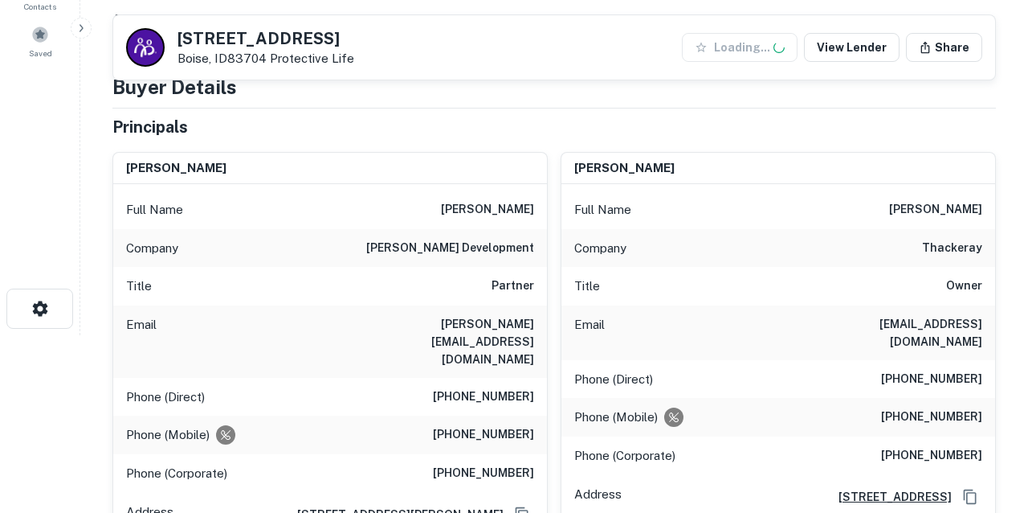
scroll to position [178, 0]
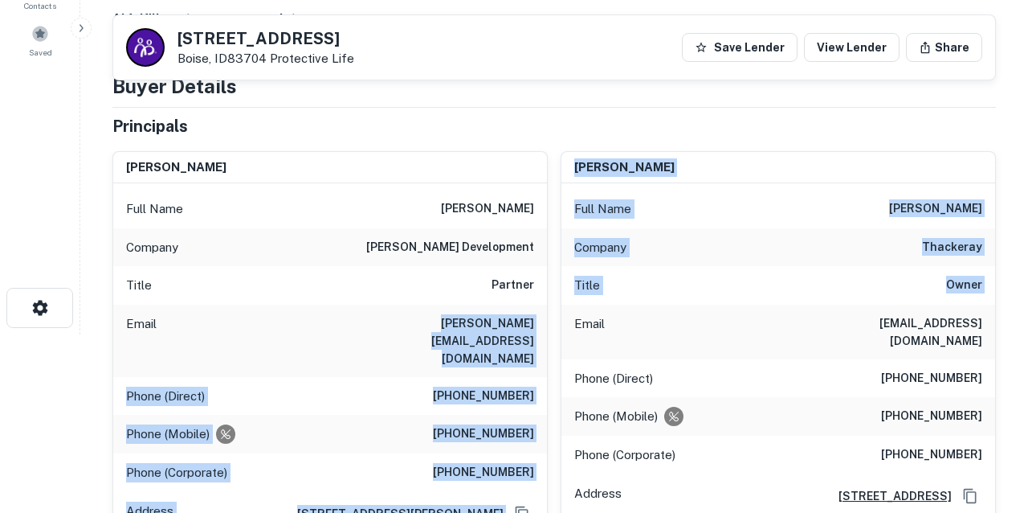
drag, startPoint x: 423, startPoint y: 323, endPoint x: 548, endPoint y: 324, distance: 125.3
click at [548, 324] on div "michael r. christensen Full Name michael r. christensen Company garn developmen…" at bounding box center [548, 453] width 896 height 630
click at [419, 307] on div "Email mike@garndev.com" at bounding box center [330, 340] width 434 height 72
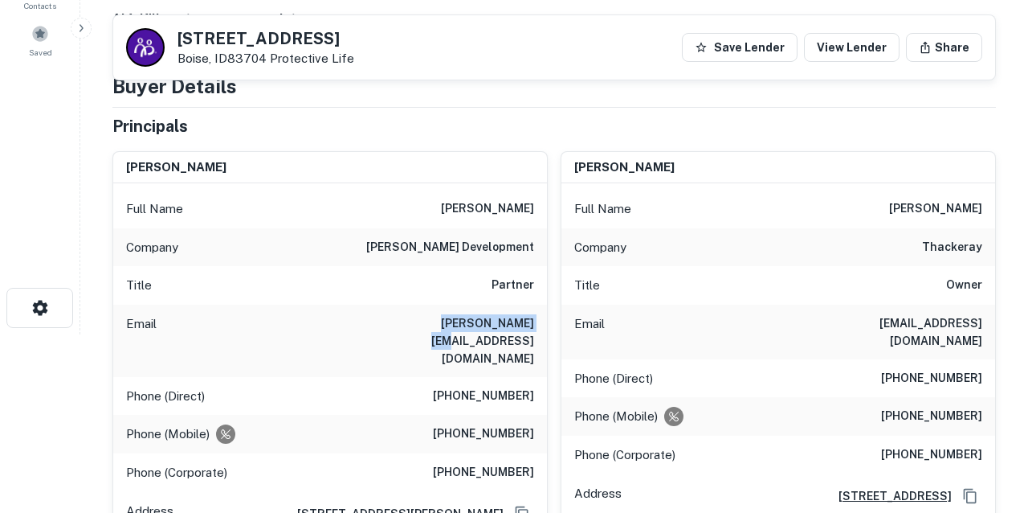
drag, startPoint x: 425, startPoint y: 321, endPoint x: 540, endPoint y: 320, distance: 114.9
click at [540, 320] on div "Email mike@garndev.com" at bounding box center [330, 340] width 434 height 72
copy h6 "[PERSON_NAME][EMAIL_ADDRESS][DOMAIN_NAME]"
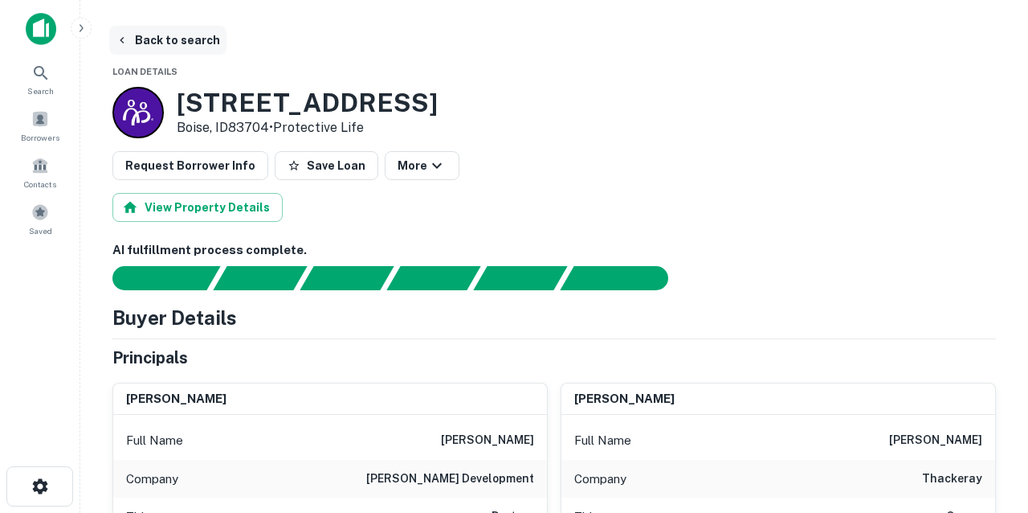
click at [190, 40] on button "Back to search" at bounding box center [167, 40] width 117 height 29
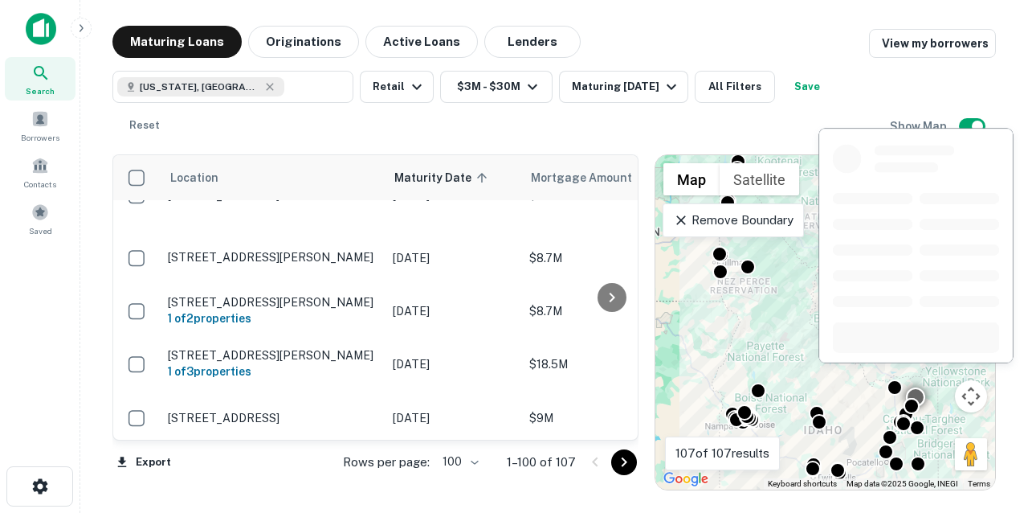
scroll to position [3417, 0]
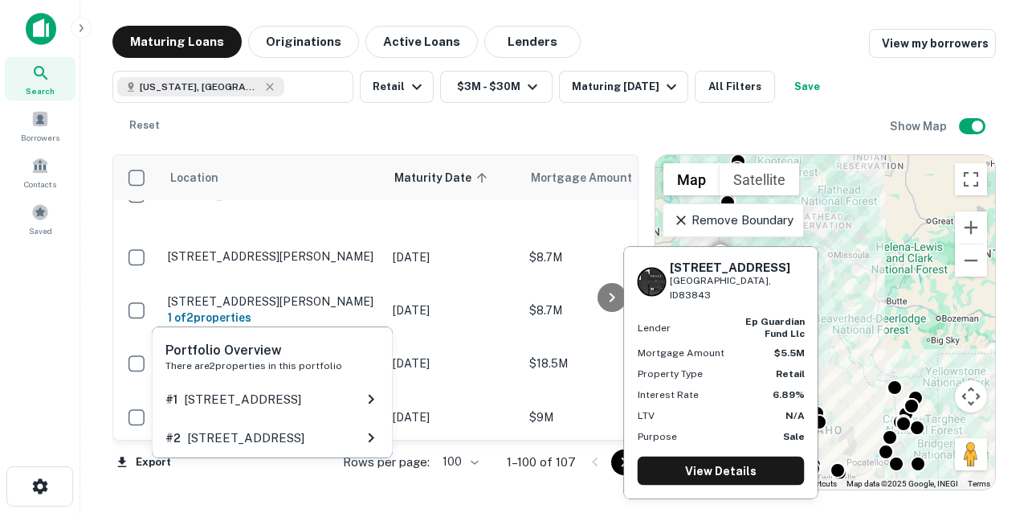
click at [267, 468] on h6 "1 of 2 properties" at bounding box center [272, 477] width 209 height 18
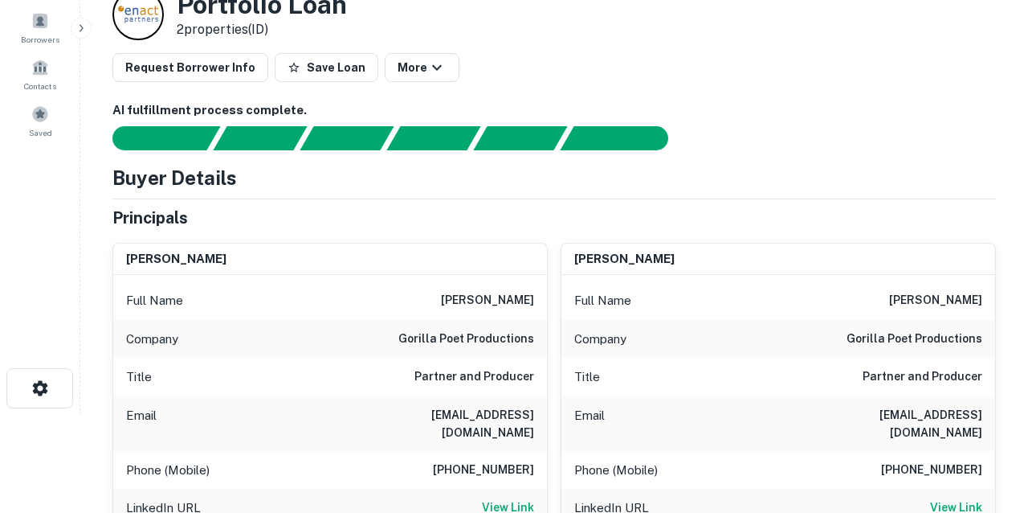
scroll to position [103, 0]
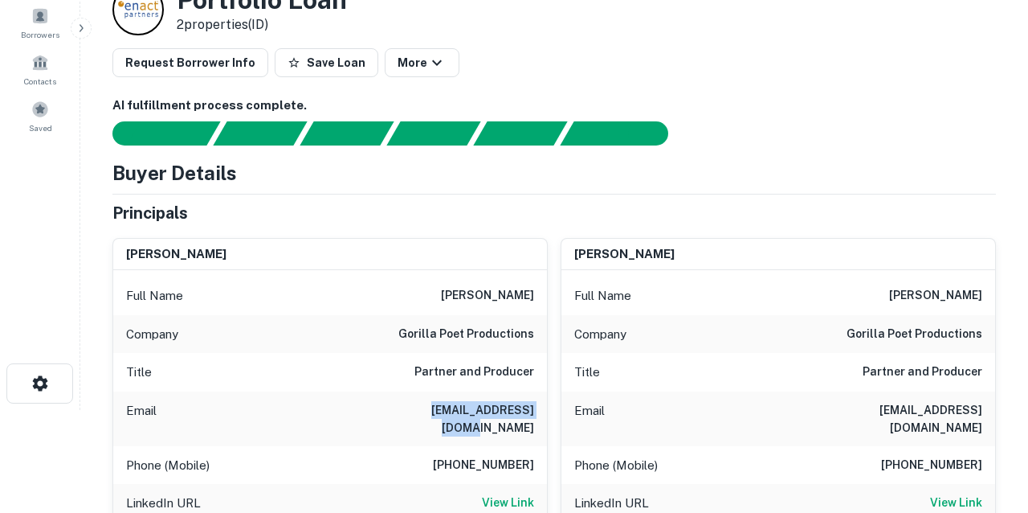
drag, startPoint x: 401, startPoint y: 408, endPoint x: 547, endPoint y: 407, distance: 146.2
click at [547, 407] on div "aaron rench Full Name aaron rench Company gorilla poet productions Title Partne…" at bounding box center [329, 424] width 435 height 372
copy h6 "aaronrench@gmail.com"
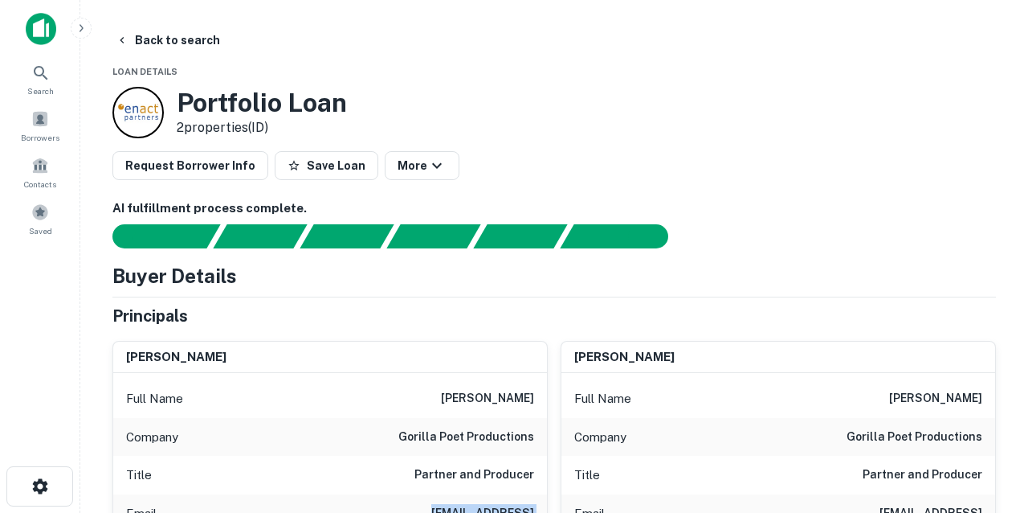
scroll to position [0, 0]
click at [149, 37] on button "Back to search" at bounding box center [167, 40] width 117 height 29
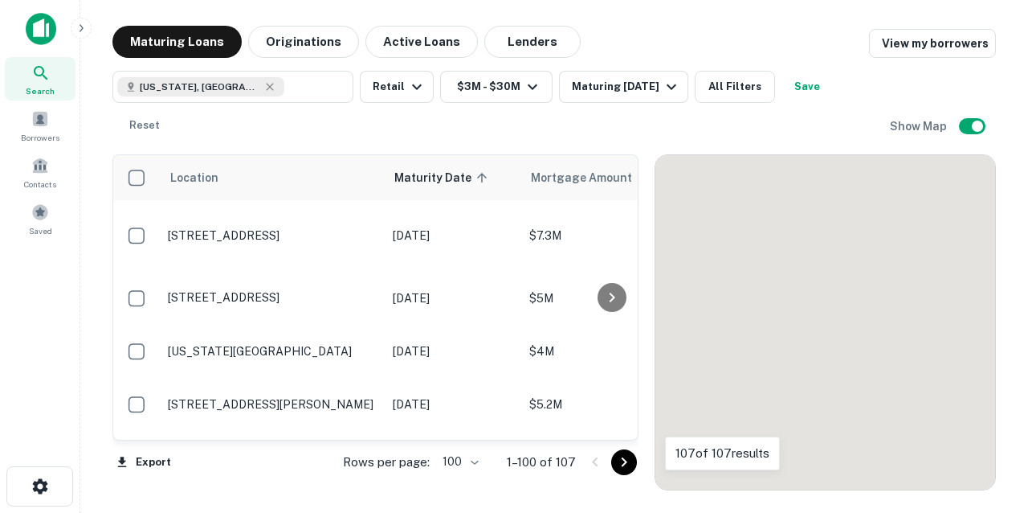
scroll to position [3417, 0]
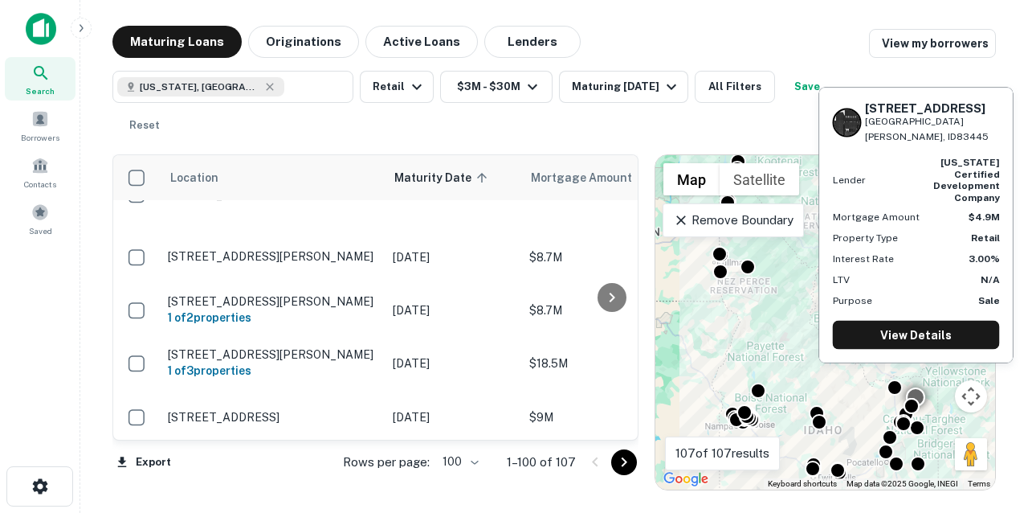
click at [286, 512] on p "[STREET_ADDRESS][PERSON_NAME]" at bounding box center [272, 523] width 209 height 14
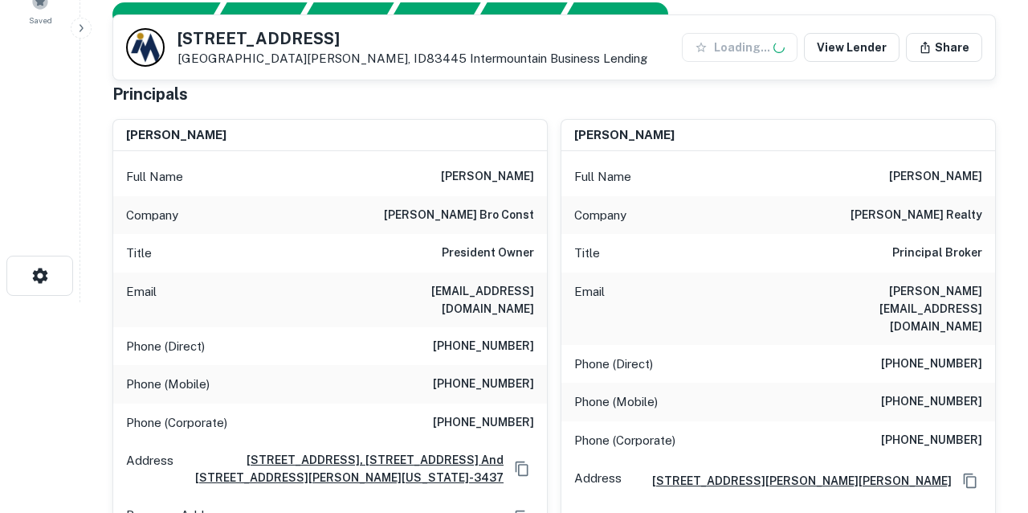
scroll to position [211, 0]
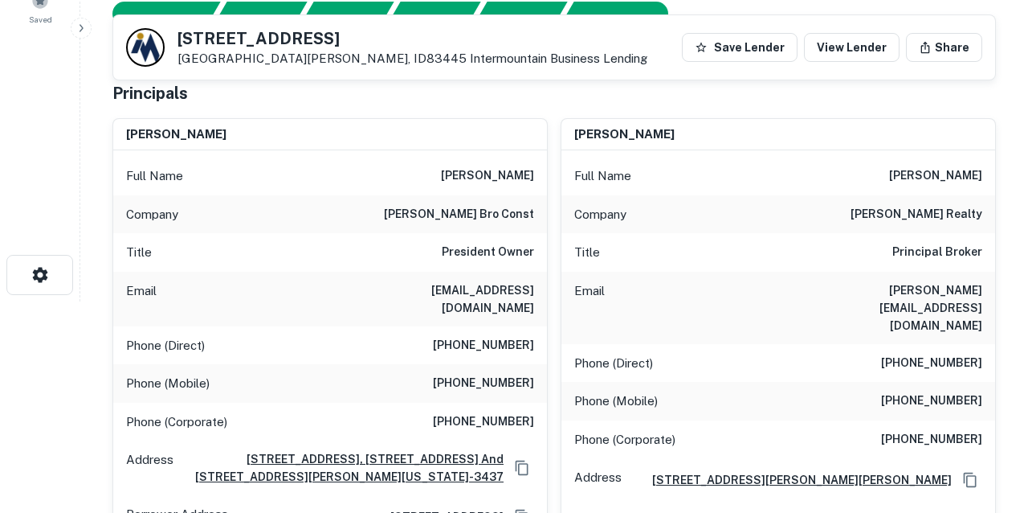
click at [391, 288] on div "Email lowerlando@hotmail.com" at bounding box center [330, 299] width 434 height 55
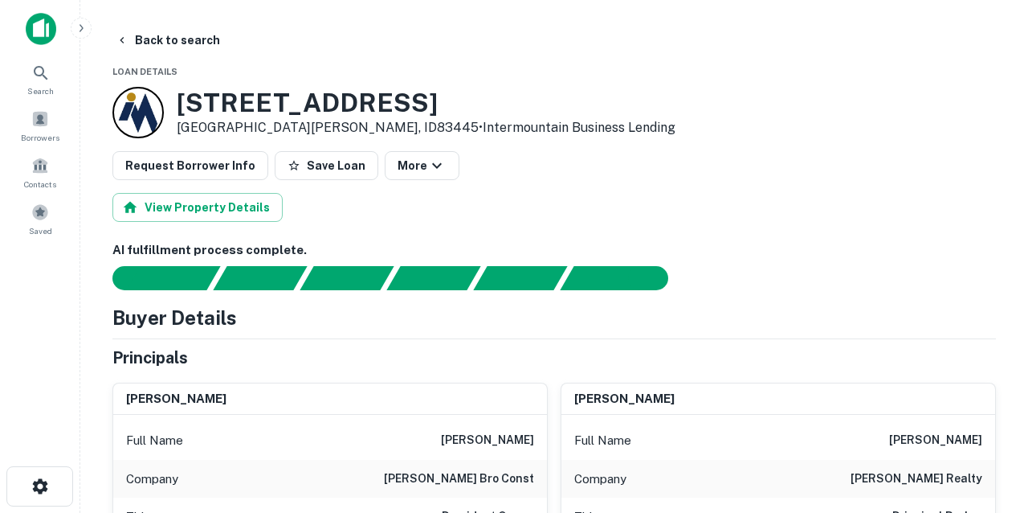
scroll to position [0, 0]
click at [198, 39] on button "Back to search" at bounding box center [167, 40] width 117 height 29
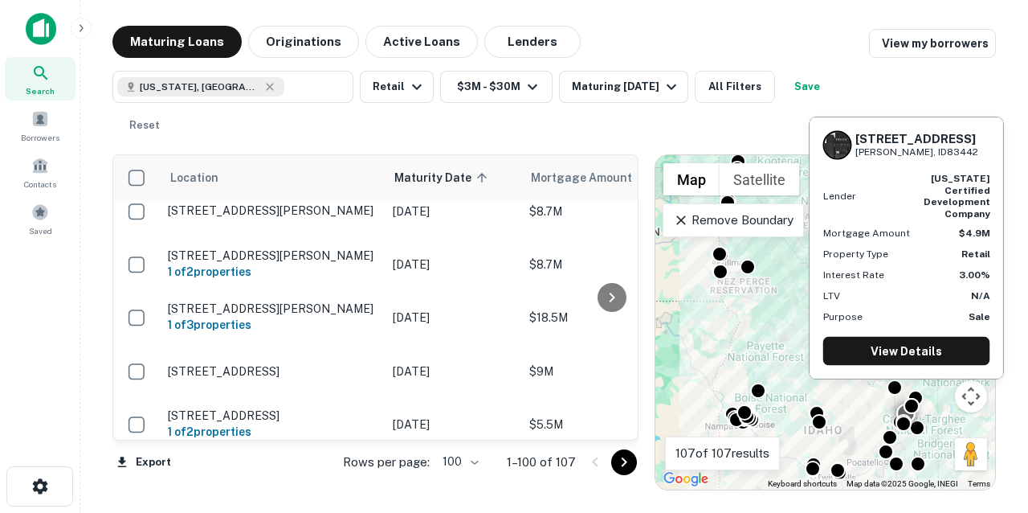
scroll to position [3465, 1]
click at [265, 512] on p "[STREET_ADDRESS][PERSON_NAME]" at bounding box center [271, 520] width 209 height 14
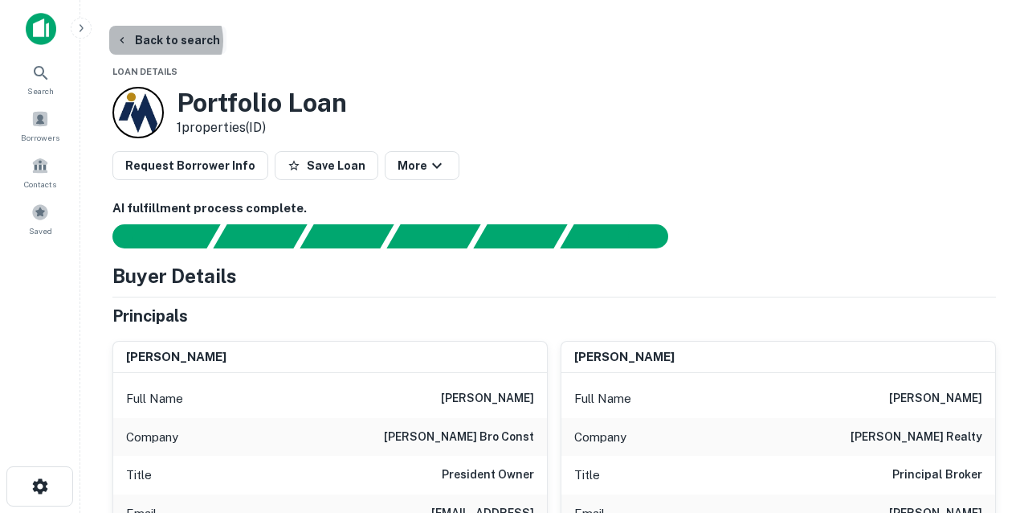
click at [164, 40] on button "Back to search" at bounding box center [167, 40] width 117 height 29
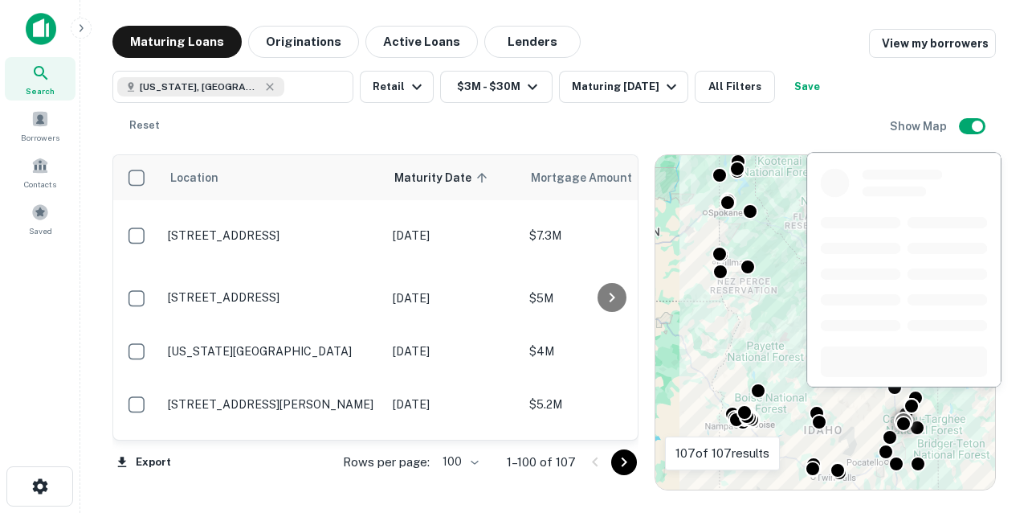
scroll to position [3465, 0]
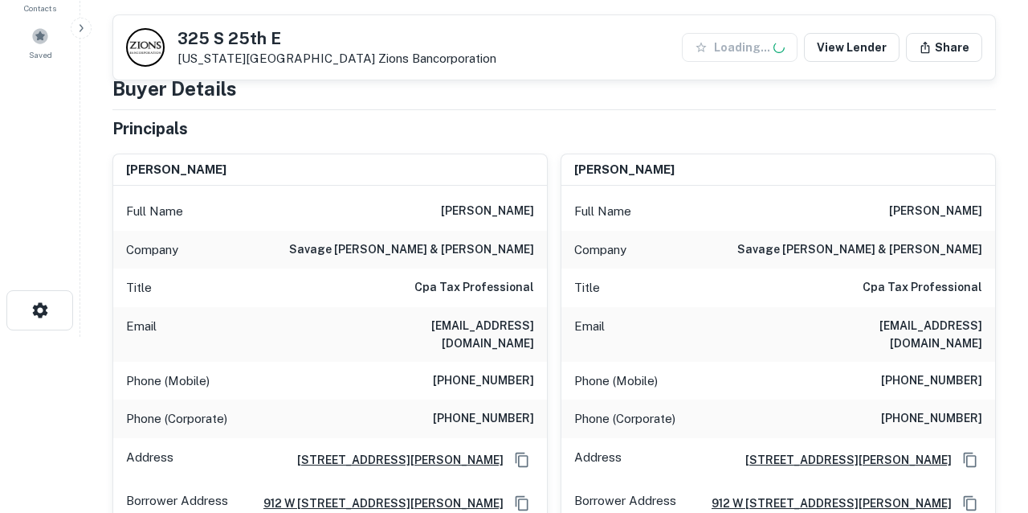
scroll to position [178, 0]
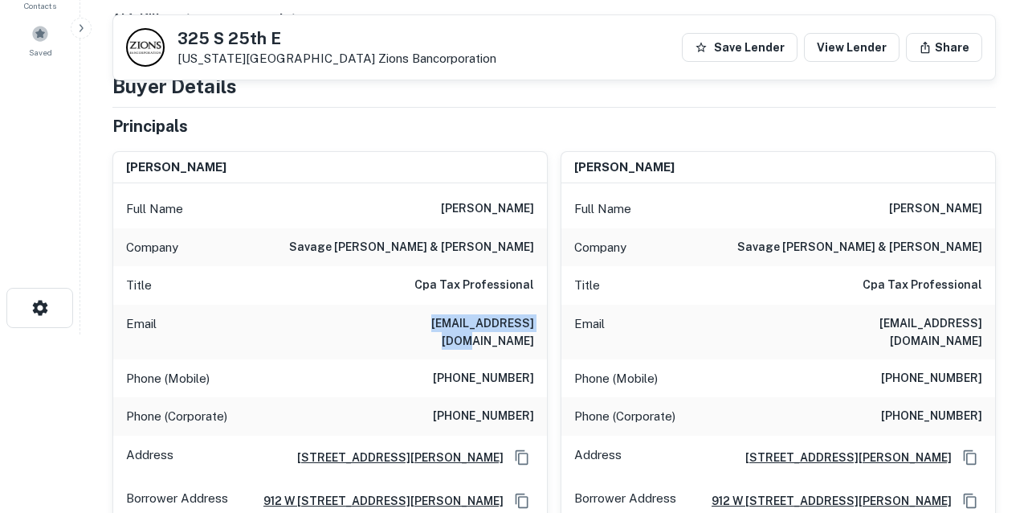
drag, startPoint x: 409, startPoint y: 322, endPoint x: 544, endPoint y: 326, distance: 135.0
click at [544, 326] on div "Email jsavage@sercpas.com" at bounding box center [330, 331] width 434 height 55
copy h6 "jsavage@sercpas.com"
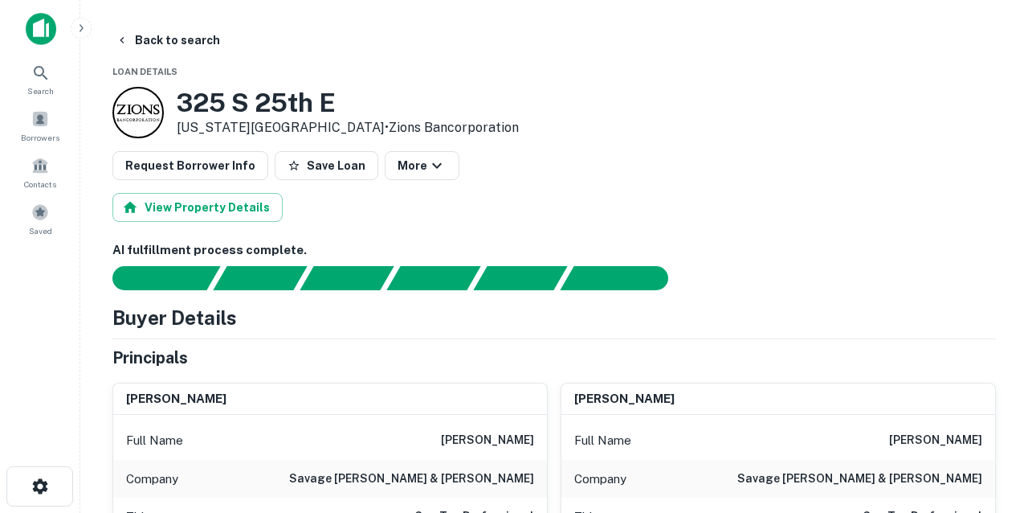
scroll to position [0, 0]
click at [186, 40] on button "Back to search" at bounding box center [167, 40] width 117 height 29
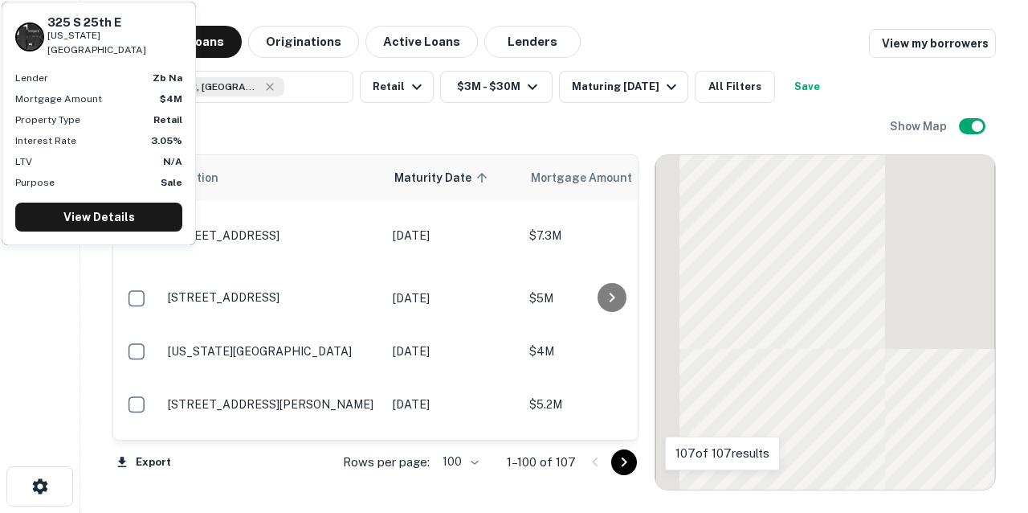
scroll to position [3465, 0]
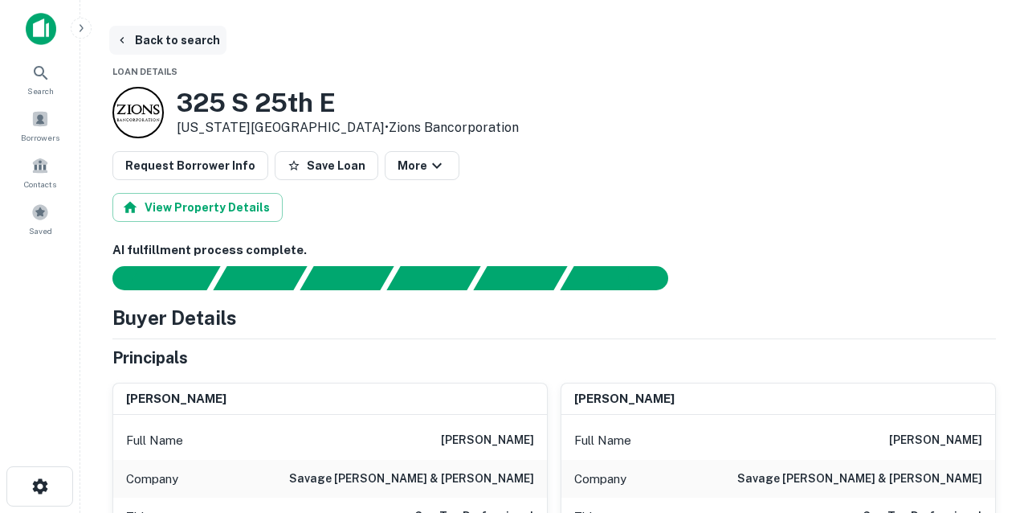
click at [194, 40] on button "Back to search" at bounding box center [167, 40] width 117 height 29
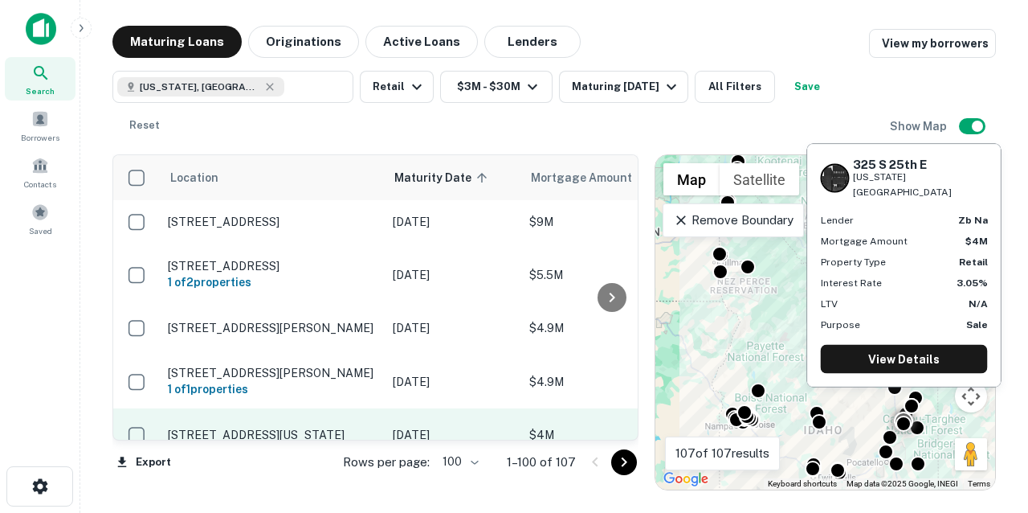
scroll to position [3613, 0]
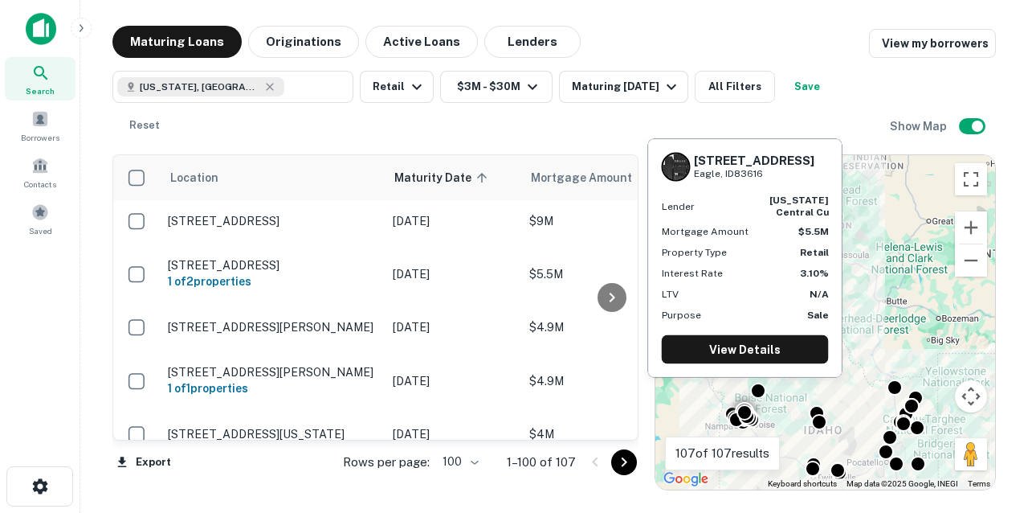
click at [306, 480] on p "[STREET_ADDRESS]" at bounding box center [272, 487] width 209 height 14
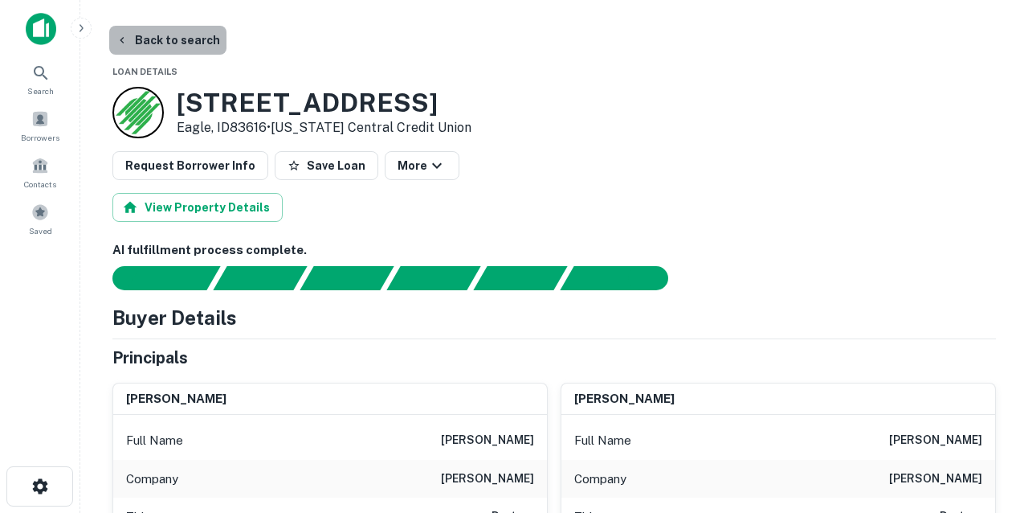
click at [174, 38] on button "Back to search" at bounding box center [167, 40] width 117 height 29
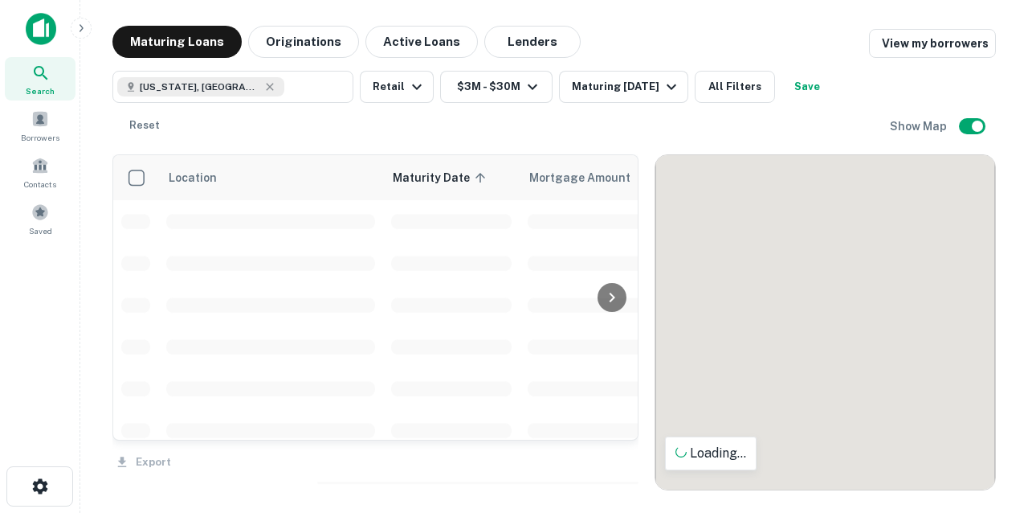
scroll to position [3613, 0]
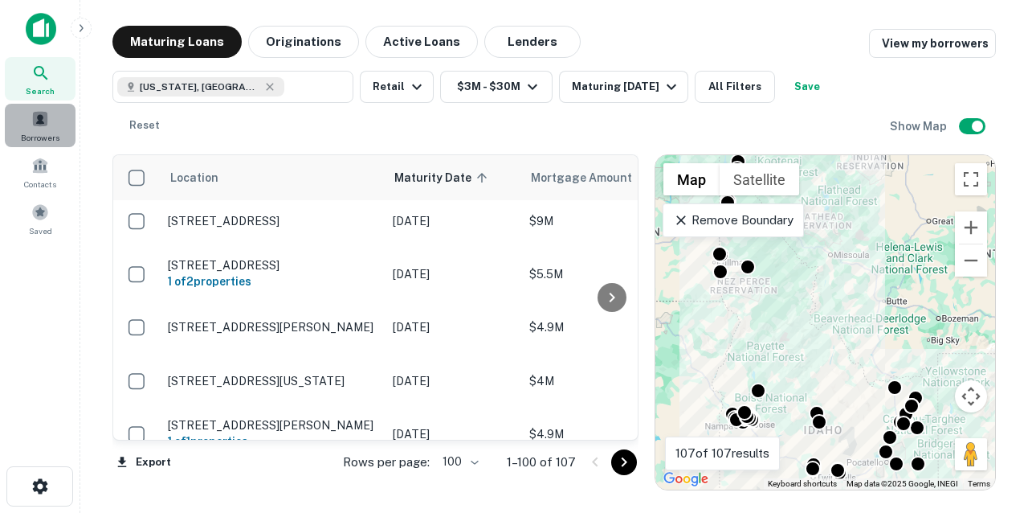
click at [38, 120] on span at bounding box center [40, 119] width 18 height 18
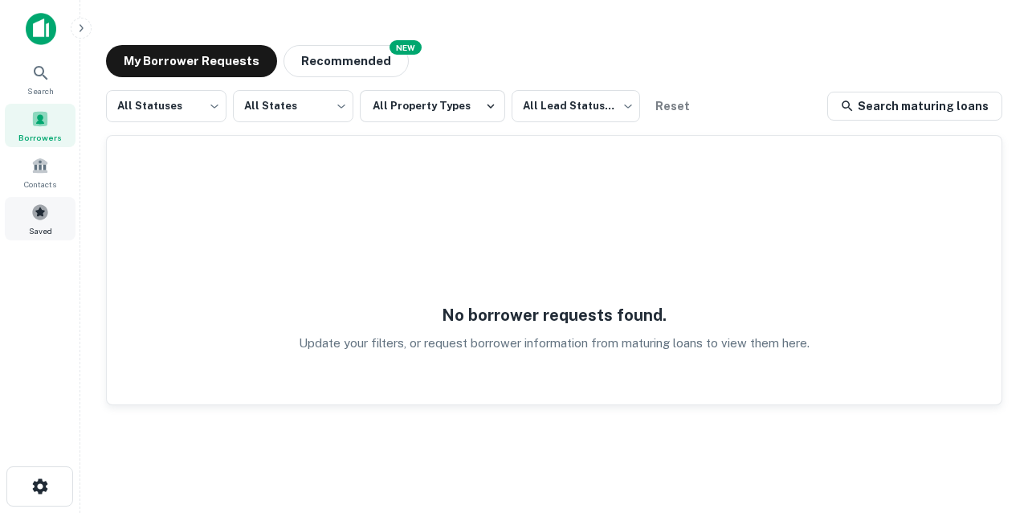
click at [39, 213] on span at bounding box center [40, 212] width 18 height 18
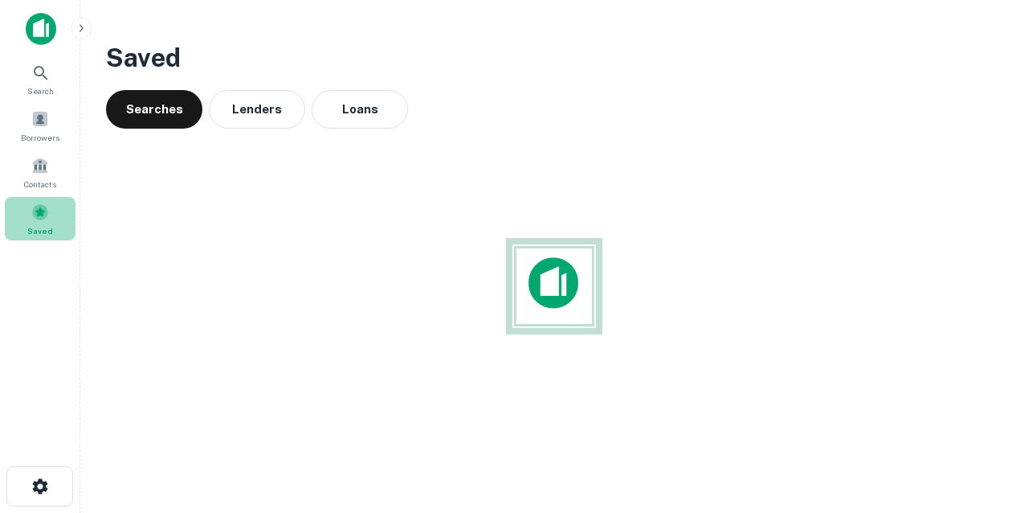
click at [42, 209] on span at bounding box center [40, 212] width 18 height 18
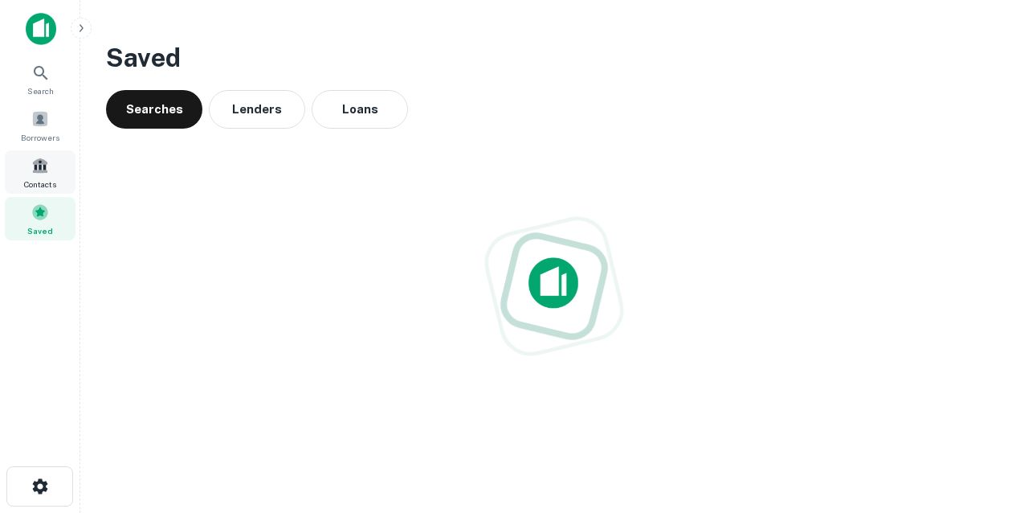
click at [41, 176] on div "Contacts" at bounding box center [40, 171] width 71 height 43
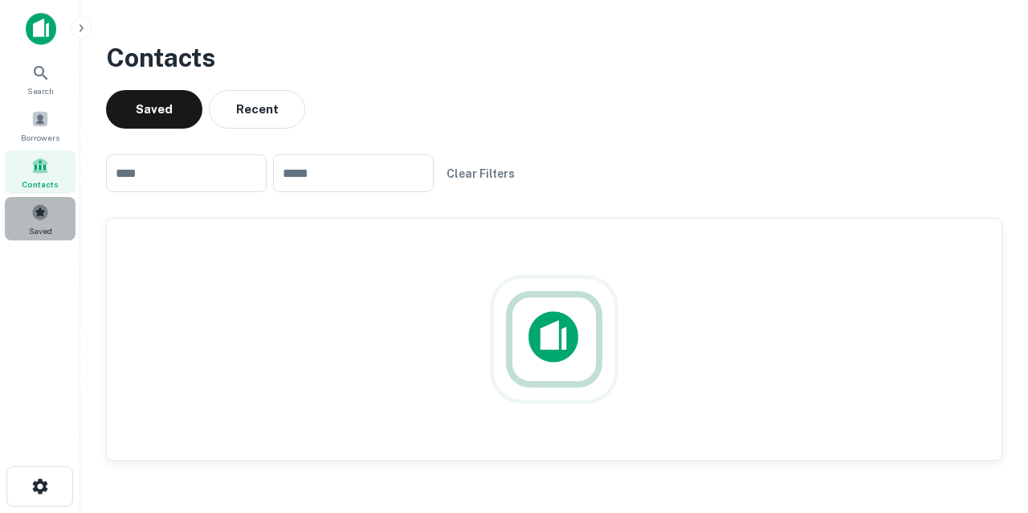
click at [45, 220] on span at bounding box center [40, 212] width 18 height 18
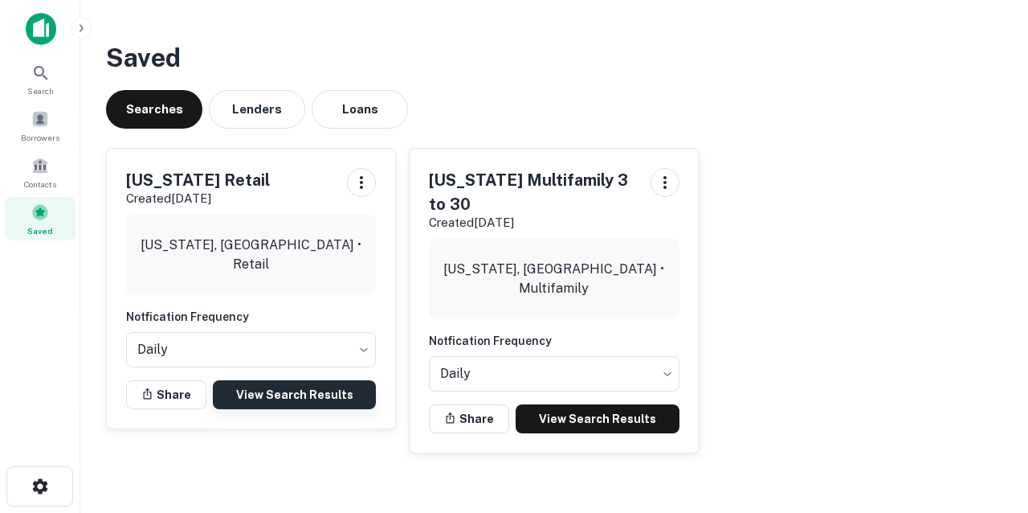
click at [279, 391] on link "View Search Results" at bounding box center [294, 394] width 163 height 29
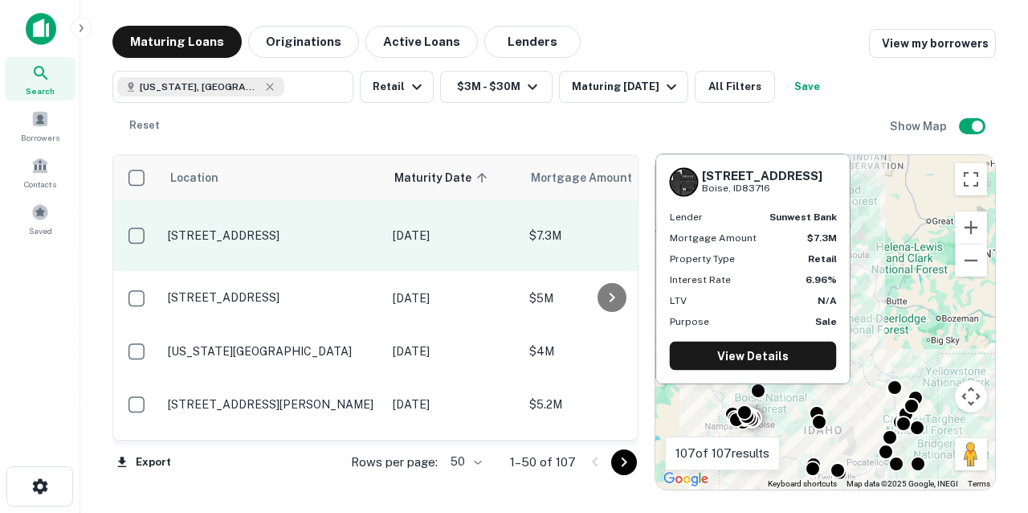
click at [320, 228] on p "[STREET_ADDRESS]" at bounding box center [272, 235] width 209 height 14
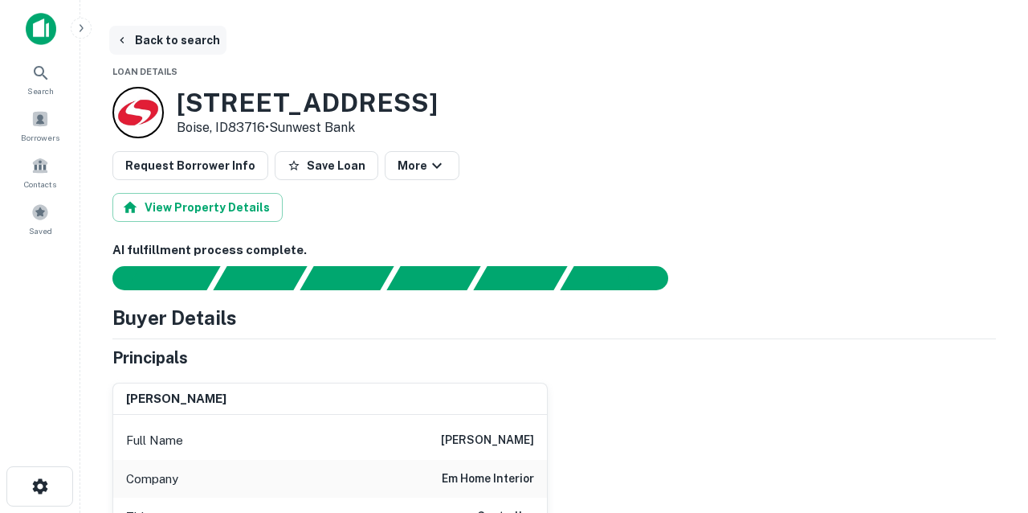
click at [192, 45] on button "Back to search" at bounding box center [167, 40] width 117 height 29
